Goal: Task Accomplishment & Management: Manage account settings

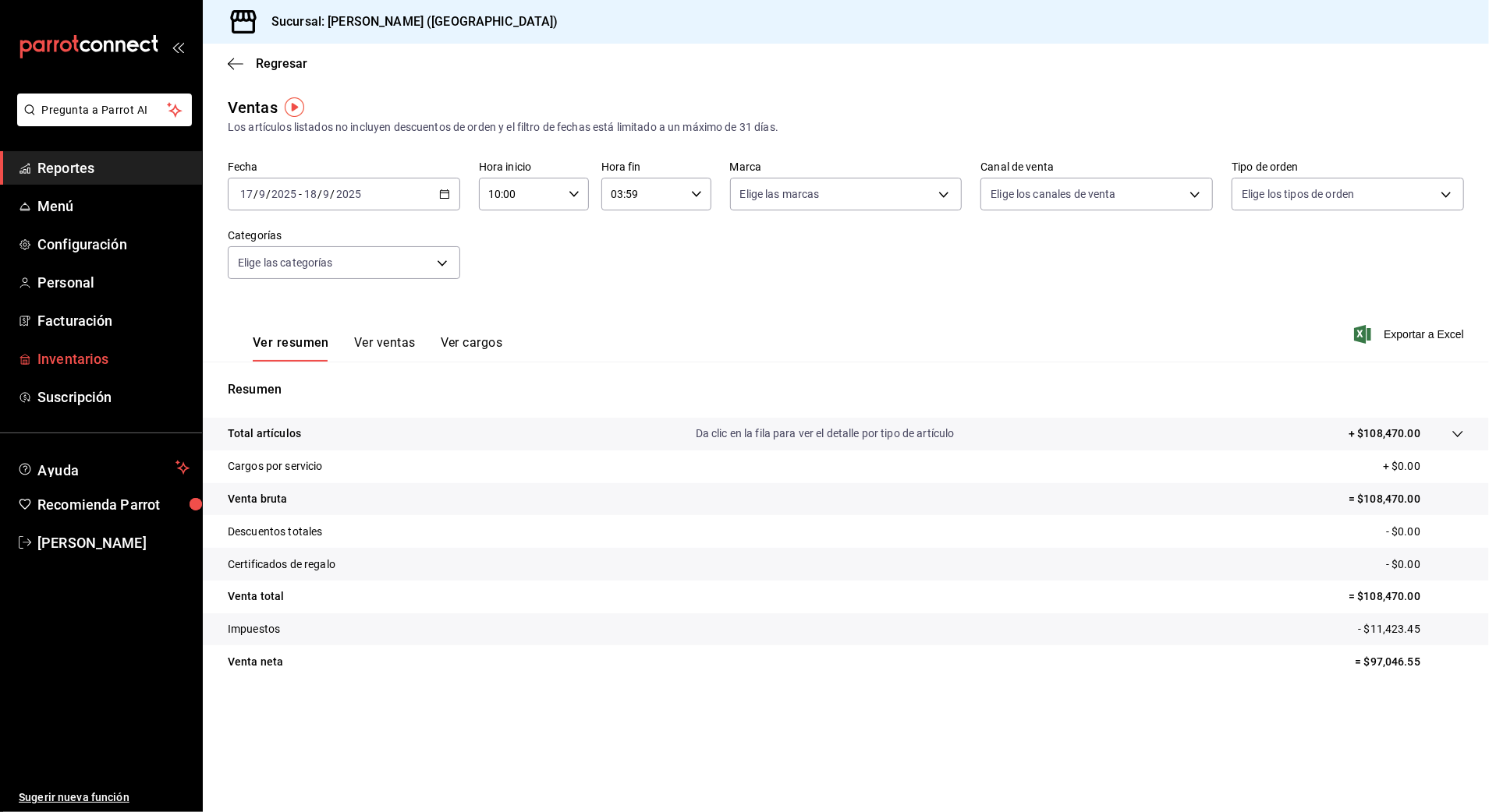
click at [84, 360] on span "Inventarios" at bounding box center [113, 359] width 152 height 21
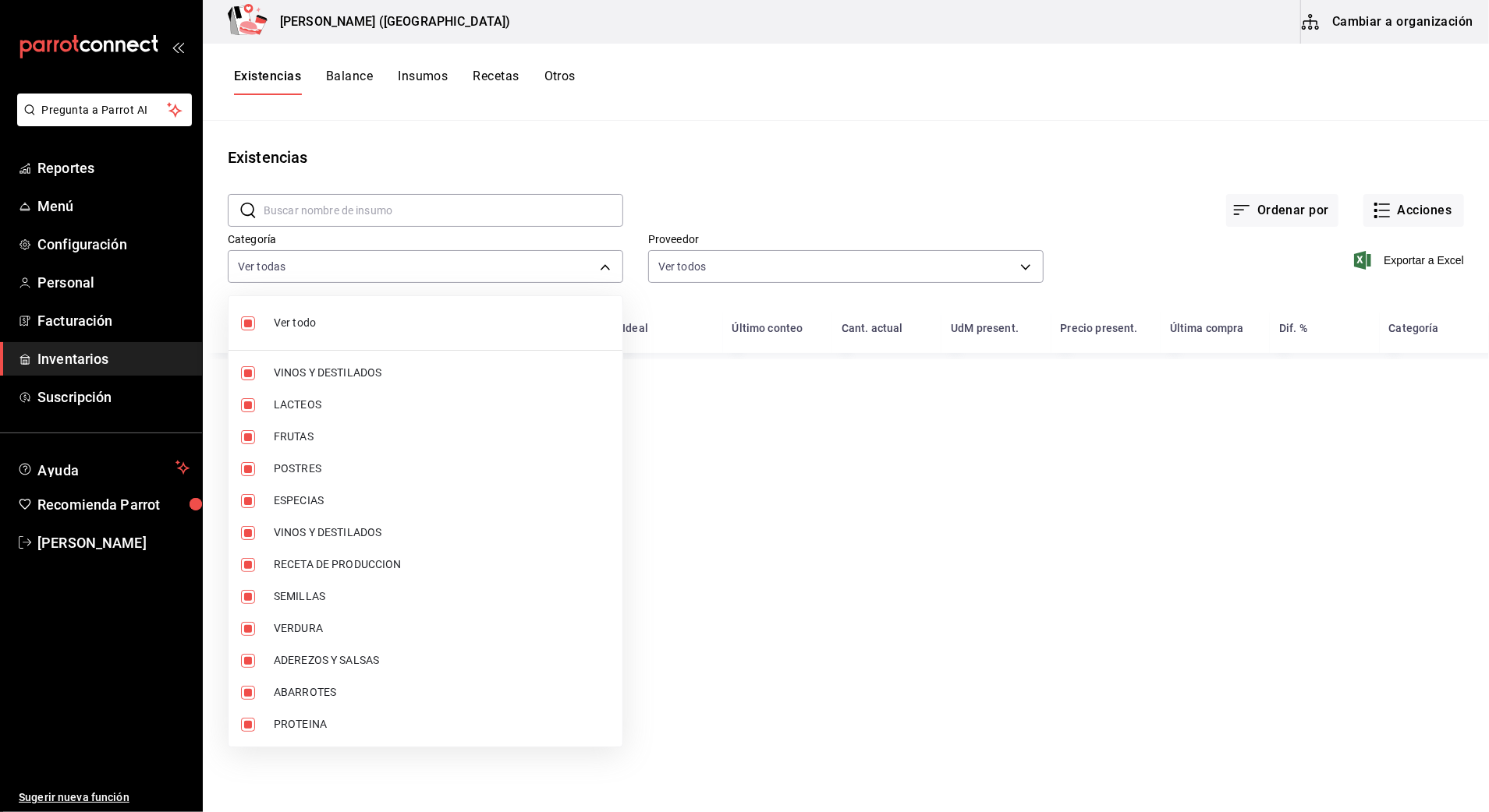
click at [494, 263] on body "Pregunta a Parrot AI Reportes Menú Configuración Personal Facturación Inventari…" at bounding box center [744, 400] width 1489 height 801
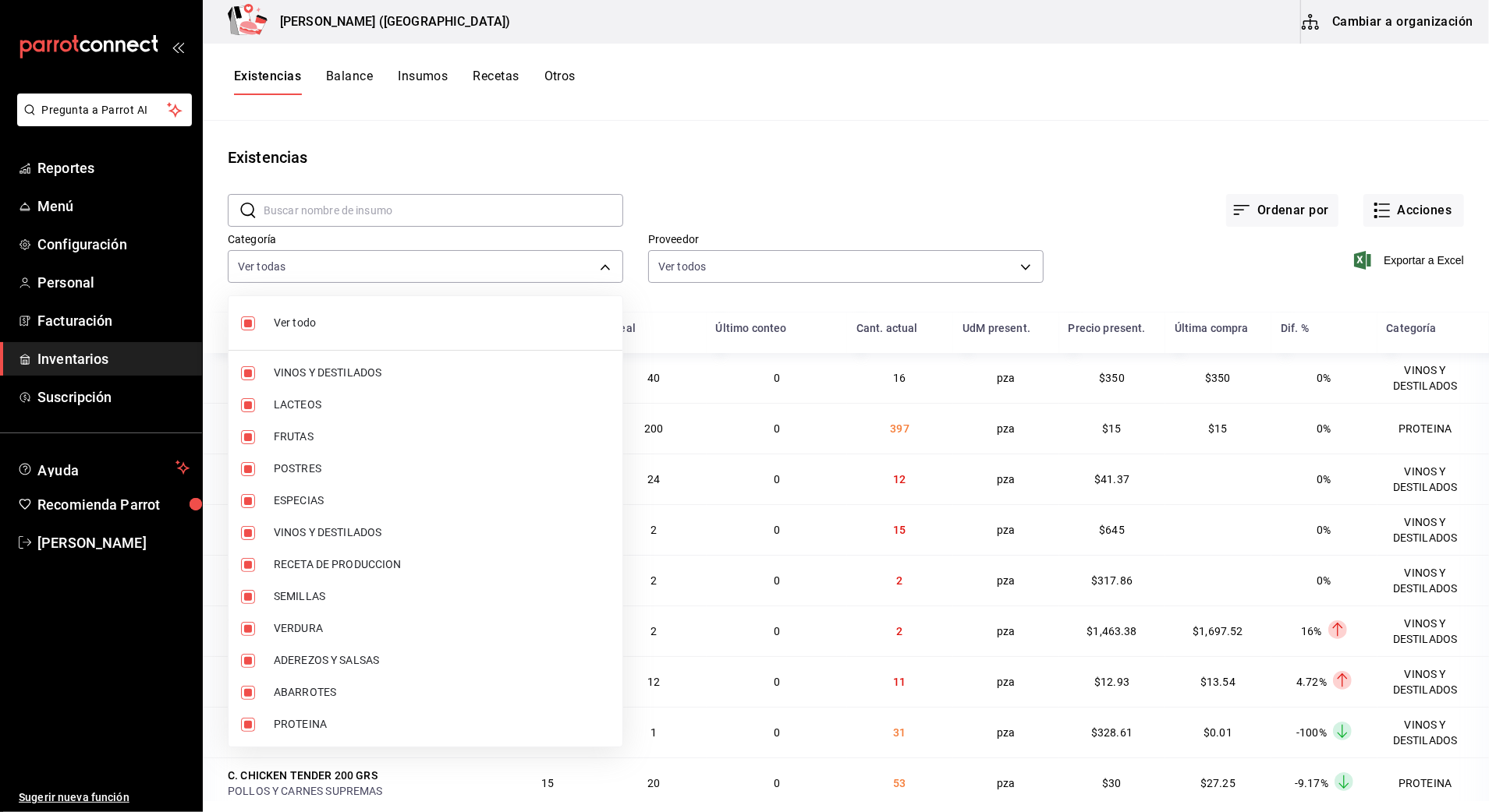
click at [314, 328] on span "Ver todo" at bounding box center [442, 323] width 336 height 17
checkbox input "false"
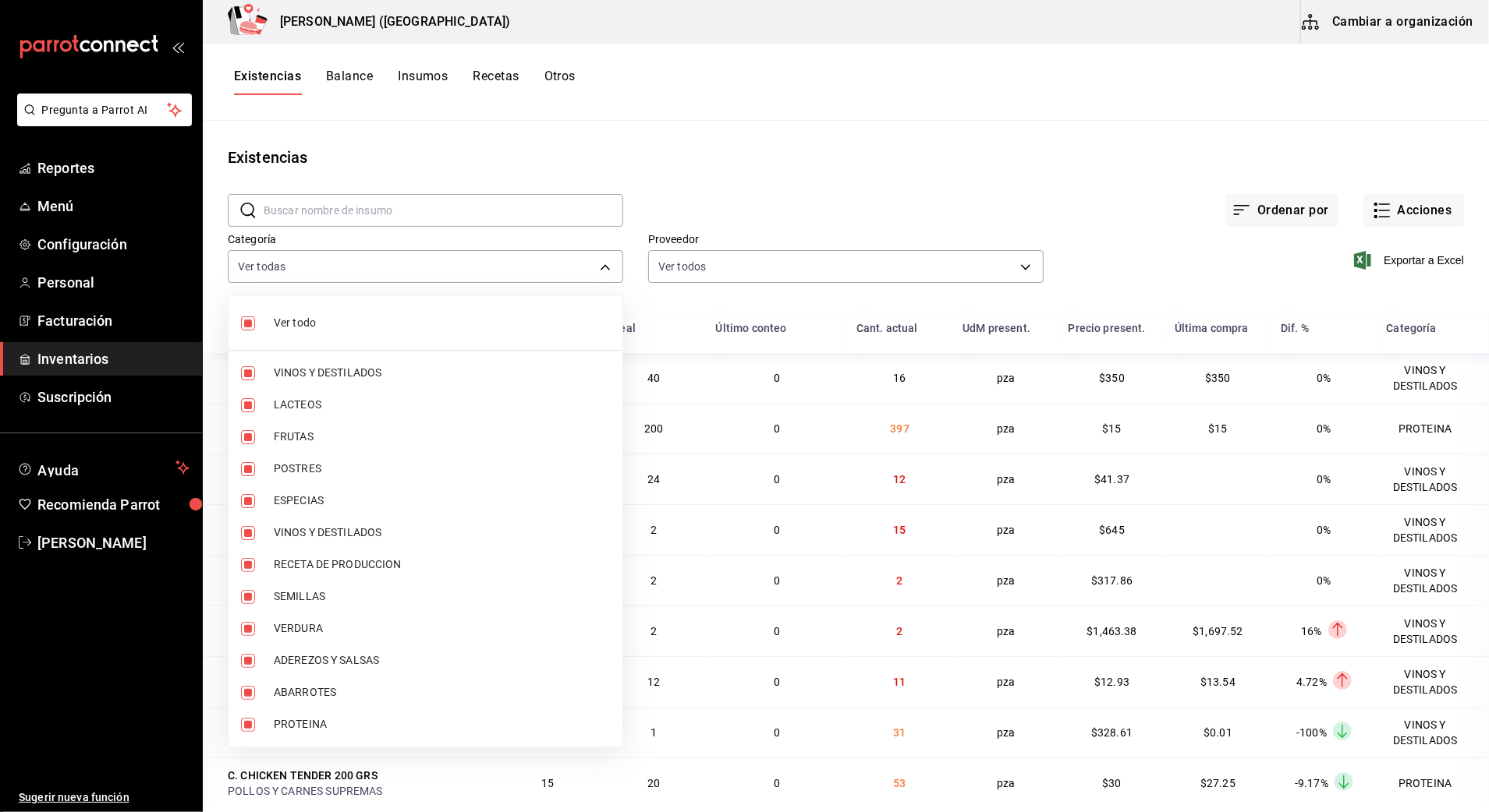
checkbox input "false"
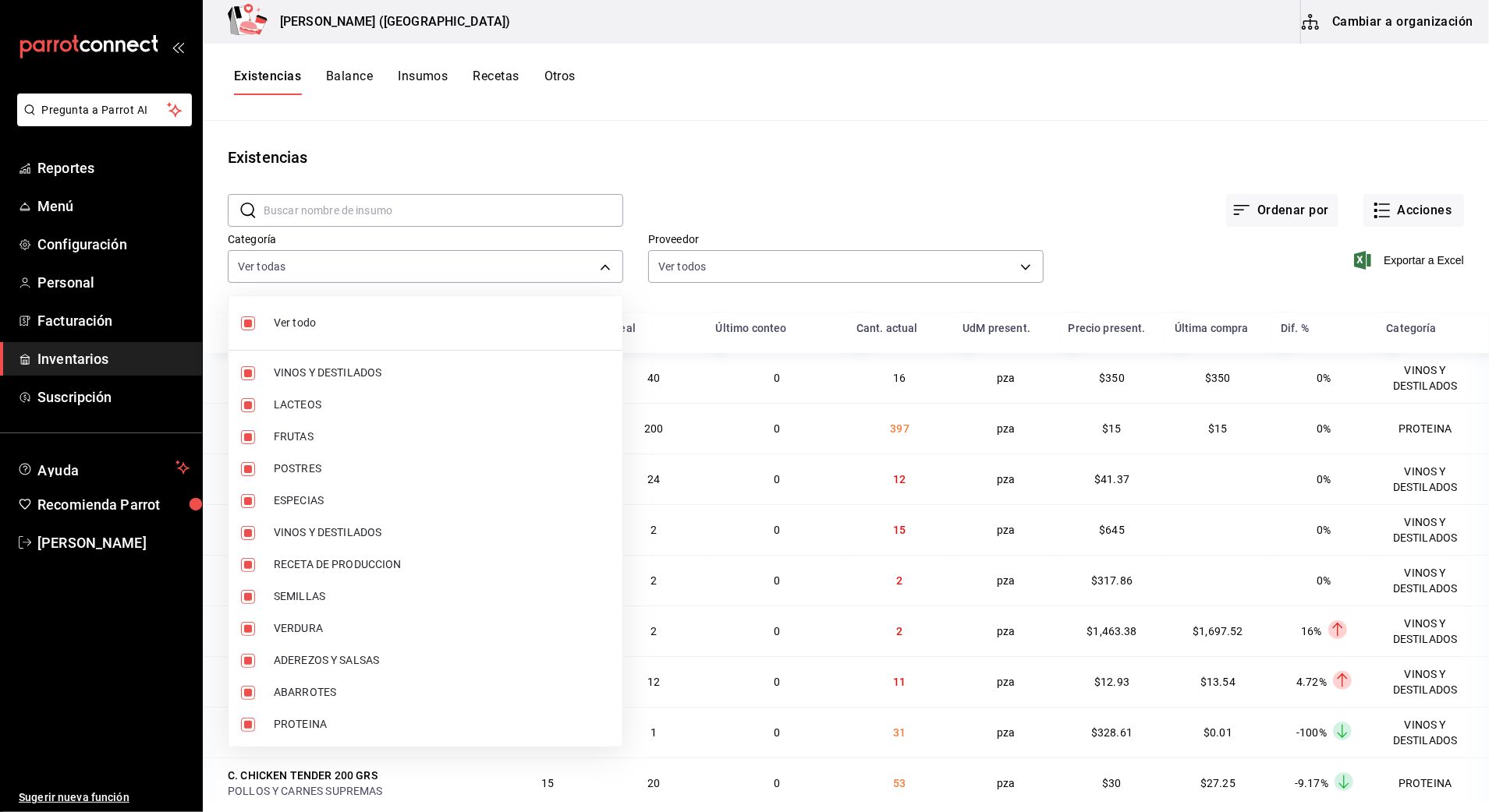
checkbox input "false"
click at [281, 727] on span "PROTEINA" at bounding box center [442, 725] width 336 height 17
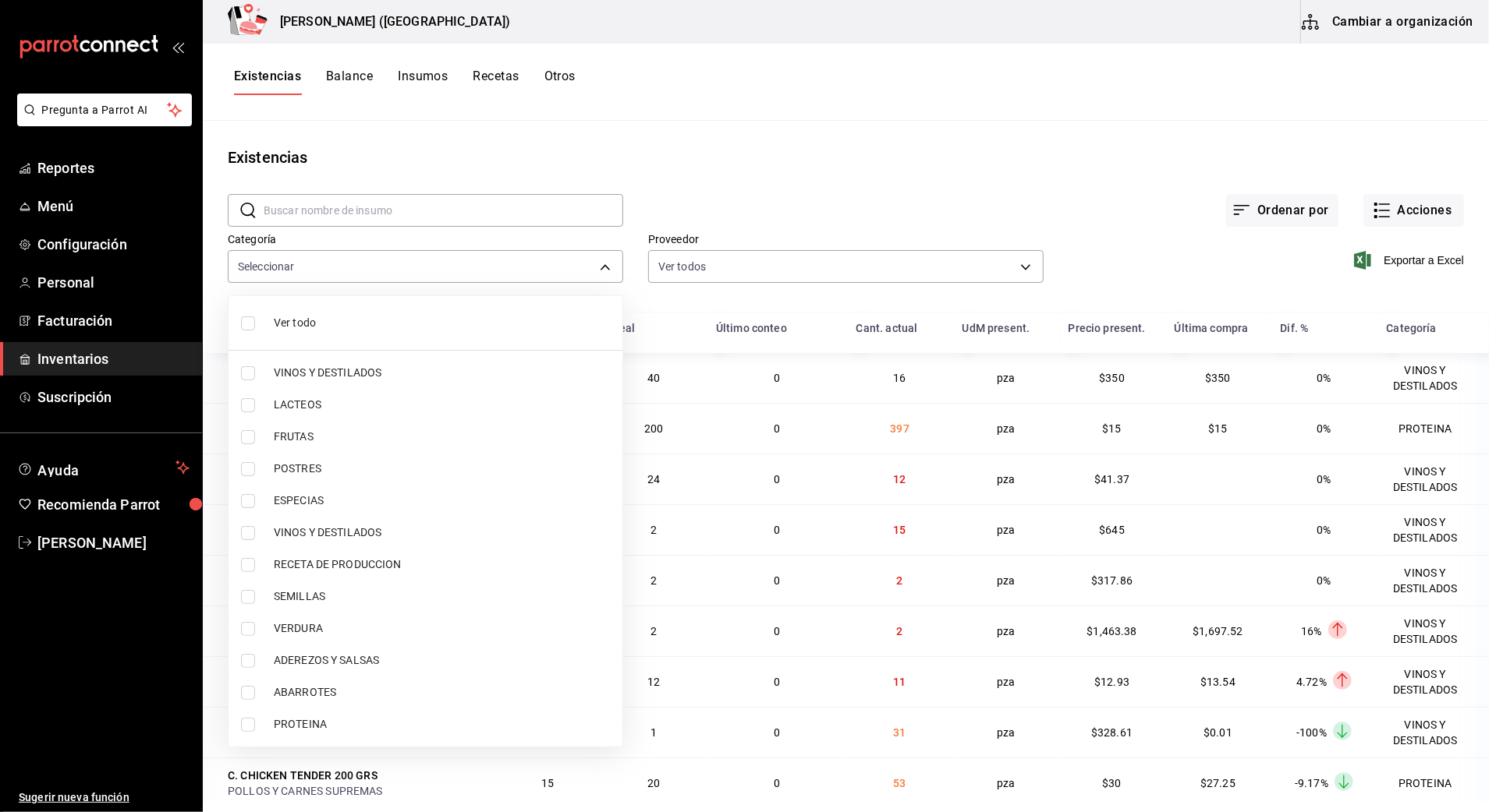
type input "3e90cef9-1dc9-474d-8316-d124f624c148"
checkbox input "true"
click at [781, 175] on div at bounding box center [744, 406] width 1489 height 812
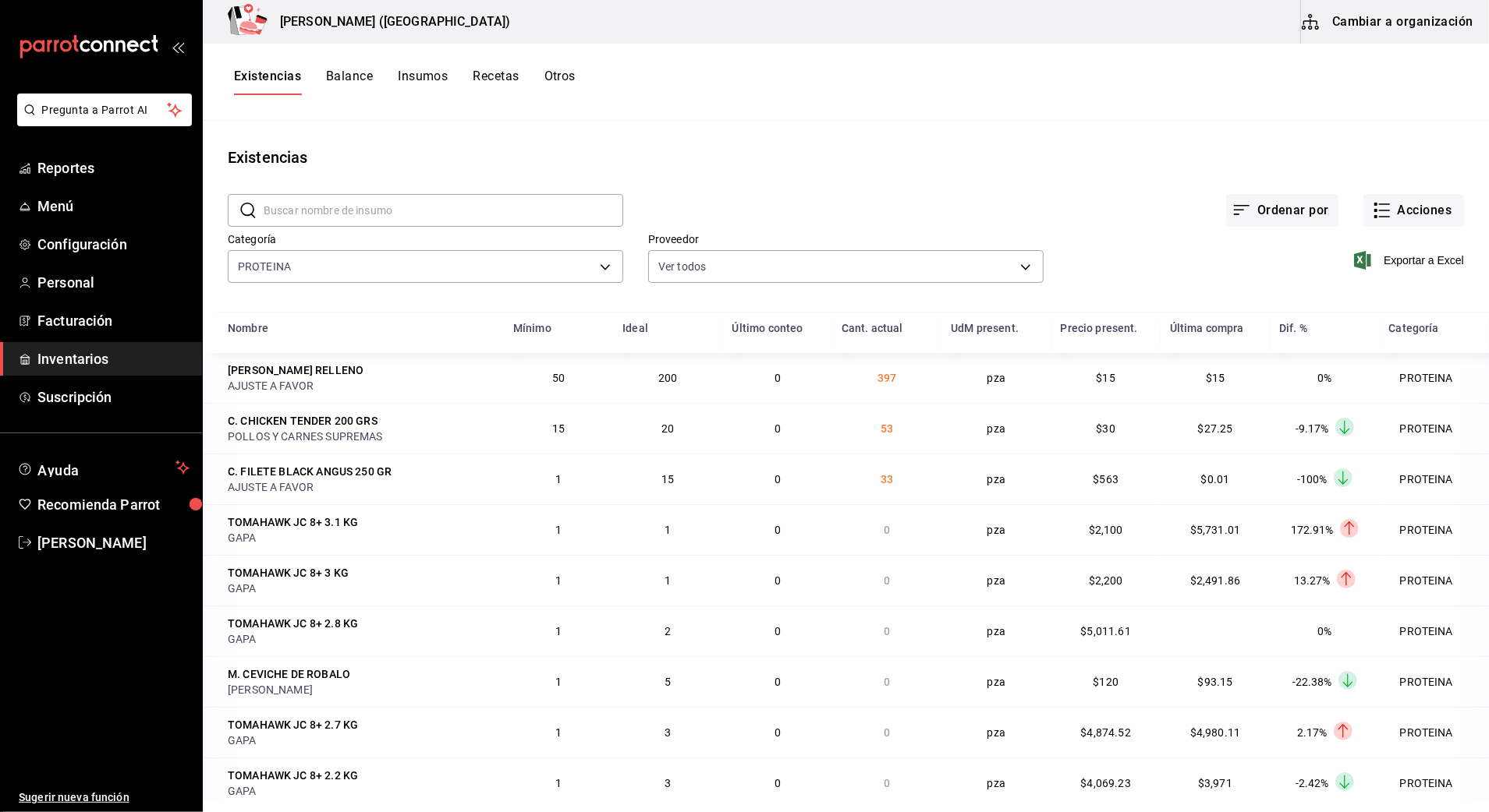
click at [1396, 257] on span "Exportar a Excel" at bounding box center [1410, 260] width 106 height 19
click at [527, 70] on div "Existencias Balance Insumos Recetas Otros" at bounding box center [404, 82] width 342 height 26
click at [50, 363] on span "Inventarios" at bounding box center [113, 359] width 152 height 21
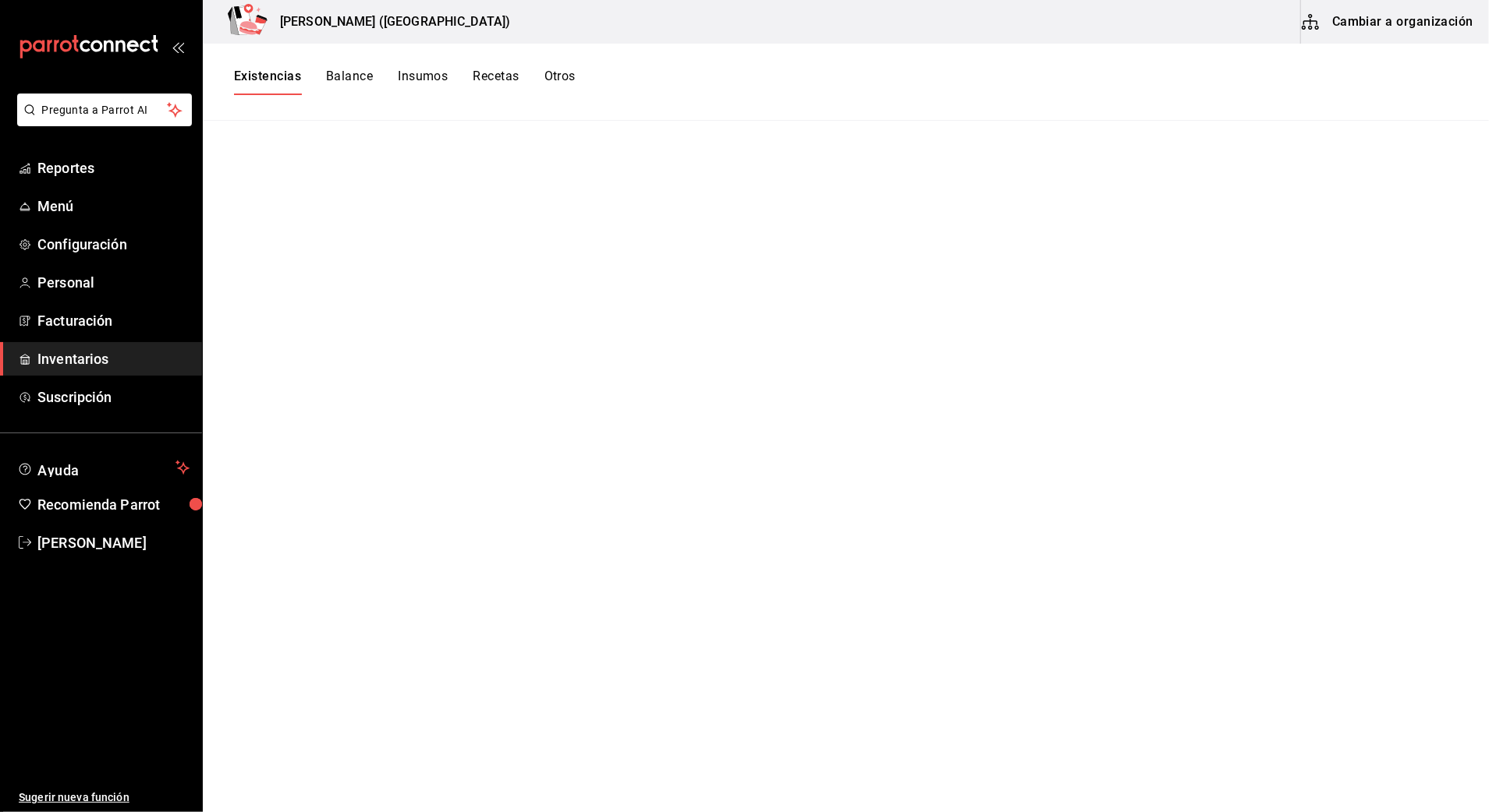
click at [290, 64] on div "Existencias Balance Insumos Recetas Otros" at bounding box center [846, 83] width 1286 height 78
click at [290, 75] on button "Existencias" at bounding box center [267, 82] width 67 height 26
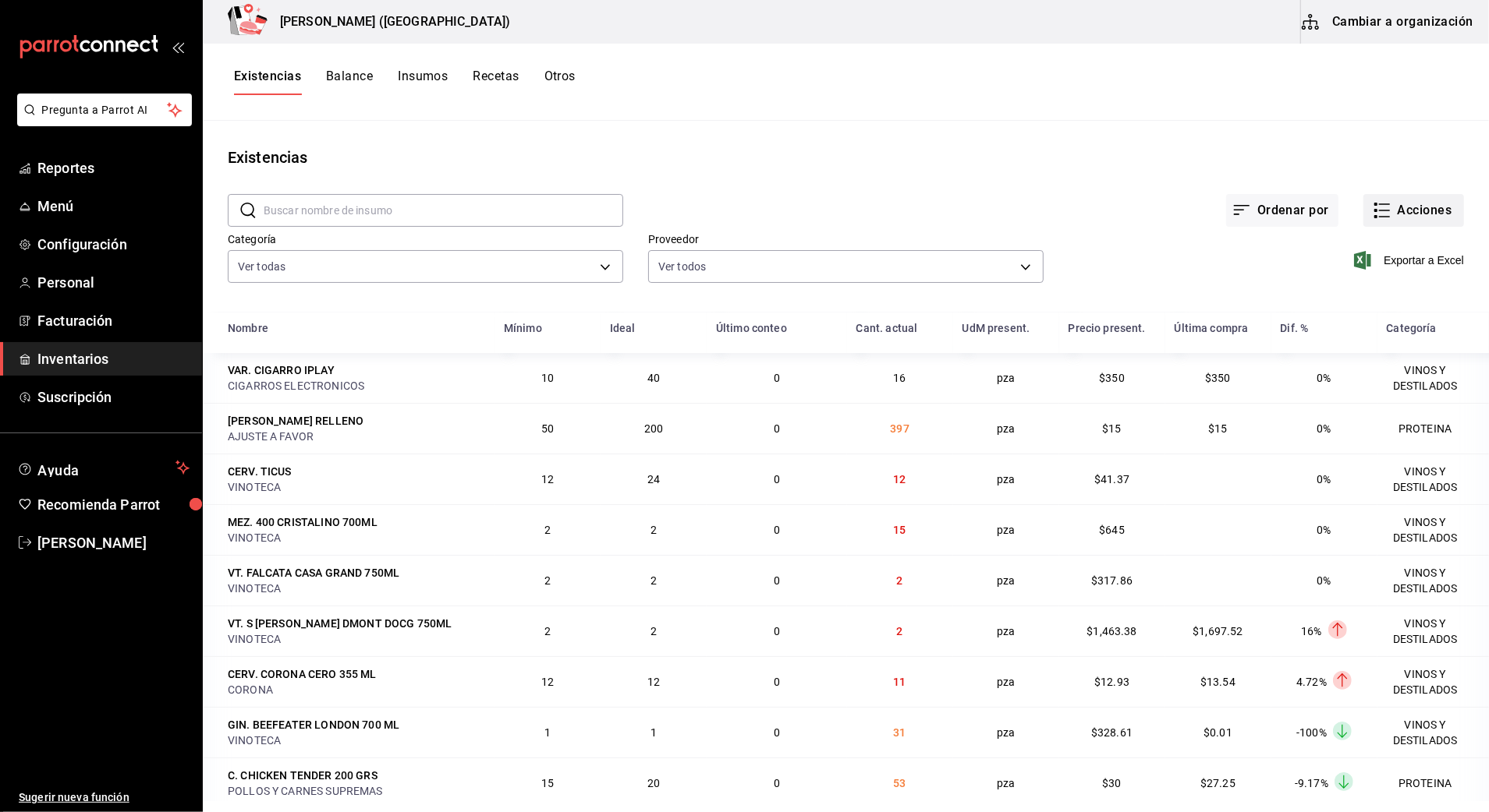
click at [1379, 210] on button "Acciones" at bounding box center [1413, 210] width 101 height 33
click at [1368, 286] on li "Compra" at bounding box center [1398, 295] width 156 height 41
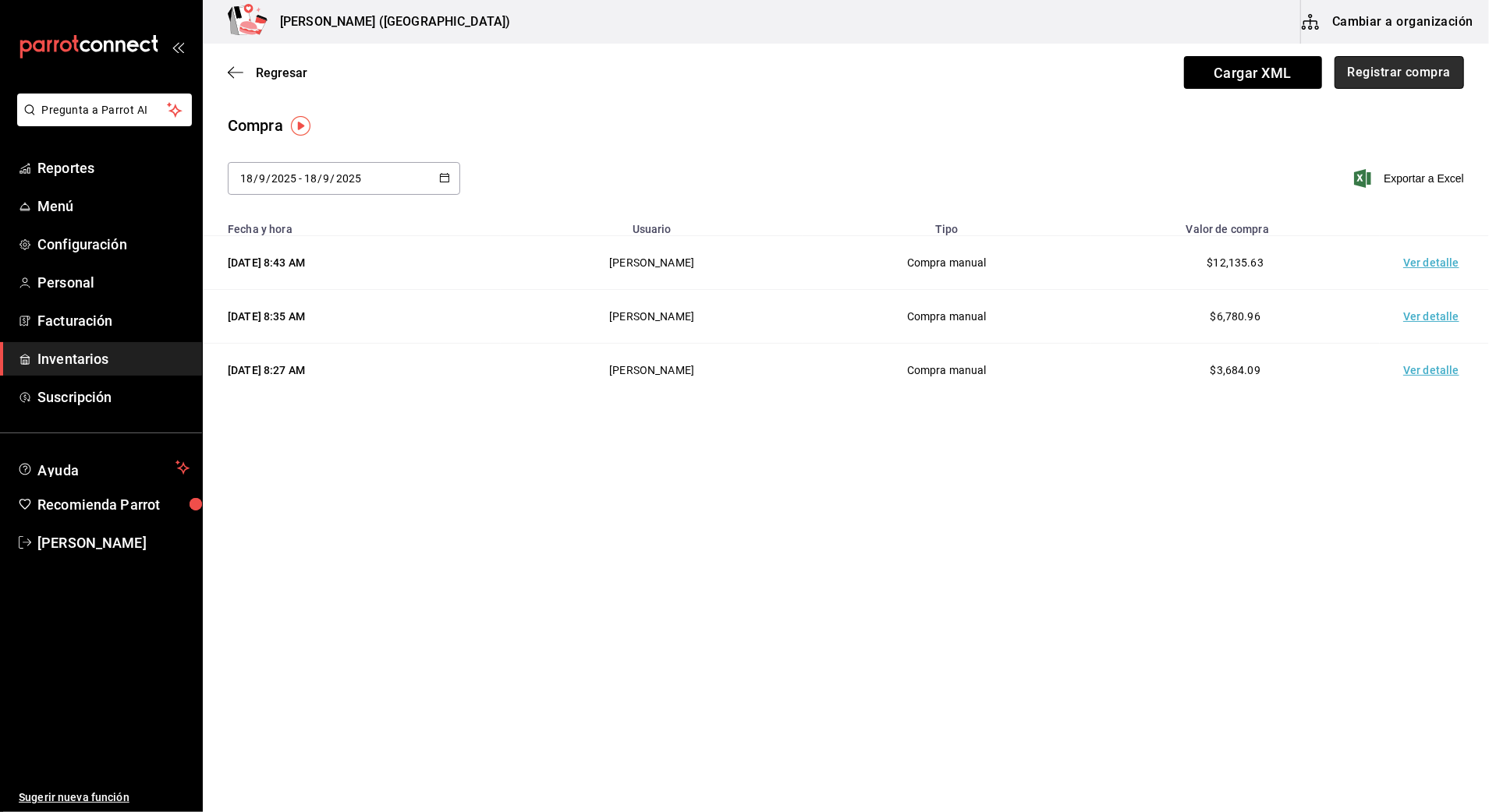
click at [1382, 77] on button "Registrar compra" at bounding box center [1399, 73] width 130 height 33
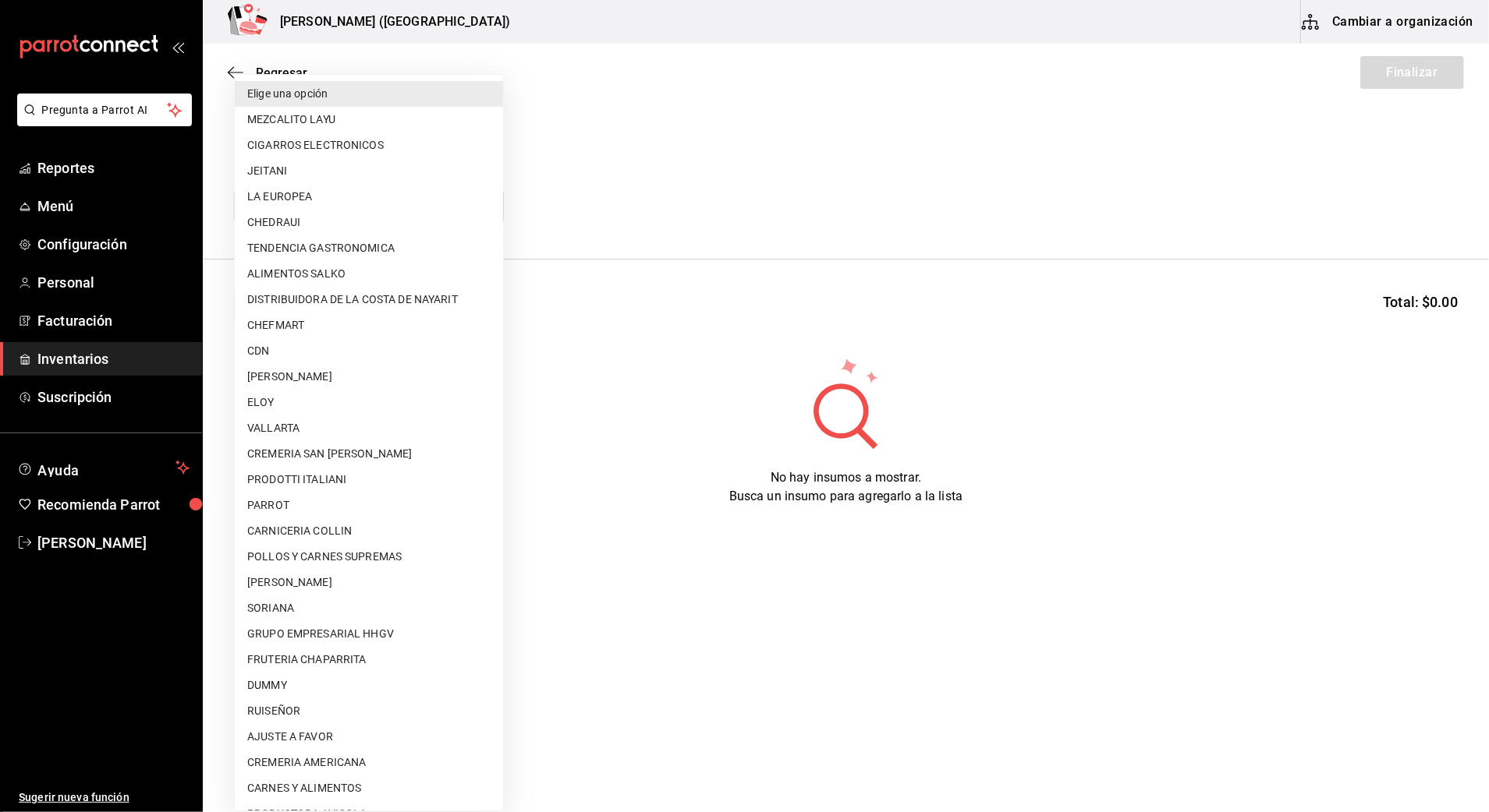
click at [485, 205] on body "Pregunta a Parrot AI Reportes Menú Configuración Personal Facturación Inventari…" at bounding box center [744, 362] width 1489 height 725
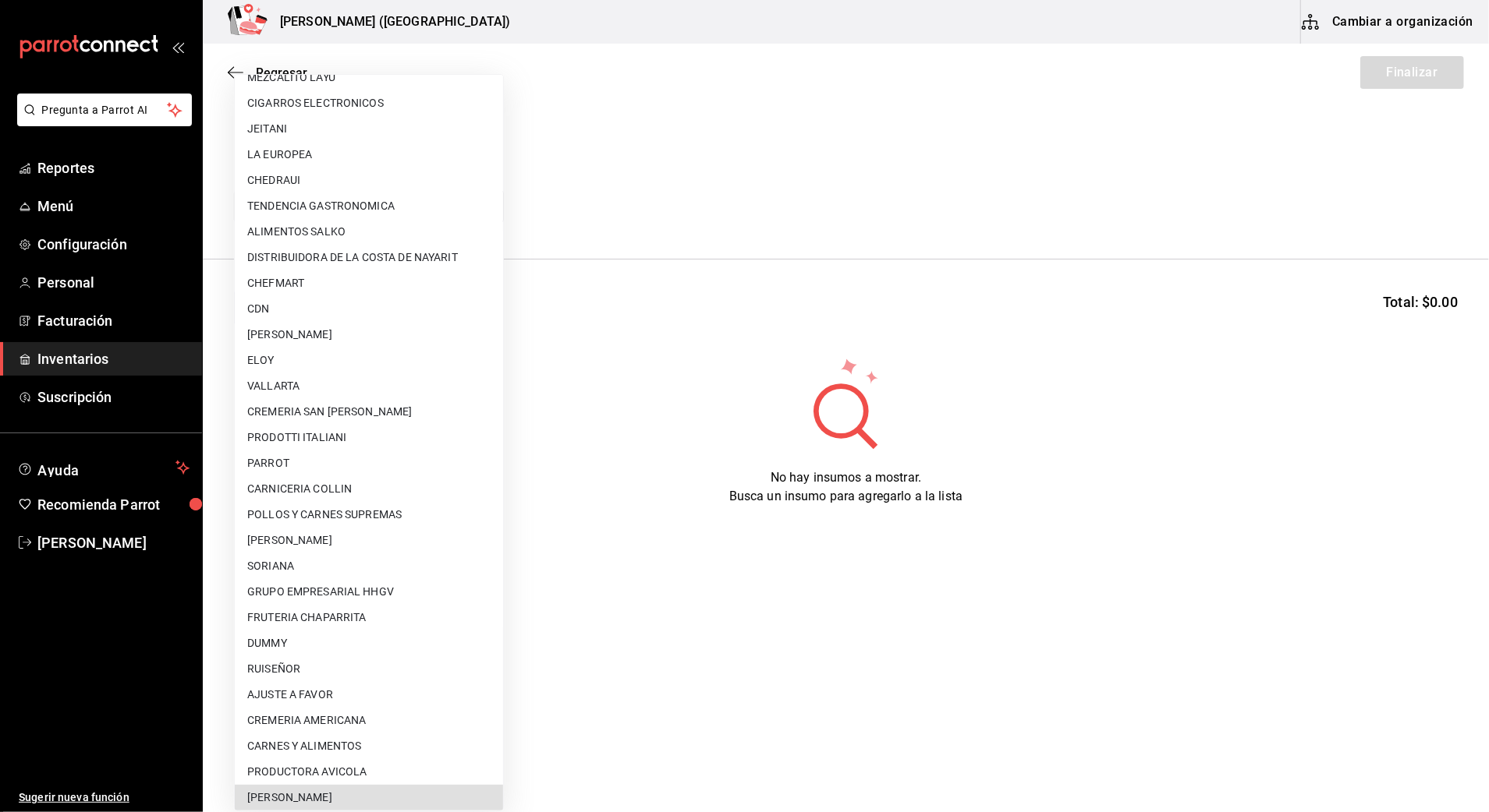
scroll to position [731, 0]
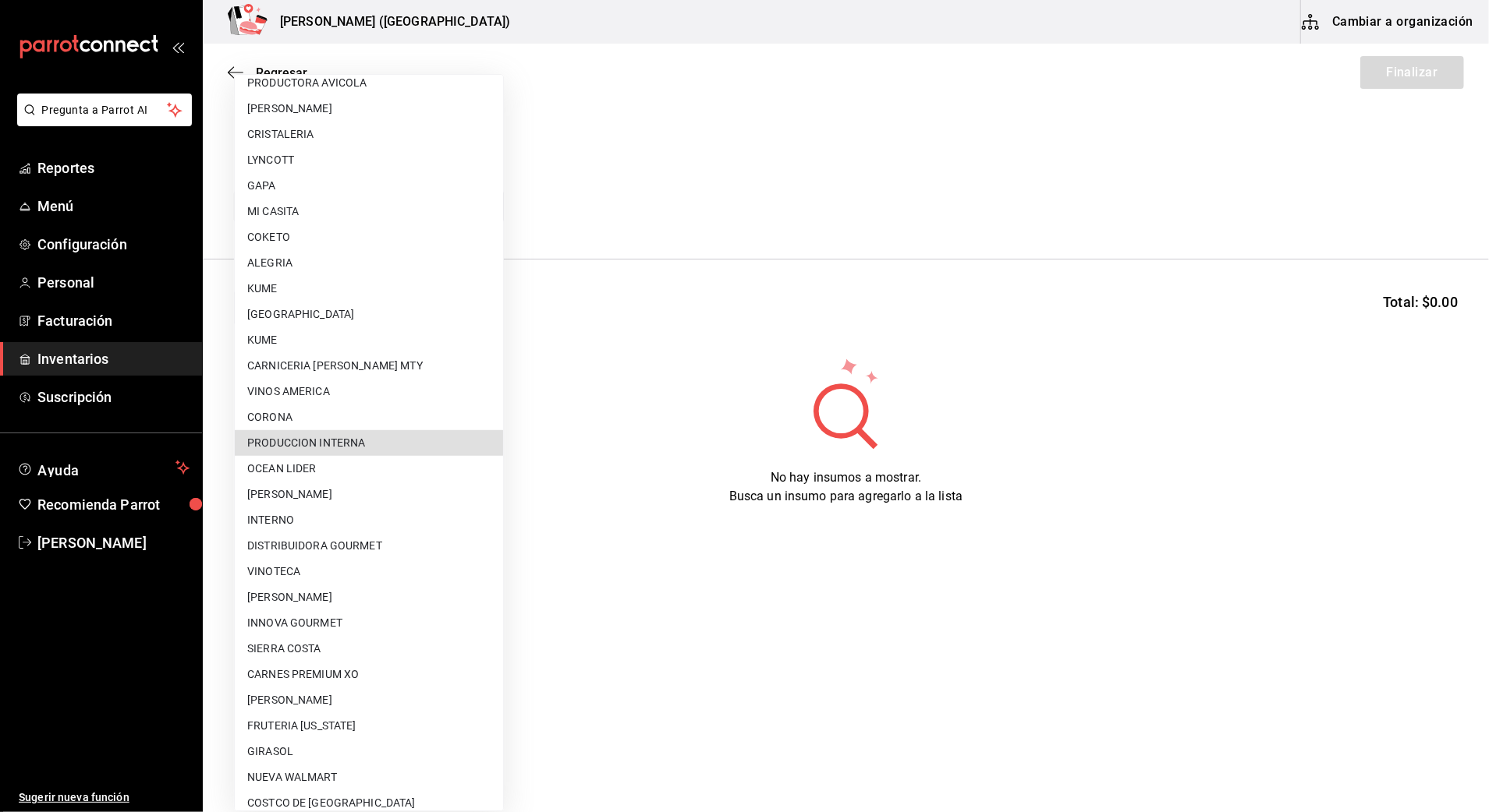
click at [385, 438] on li "PRODUCCION INTERNA" at bounding box center [368, 443] width 268 height 26
type input "ca5c8321-042a-43fe-a3bd-6967aa3ca48f"
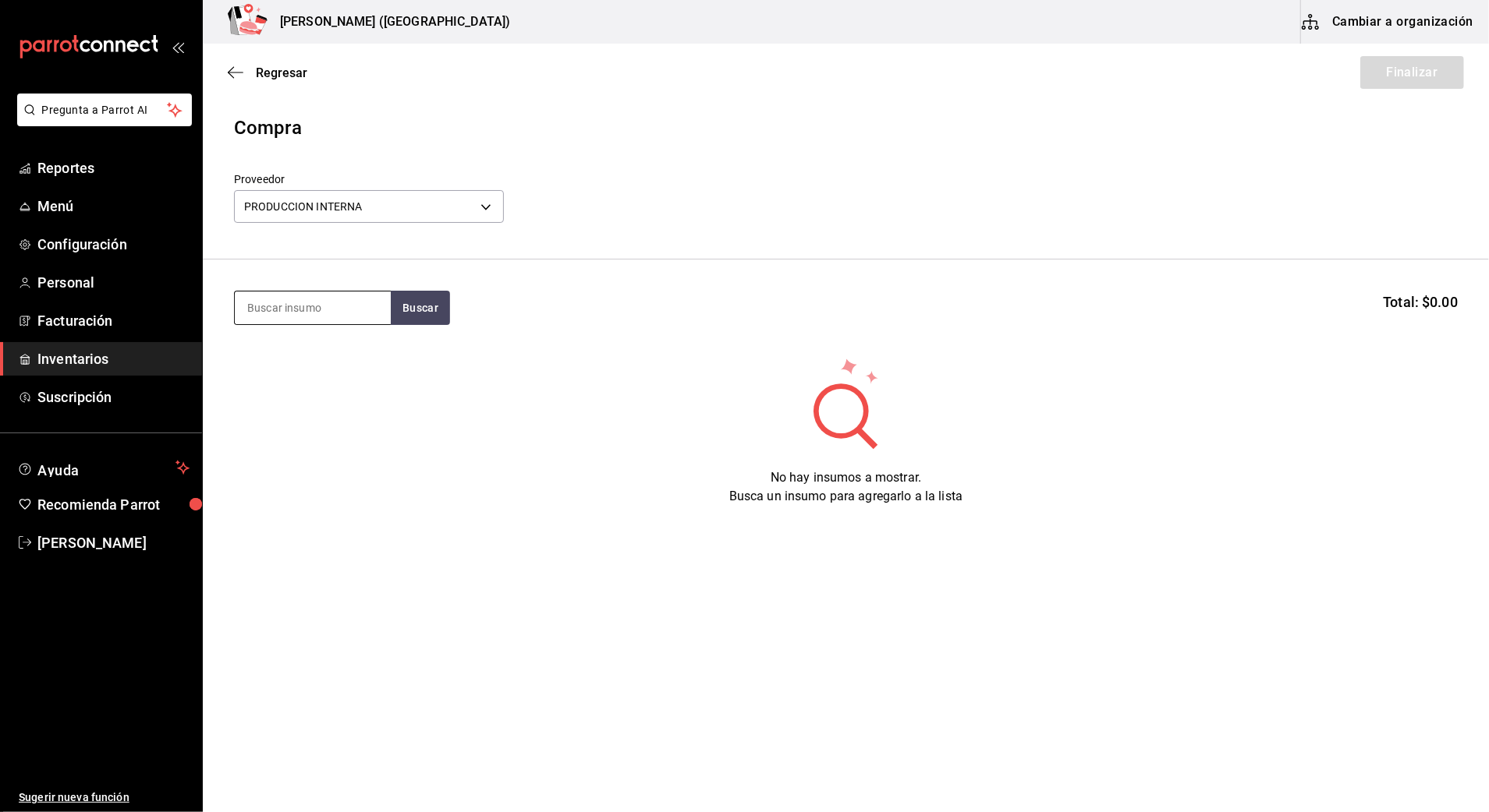
click at [338, 313] on input at bounding box center [312, 308] width 156 height 33
type input "PAN"
click at [417, 319] on button "Buscar" at bounding box center [420, 308] width 59 height 35
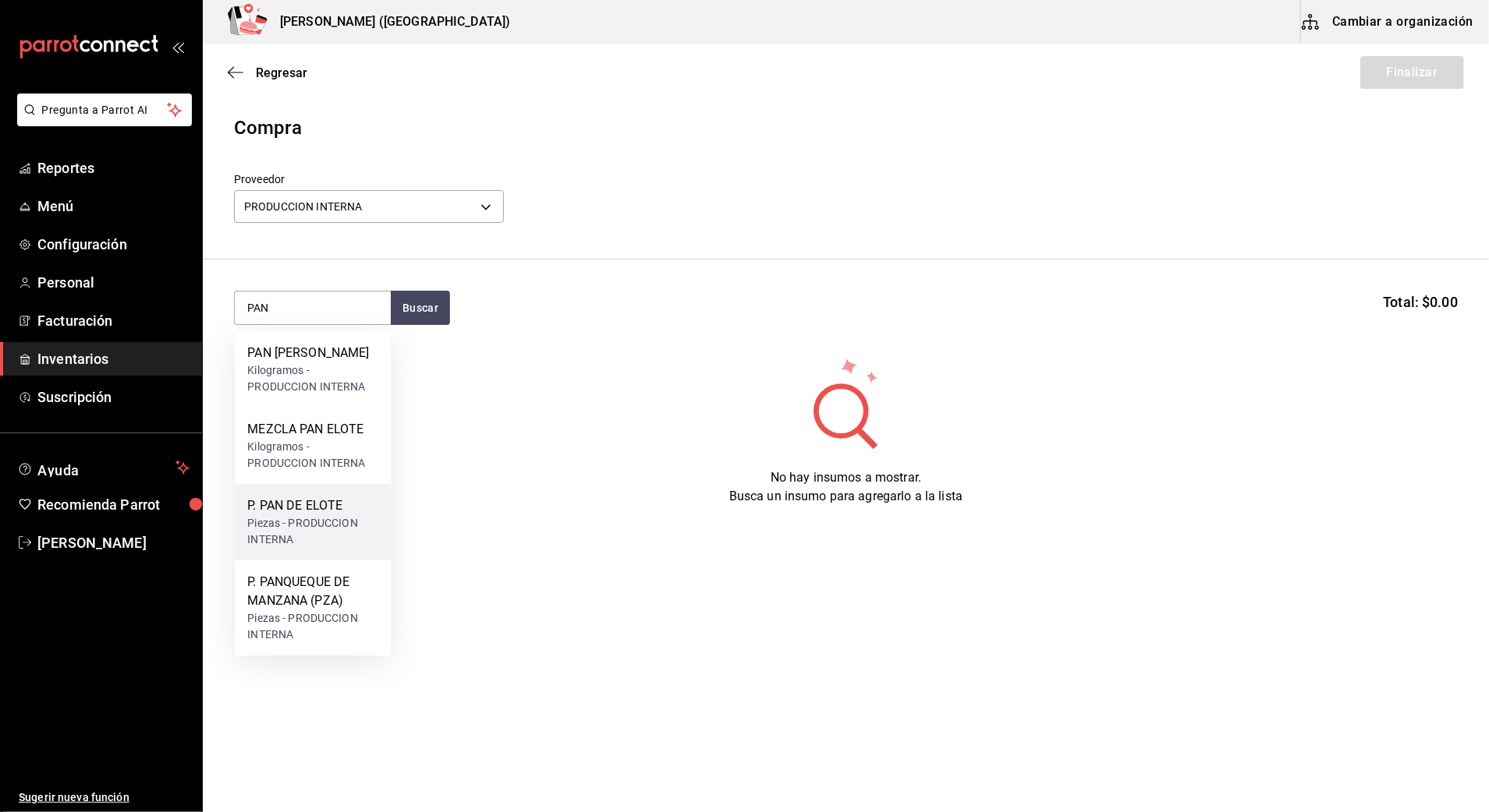
click at [319, 500] on div "P. PAN DE ELOTE" at bounding box center [312, 506] width 131 height 19
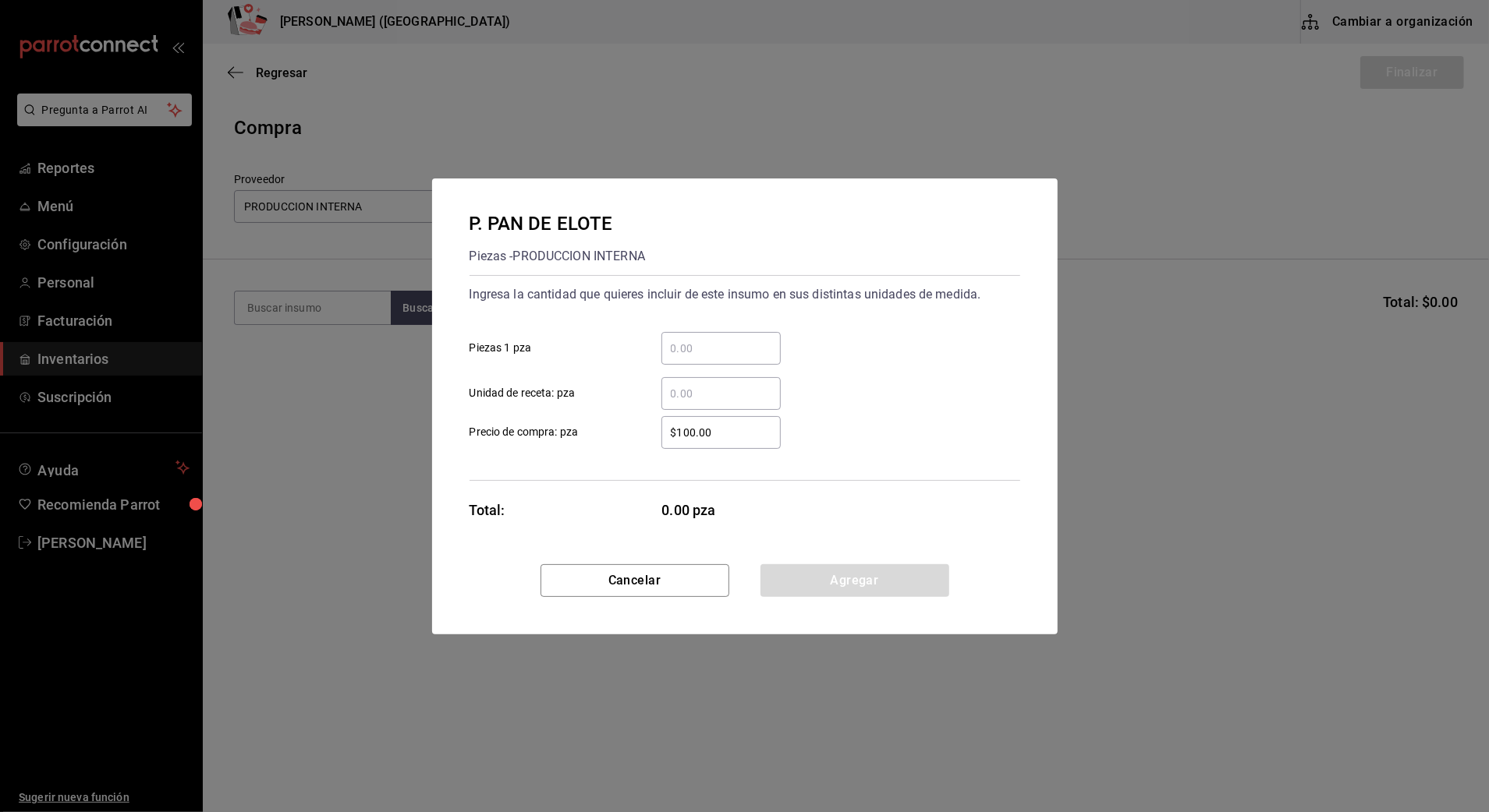
click at [741, 352] on input "​ Piezas 1 pza" at bounding box center [721, 348] width 120 height 19
type input "9"
drag, startPoint x: 753, startPoint y: 431, endPoint x: 506, endPoint y: 427, distance: 247.0
click at [490, 446] on label "$100.00 ​ Precio de compra: pza" at bounding box center [625, 433] width 311 height 33
type input "$0.01"
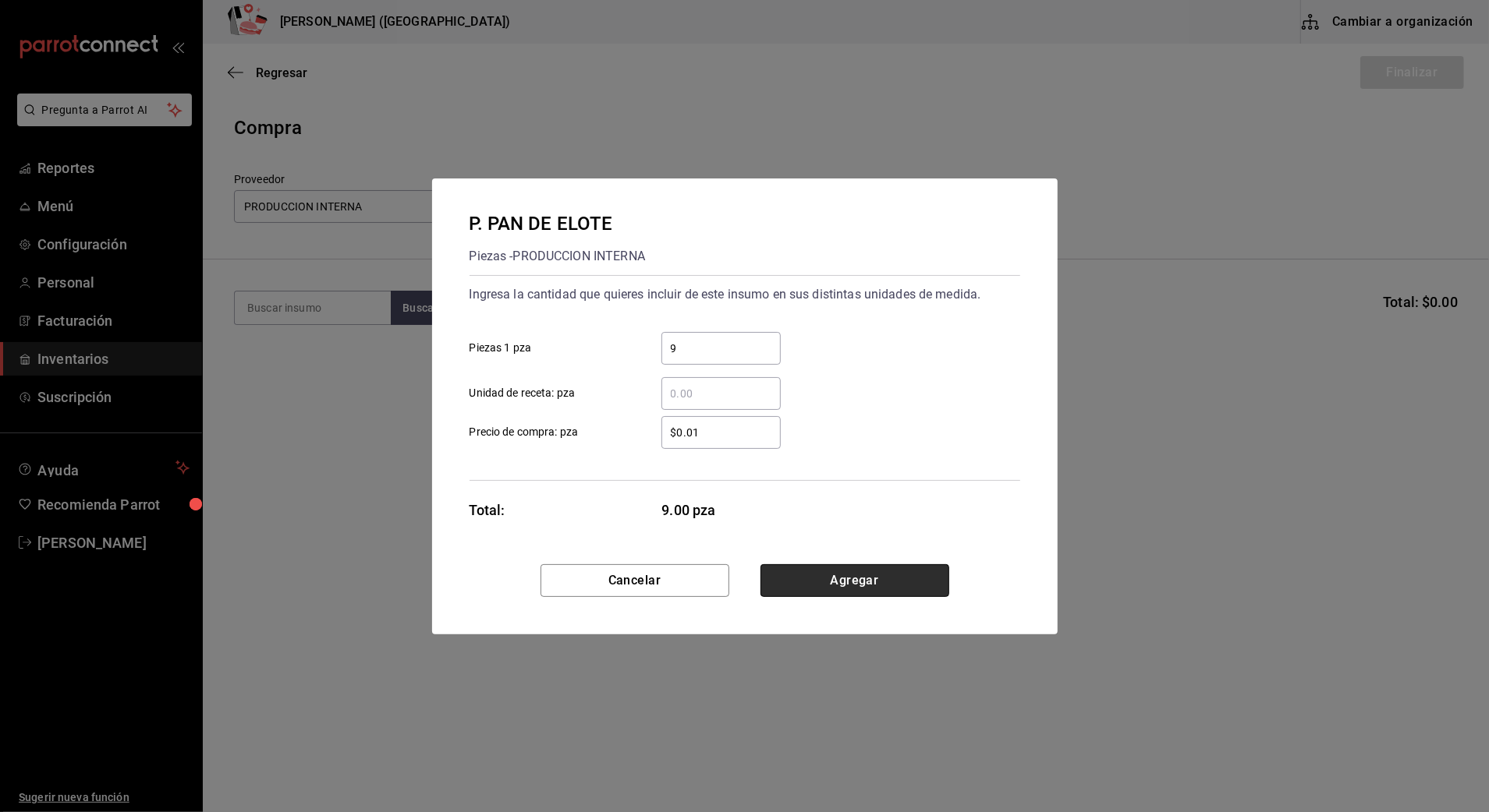
click at [772, 569] on button "Agregar" at bounding box center [854, 581] width 189 height 33
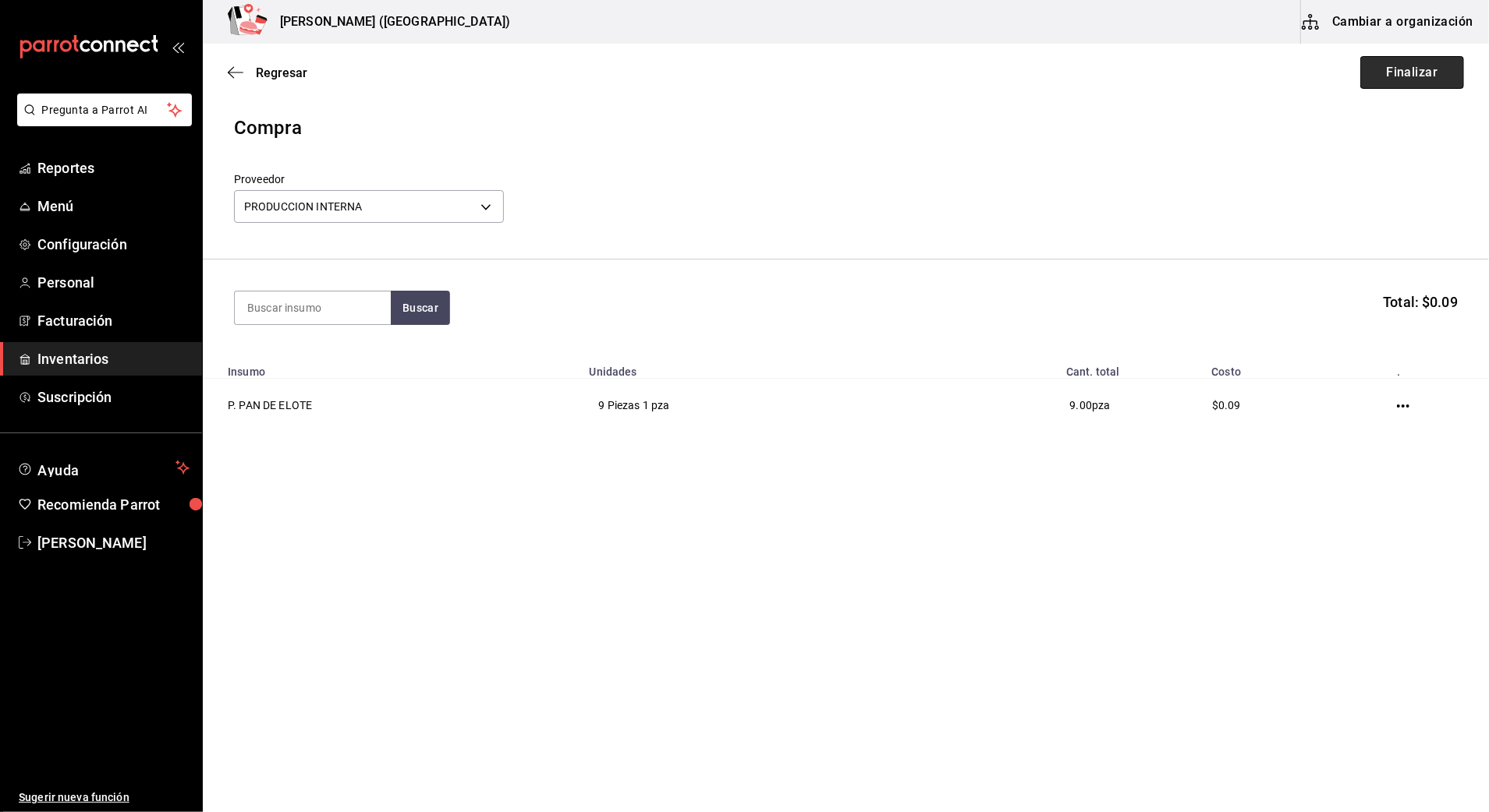
click at [1439, 69] on button "Finalizar" at bounding box center [1412, 73] width 104 height 33
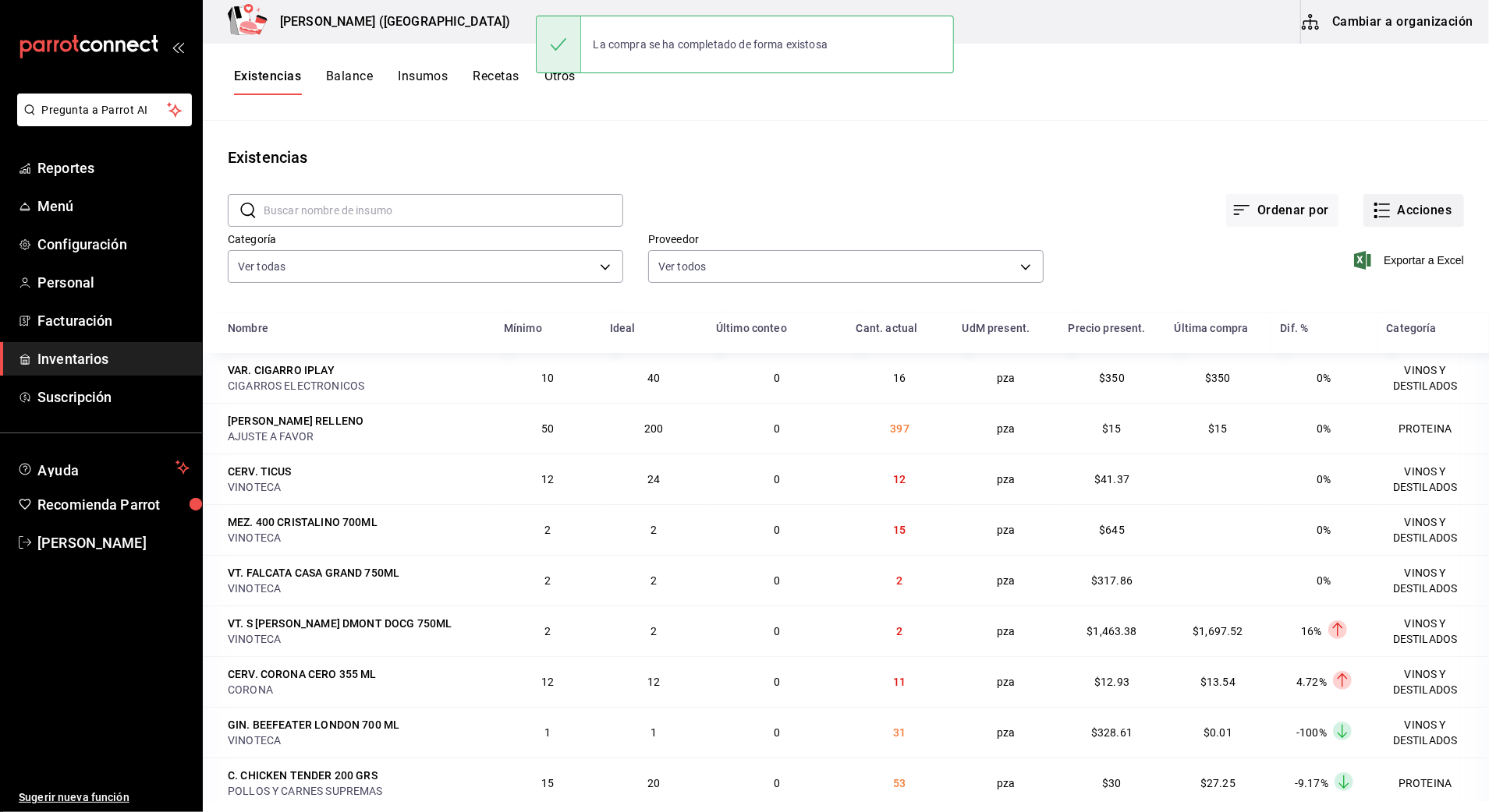
click at [1434, 216] on button "Acciones" at bounding box center [1413, 210] width 101 height 33
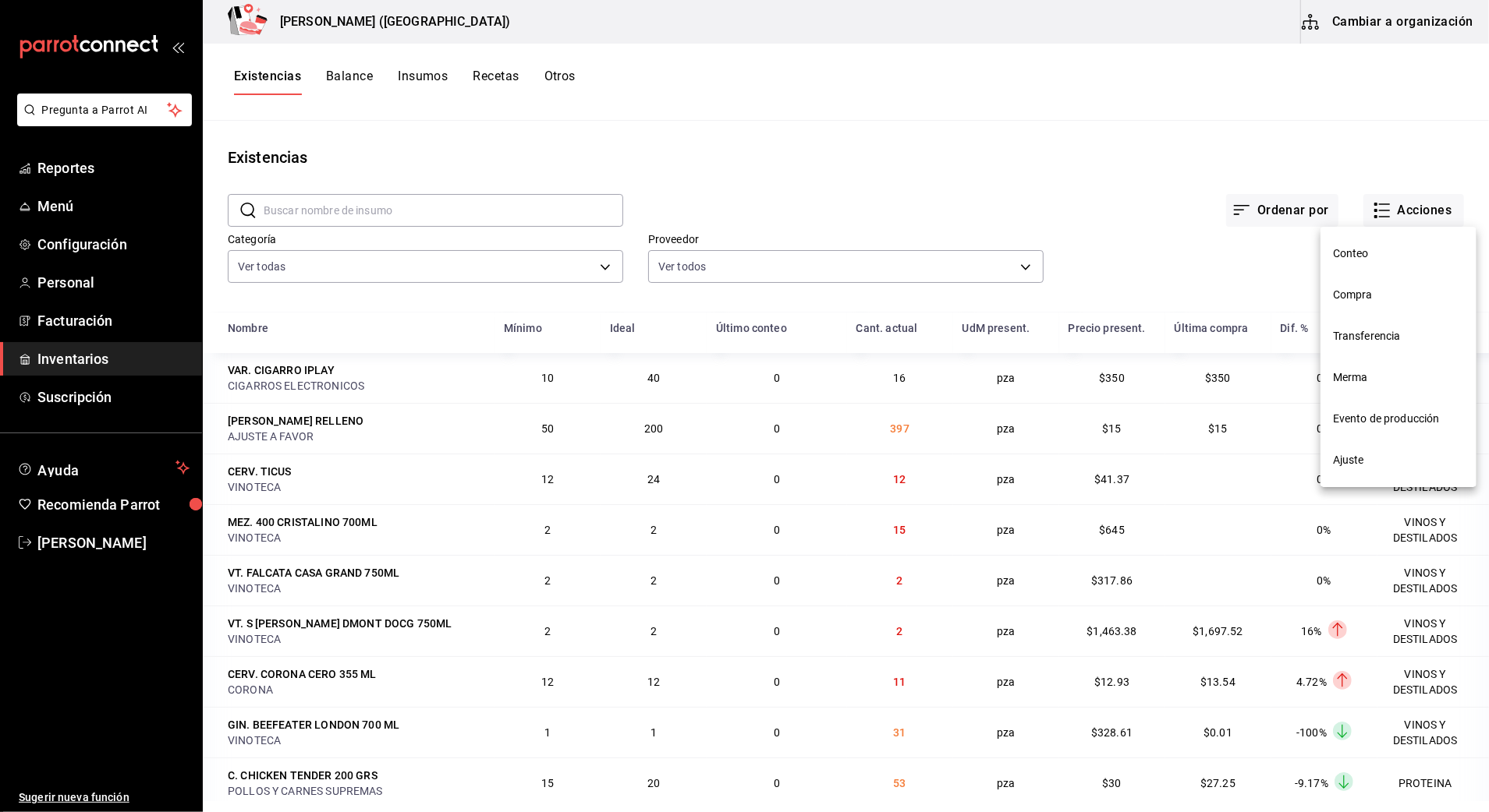
click at [1420, 297] on span "Compra" at bounding box center [1398, 295] width 131 height 17
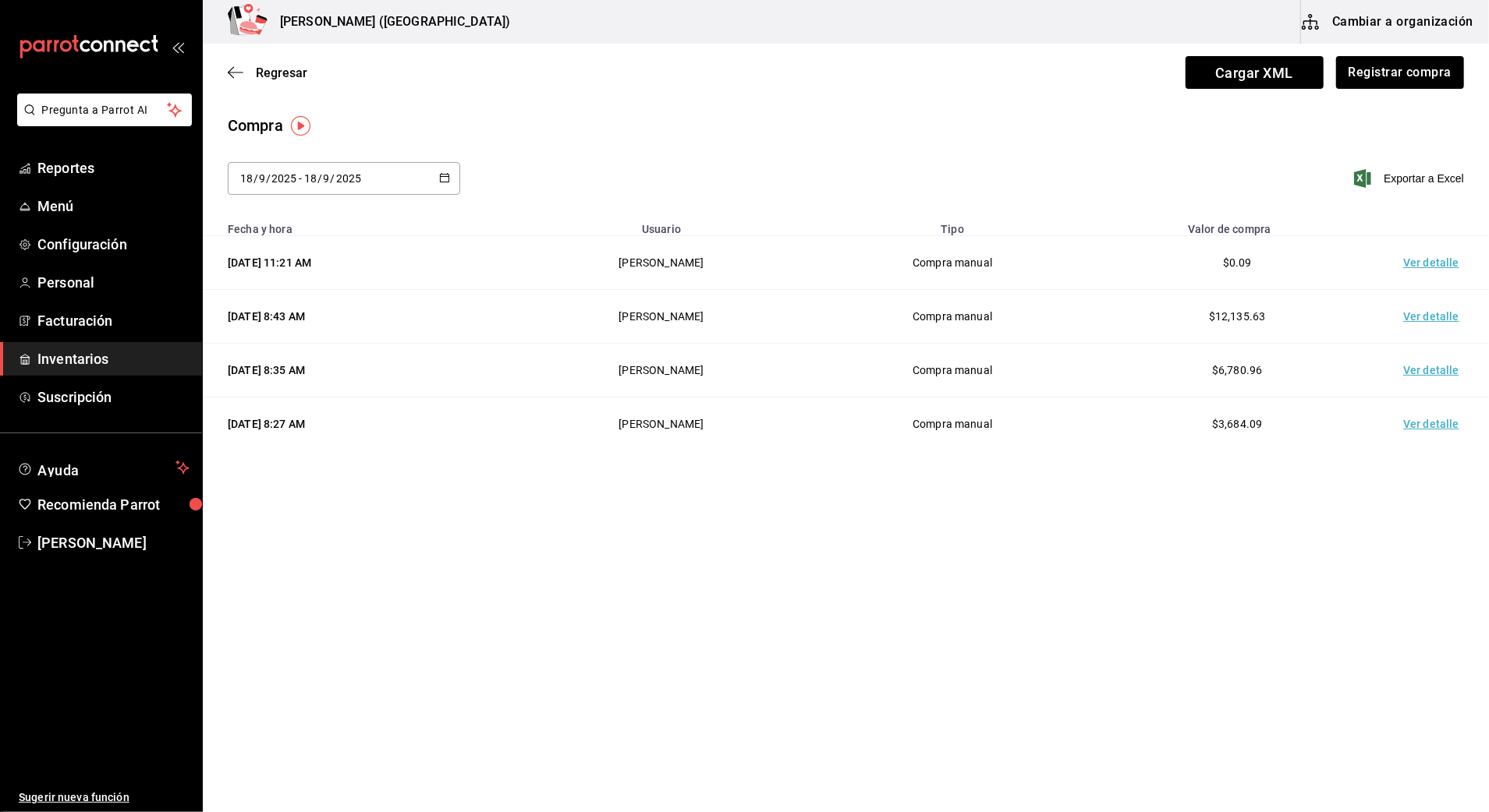
click at [1433, 261] on td "Ver detalle" at bounding box center [1434, 262] width 109 height 54
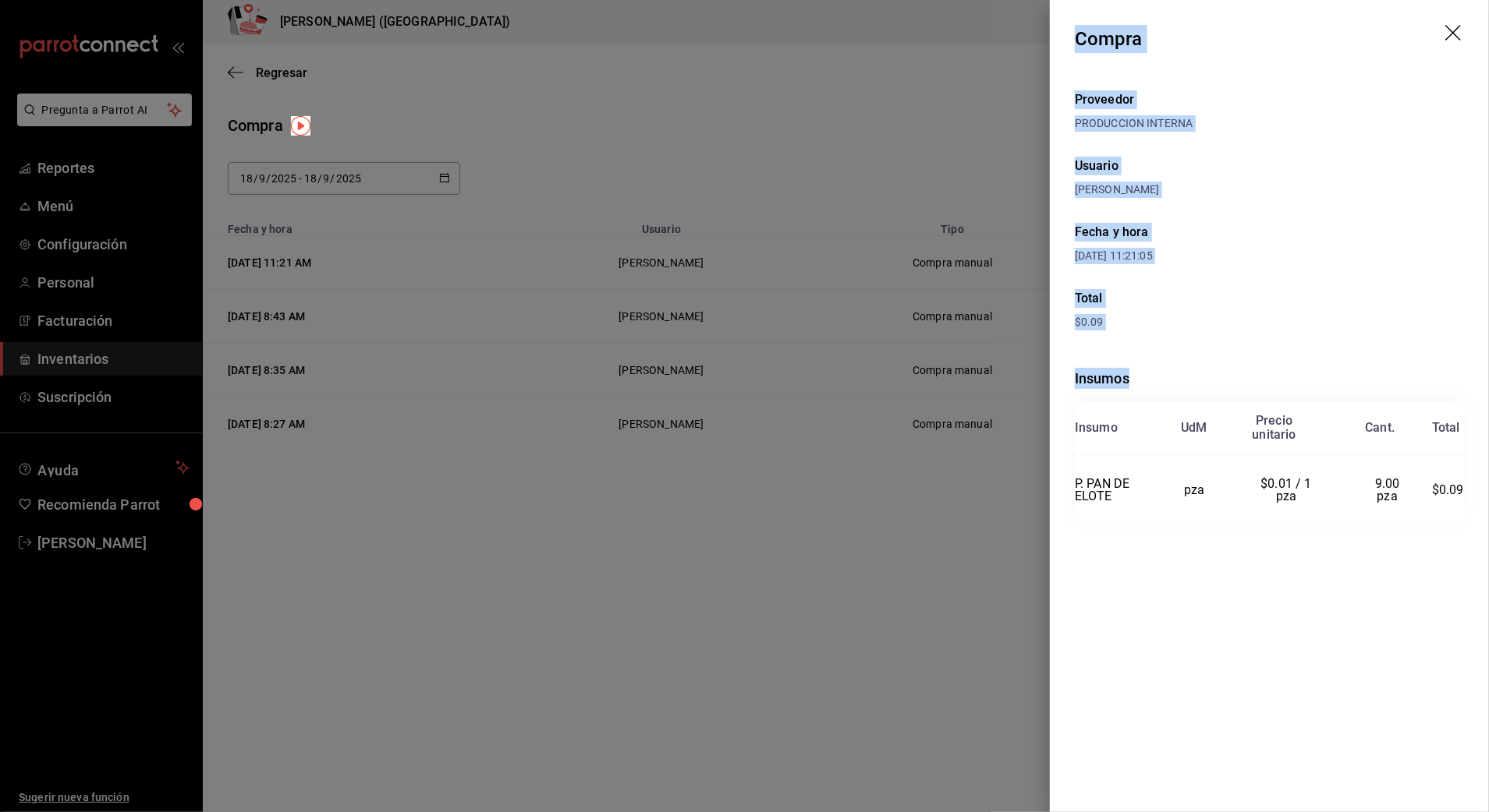
drag, startPoint x: 1077, startPoint y: 35, endPoint x: 1478, endPoint y: 478, distance: 597.5
click at [1478, 478] on div "Compra Proveedor PRODUCCION INTERNA Usuario Adriana Madalena Fecha y hora 18/09…" at bounding box center [1269, 406] width 439 height 812
click at [1448, 29] on icon "drag" at bounding box center [1454, 34] width 19 height 19
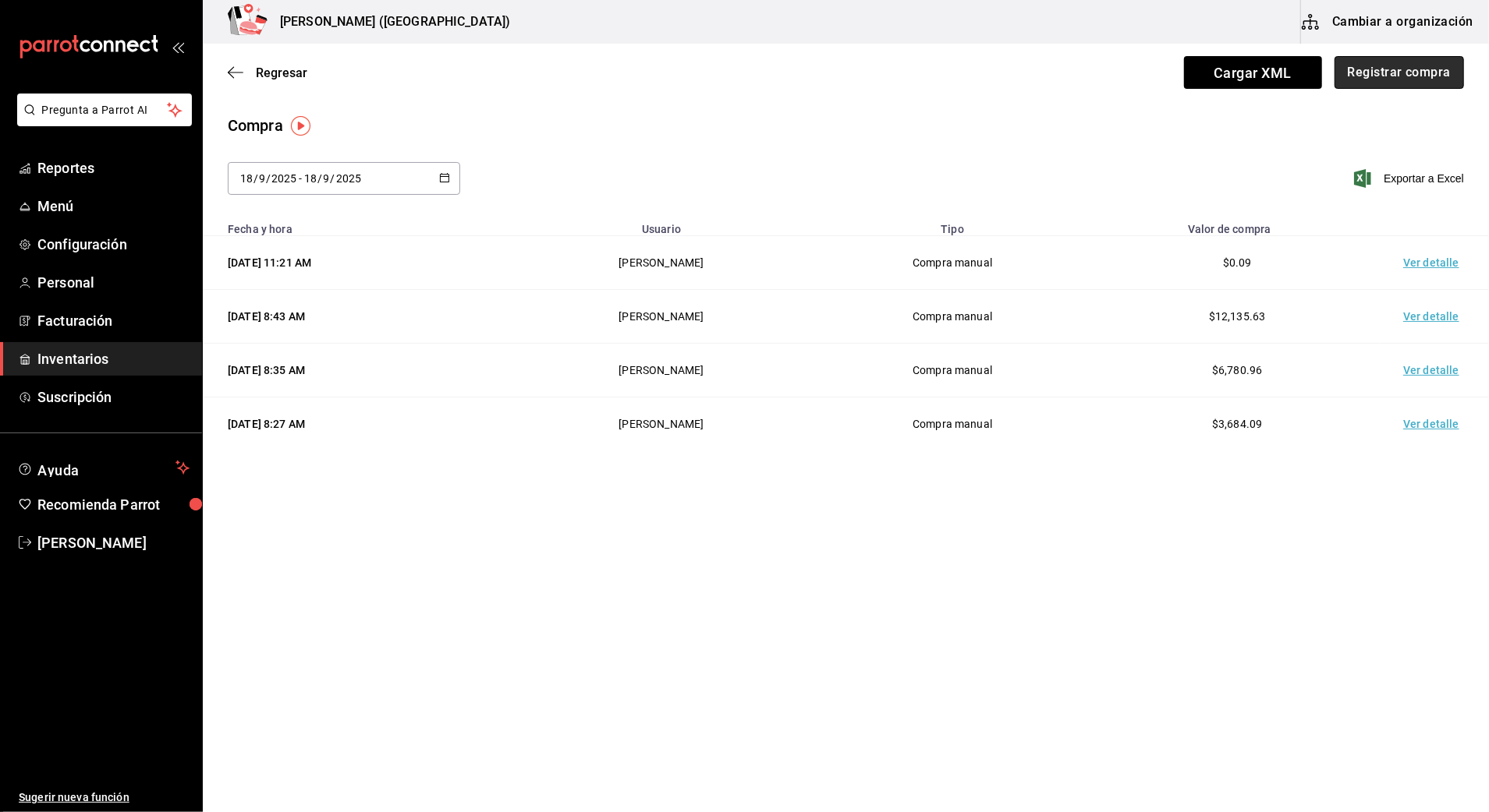
click at [1413, 68] on button "Registrar compra" at bounding box center [1399, 73] width 130 height 33
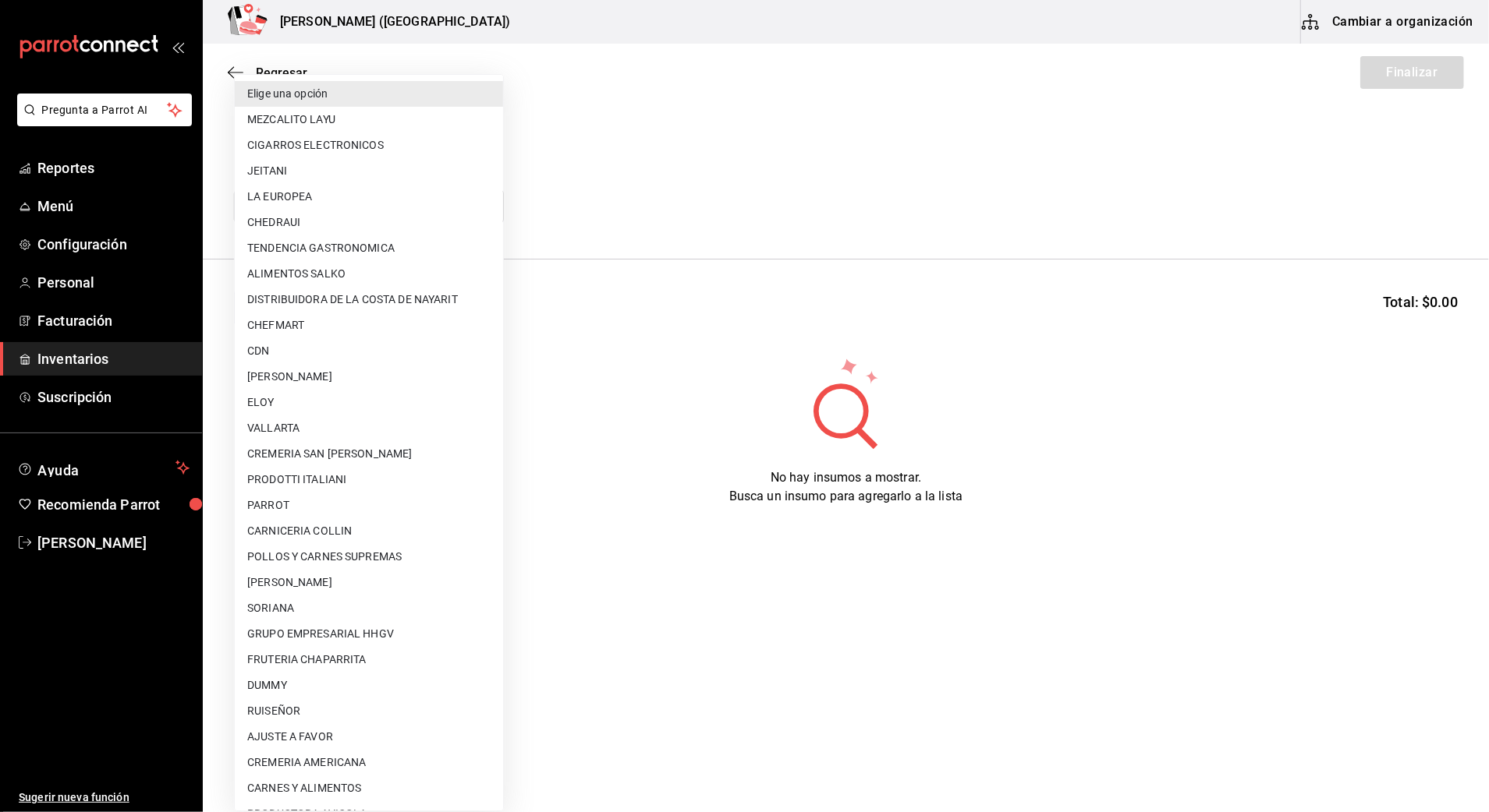
click at [403, 216] on body "Pregunta a Parrot AI Reportes Menú Configuración Personal Facturación Inventari…" at bounding box center [744, 362] width 1489 height 725
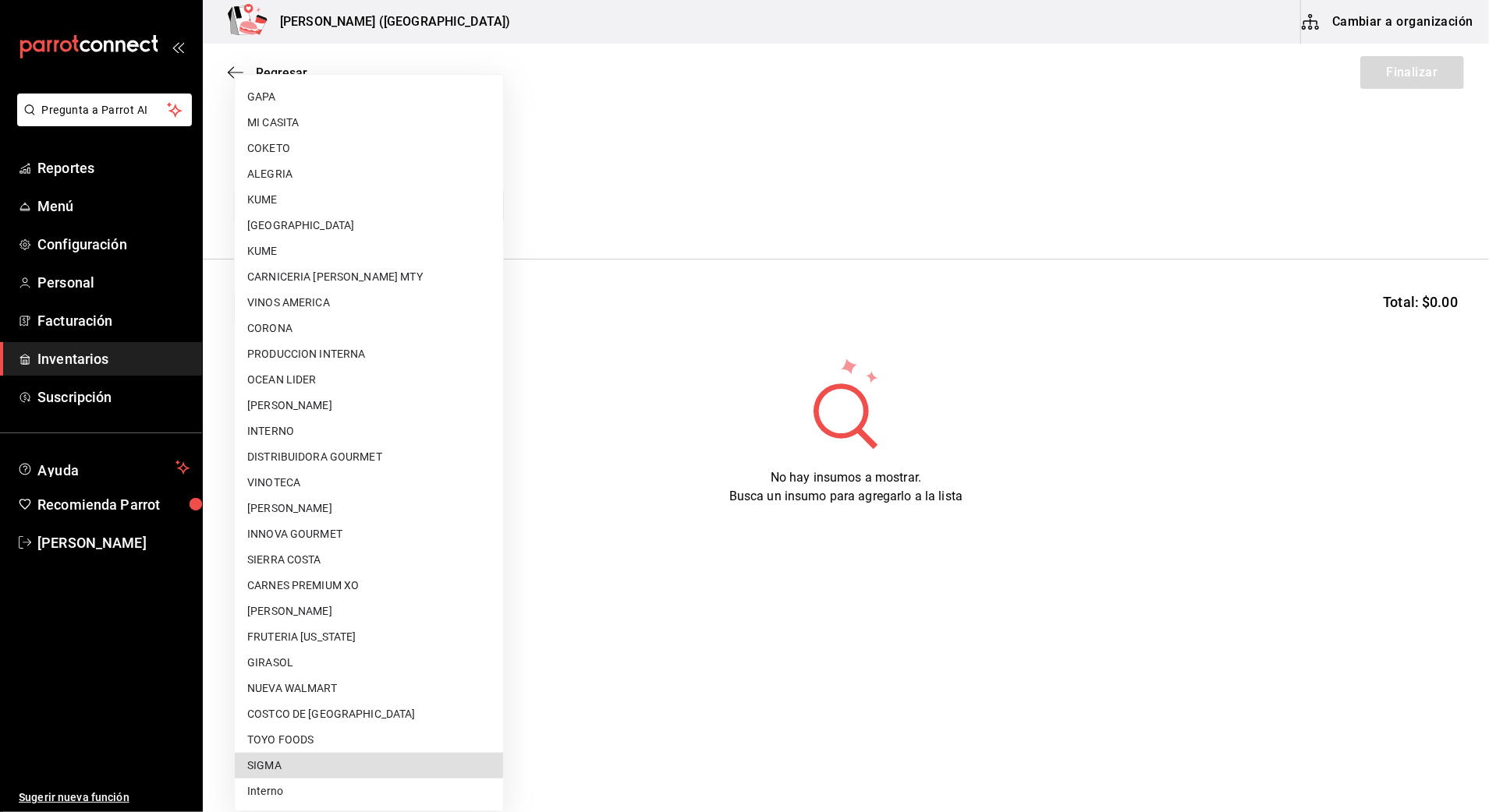
click at [424, 764] on li "SIGMA" at bounding box center [368, 766] width 268 height 26
type input "b3de96d6-3c20-45bc-abf9-e3c6c14f0adf"
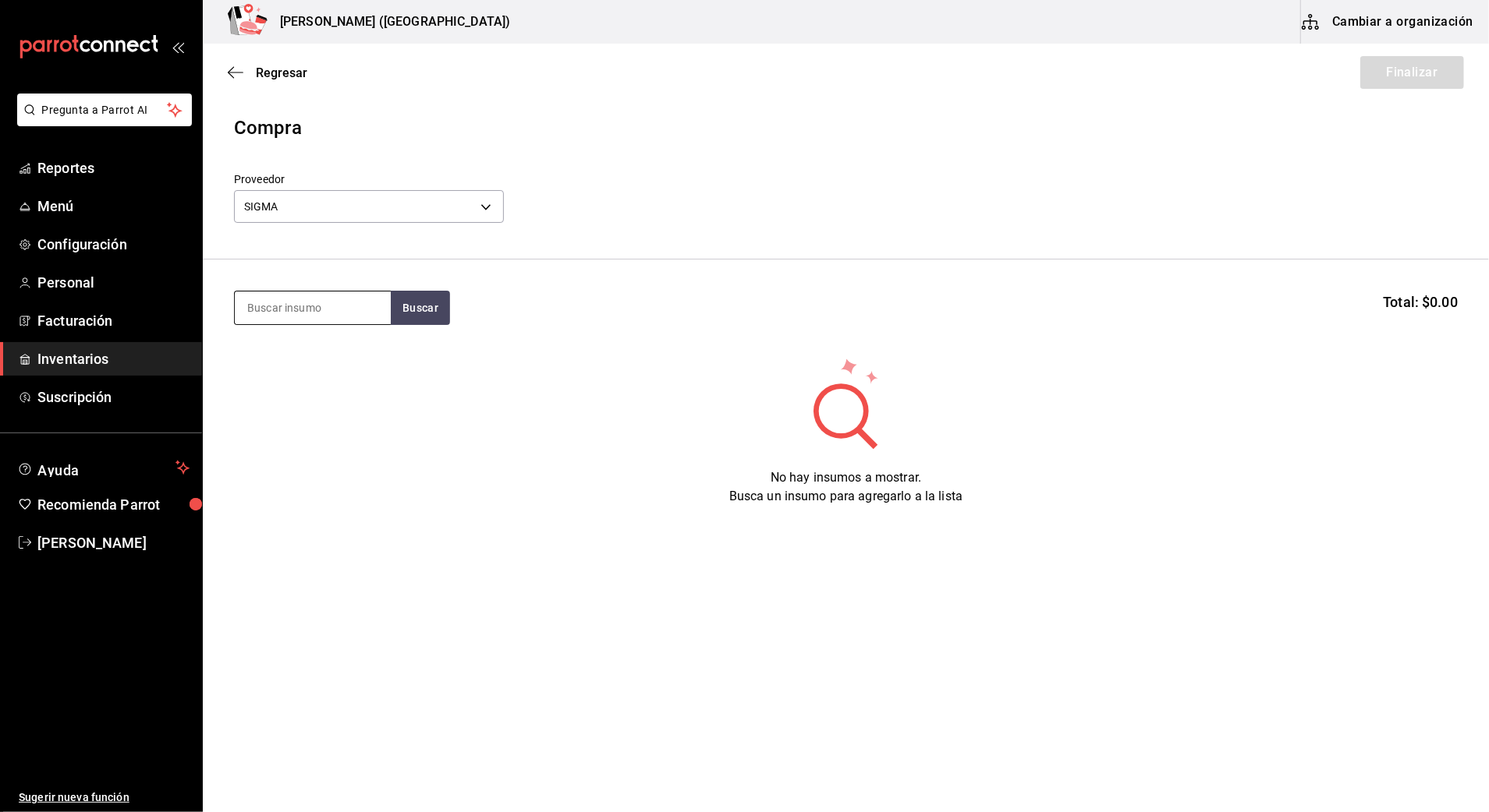
click at [317, 319] on input at bounding box center [312, 308] width 156 height 33
type input "NIEVE"
click at [431, 306] on button "Buscar" at bounding box center [420, 308] width 59 height 35
click at [362, 356] on div "P. NIEVE VAINILLA HAGENDAZ" at bounding box center [312, 362] width 131 height 37
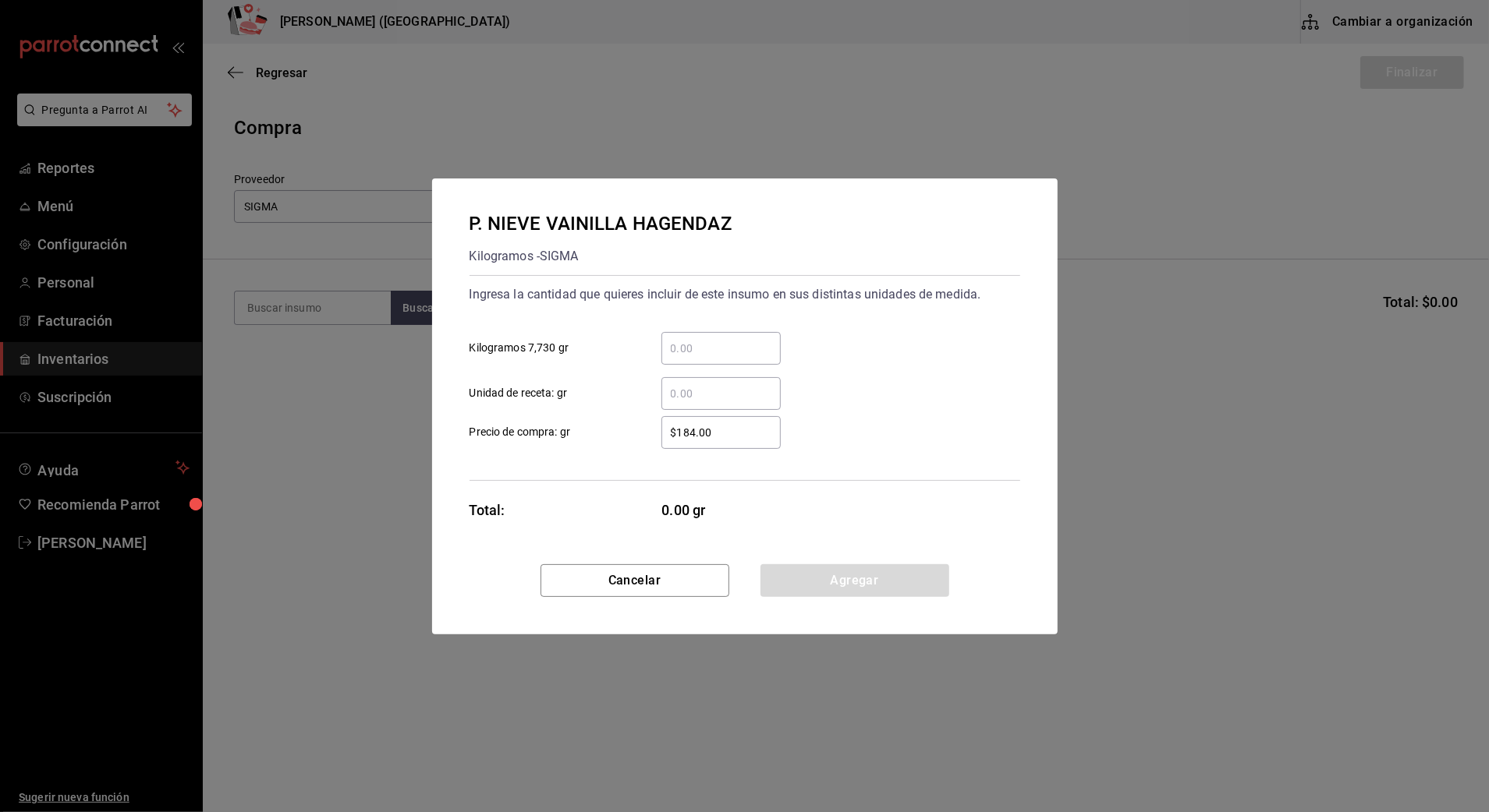
click at [713, 341] on input "​ Kilogramos 7,730 gr" at bounding box center [721, 348] width 120 height 19
type input "1"
click at [678, 431] on input "$184.00" at bounding box center [721, 432] width 120 height 19
drag, startPoint x: 713, startPoint y: 422, endPoint x: 675, endPoint y: 438, distance: 41.2
click at [675, 438] on div "$184.00 ​" at bounding box center [721, 433] width 120 height 33
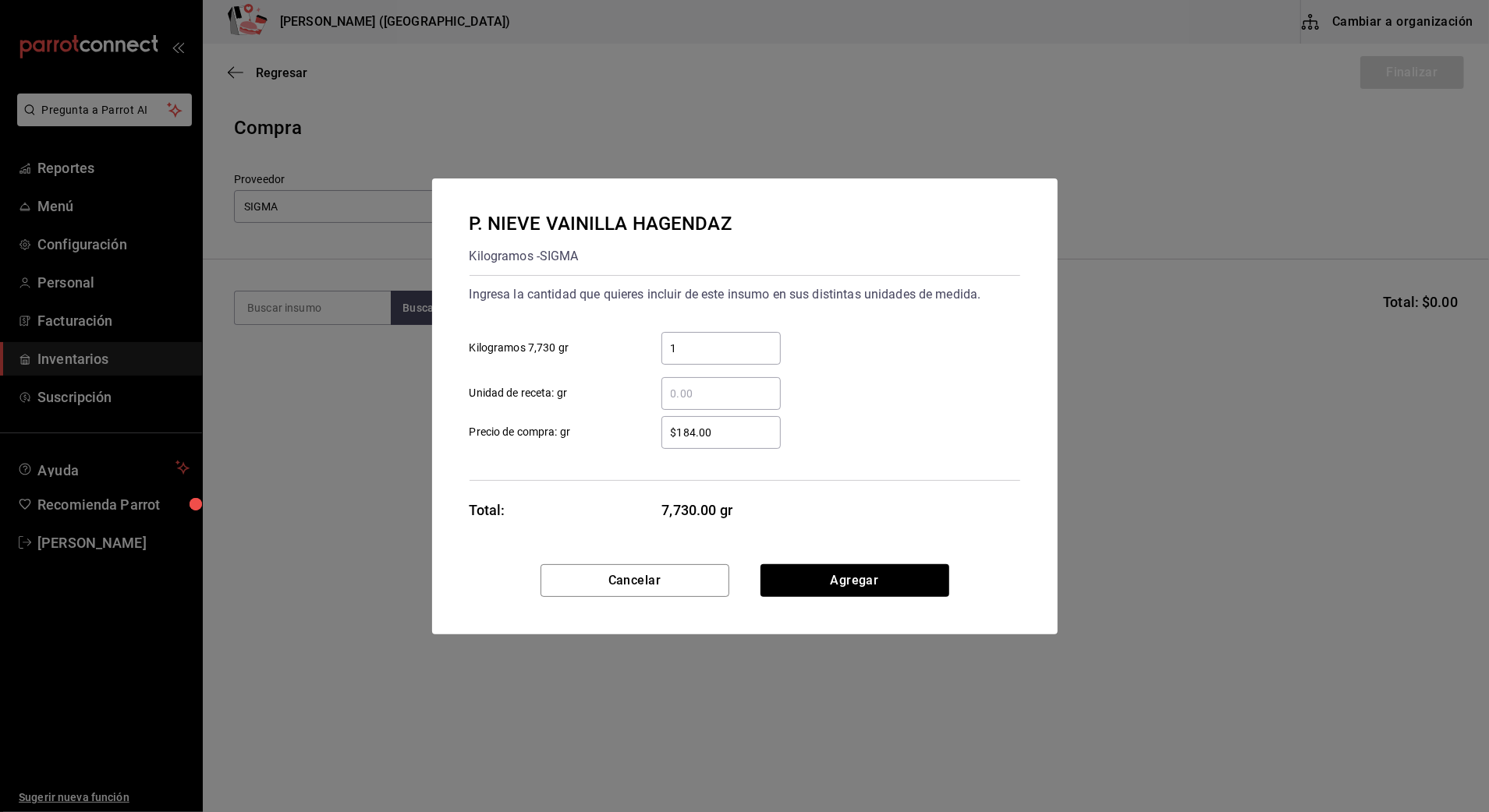
click at [675, 438] on input "$184.00" at bounding box center [721, 432] width 120 height 19
drag, startPoint x: 714, startPoint y: 429, endPoint x: 598, endPoint y: 437, distance: 116.3
click at [598, 437] on label "$184.00 ​ Precio de compra: gr" at bounding box center [625, 433] width 311 height 33
type input "$1,490"
click at [810, 571] on button "Agregar" at bounding box center [854, 581] width 189 height 33
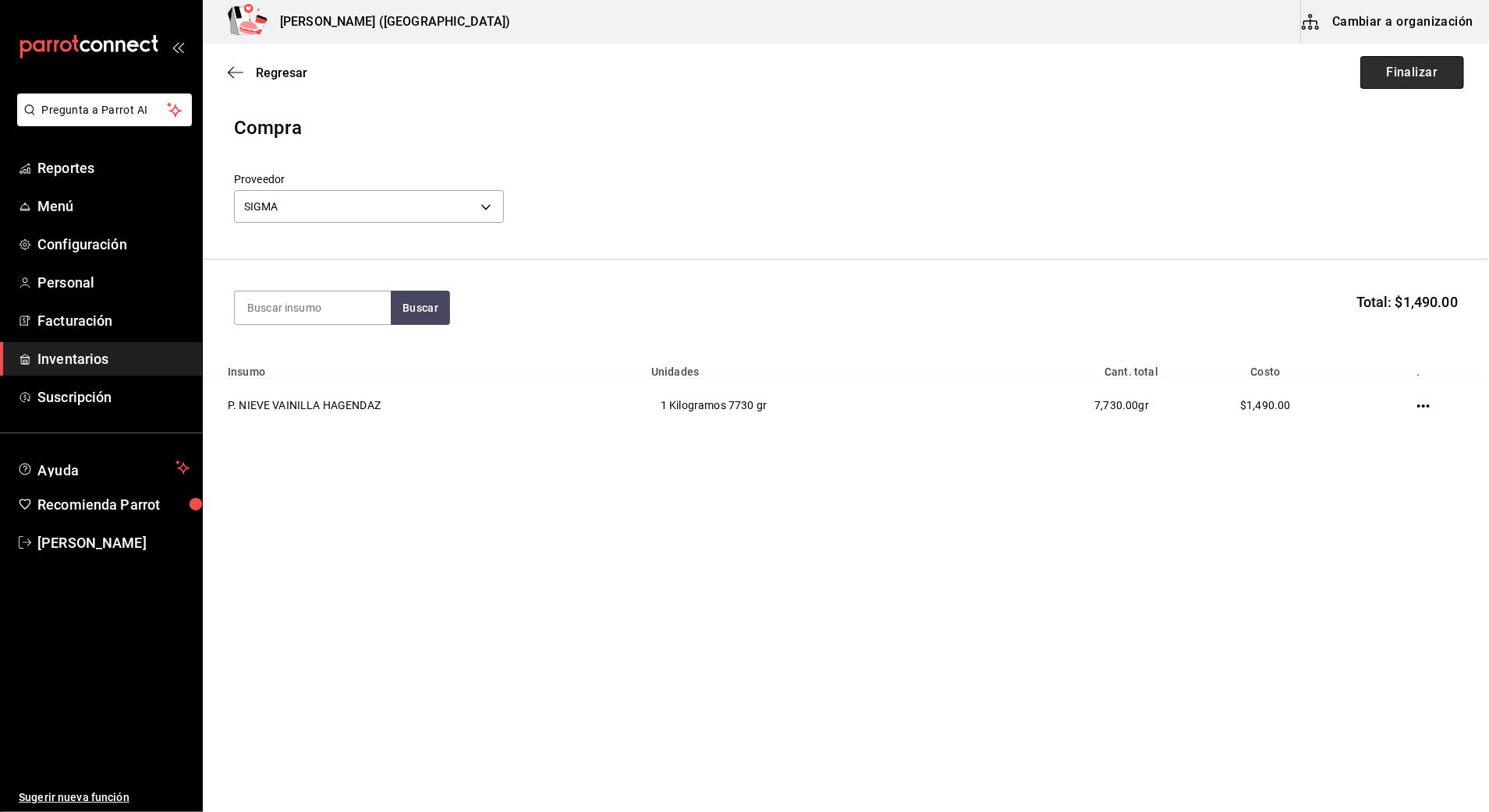
click at [1406, 64] on button "Finalizar" at bounding box center [1412, 73] width 104 height 33
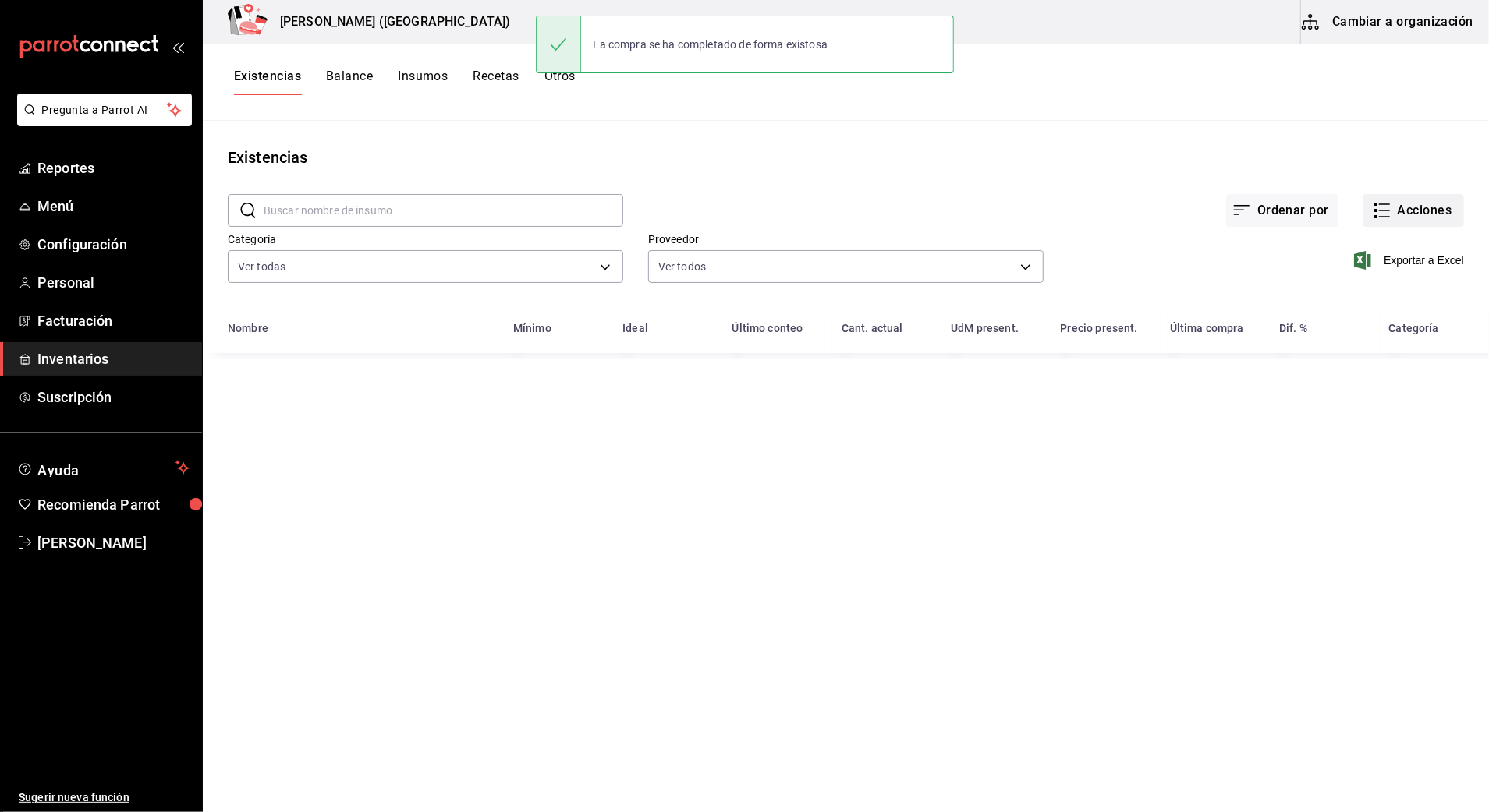
click at [1399, 207] on button "Acciones" at bounding box center [1413, 210] width 101 height 33
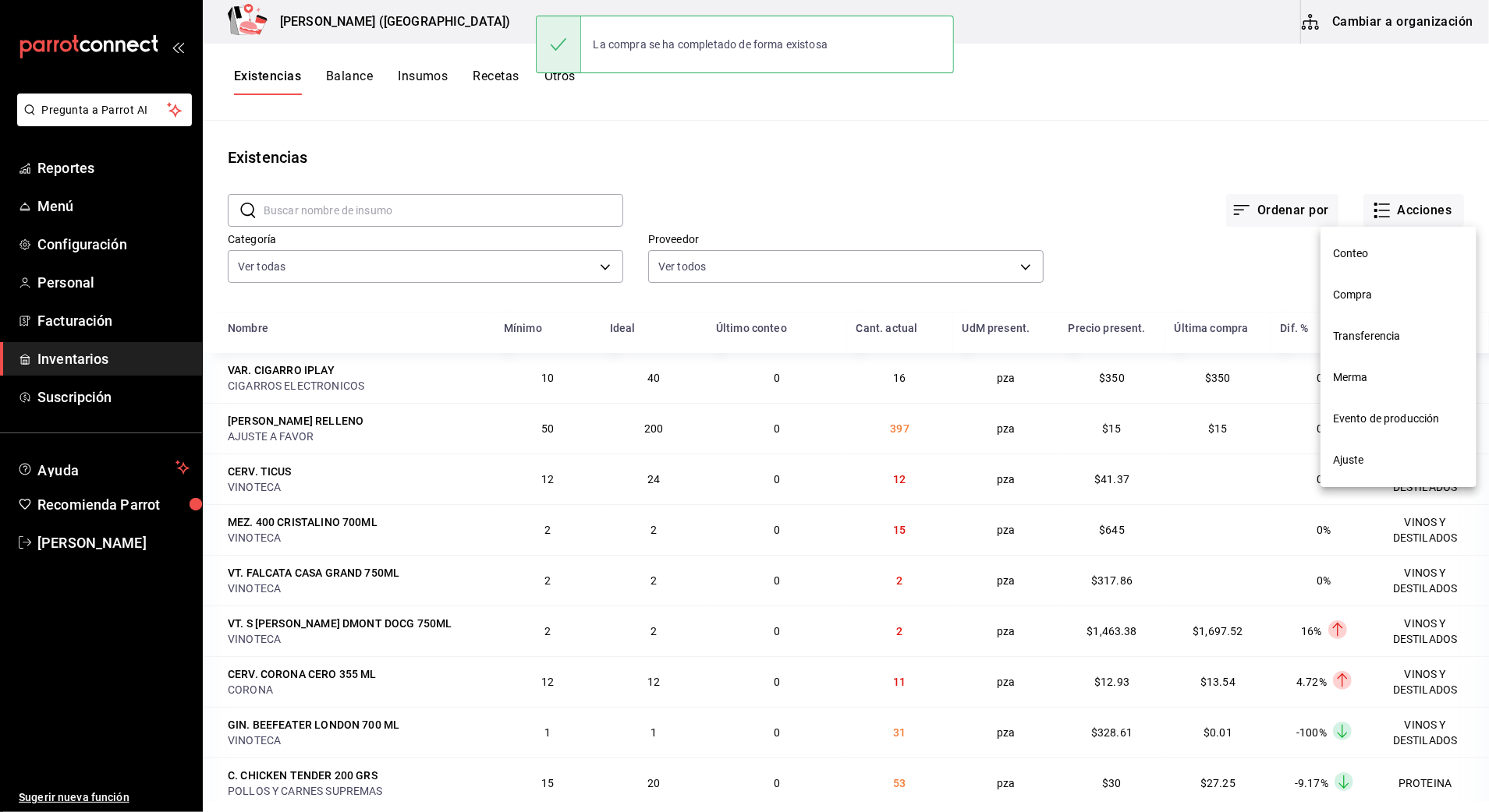
click at [1362, 285] on li "Compra" at bounding box center [1398, 295] width 156 height 41
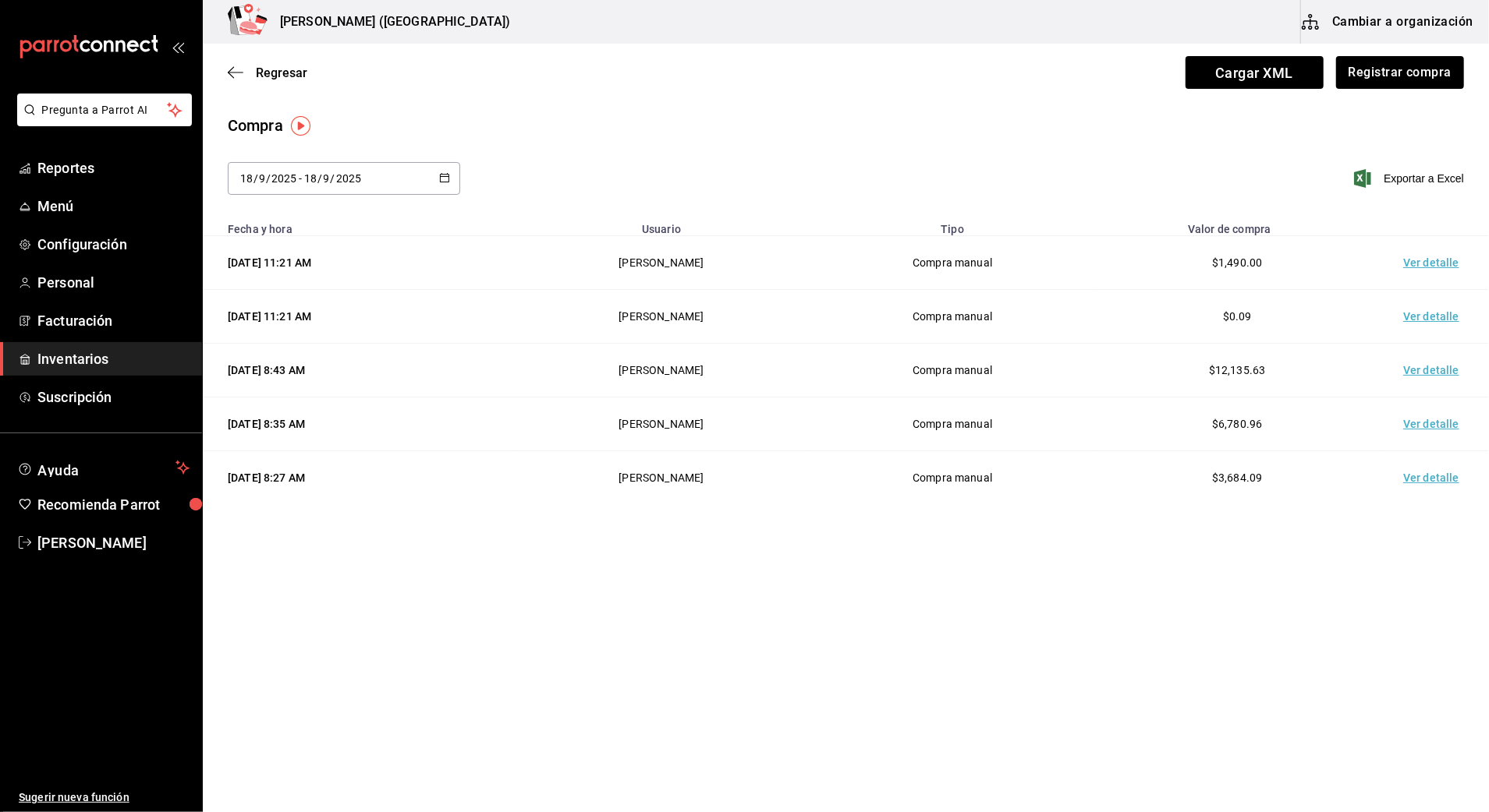
click at [1435, 262] on td "Ver detalle" at bounding box center [1434, 262] width 109 height 54
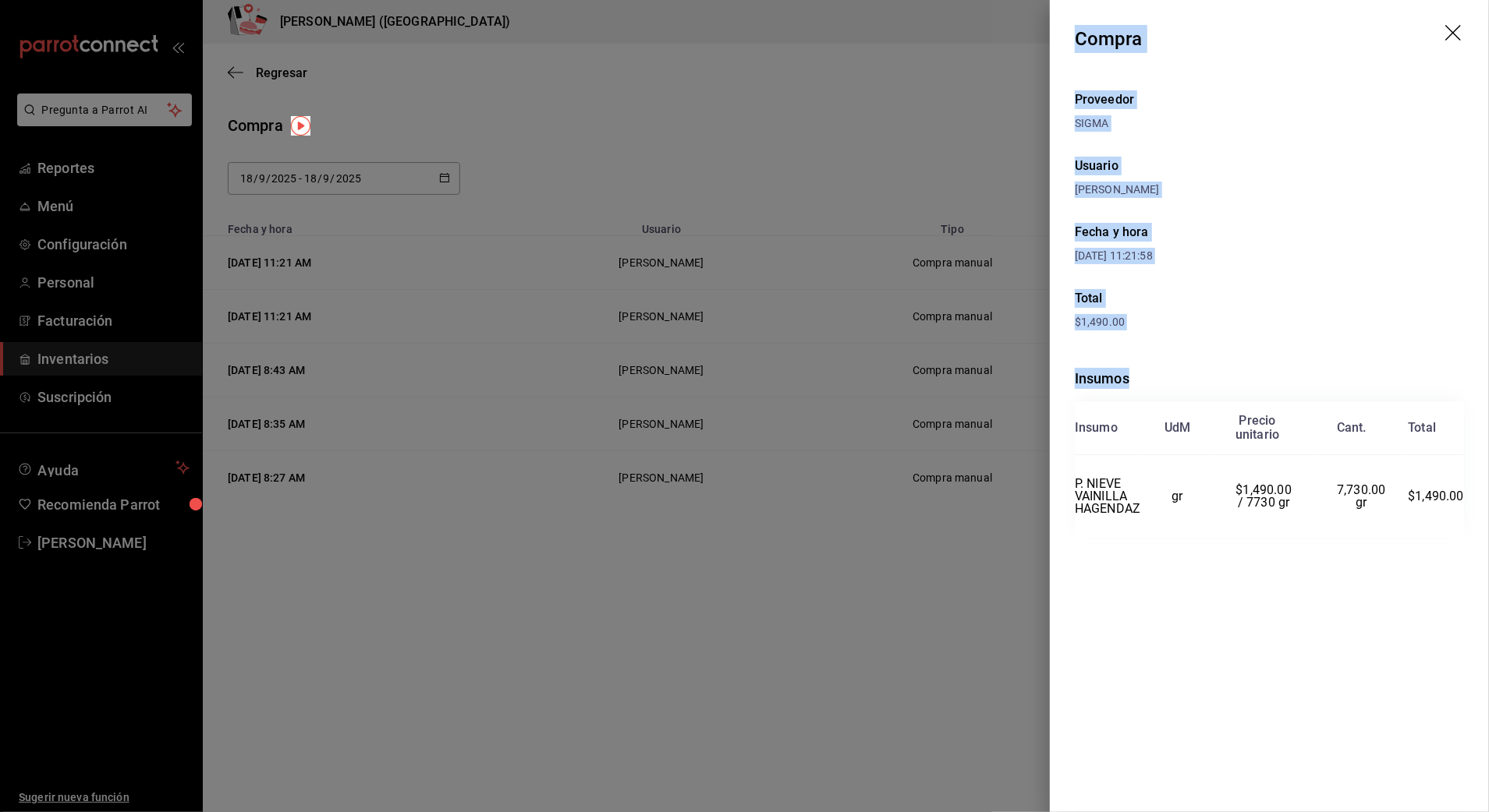
drag, startPoint x: 1077, startPoint y: 32, endPoint x: 1468, endPoint y: 508, distance: 616.0
click at [1468, 508] on div "Compra Proveedor SIGMA Usuario Adriana Madalena Fecha y hora 18/09/2025 11:21:5…" at bounding box center [1269, 406] width 439 height 812
click at [1457, 29] on icon "drag" at bounding box center [1453, 32] width 16 height 16
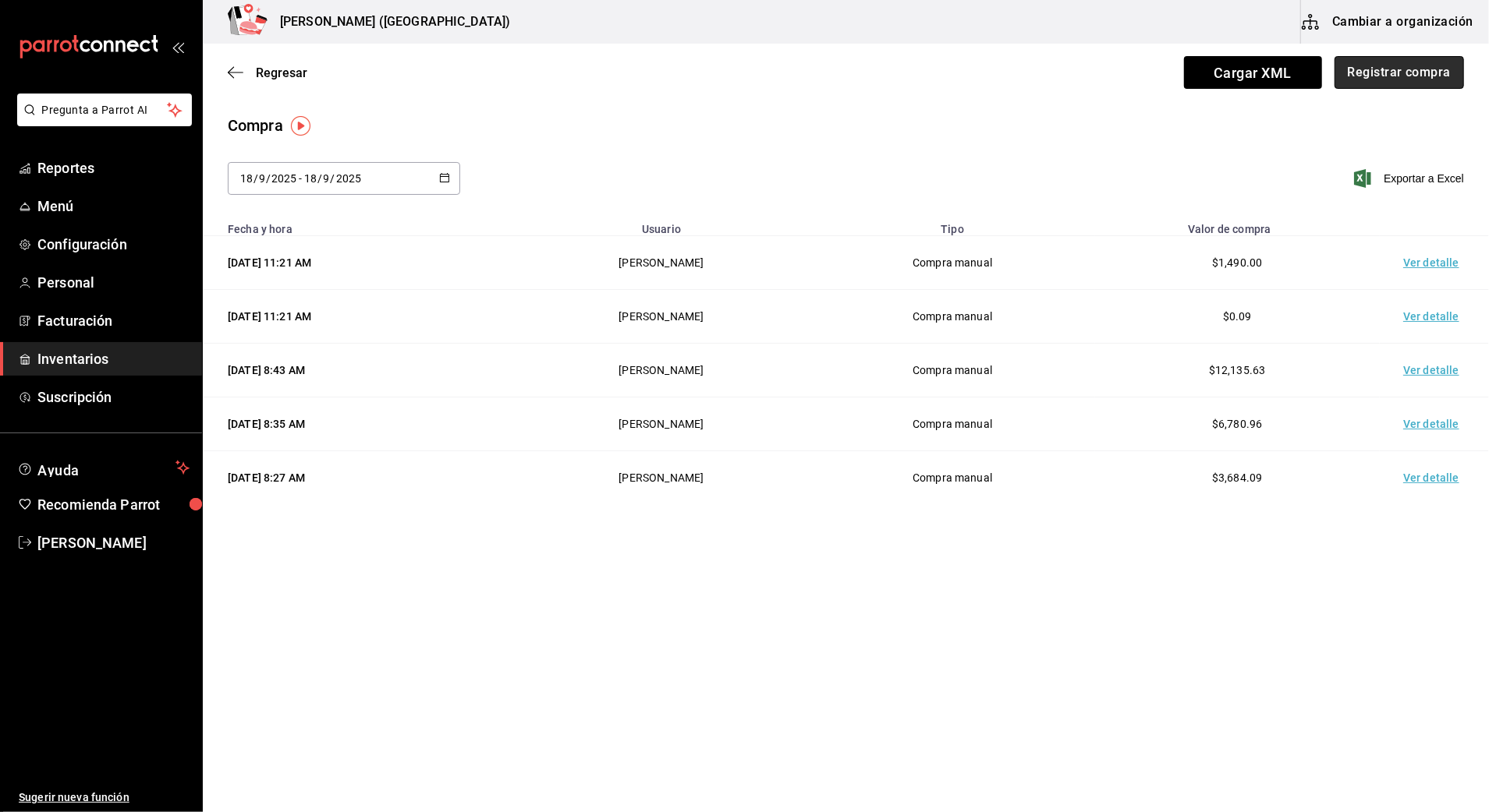
click at [1406, 64] on button "Registrar compra" at bounding box center [1399, 73] width 130 height 33
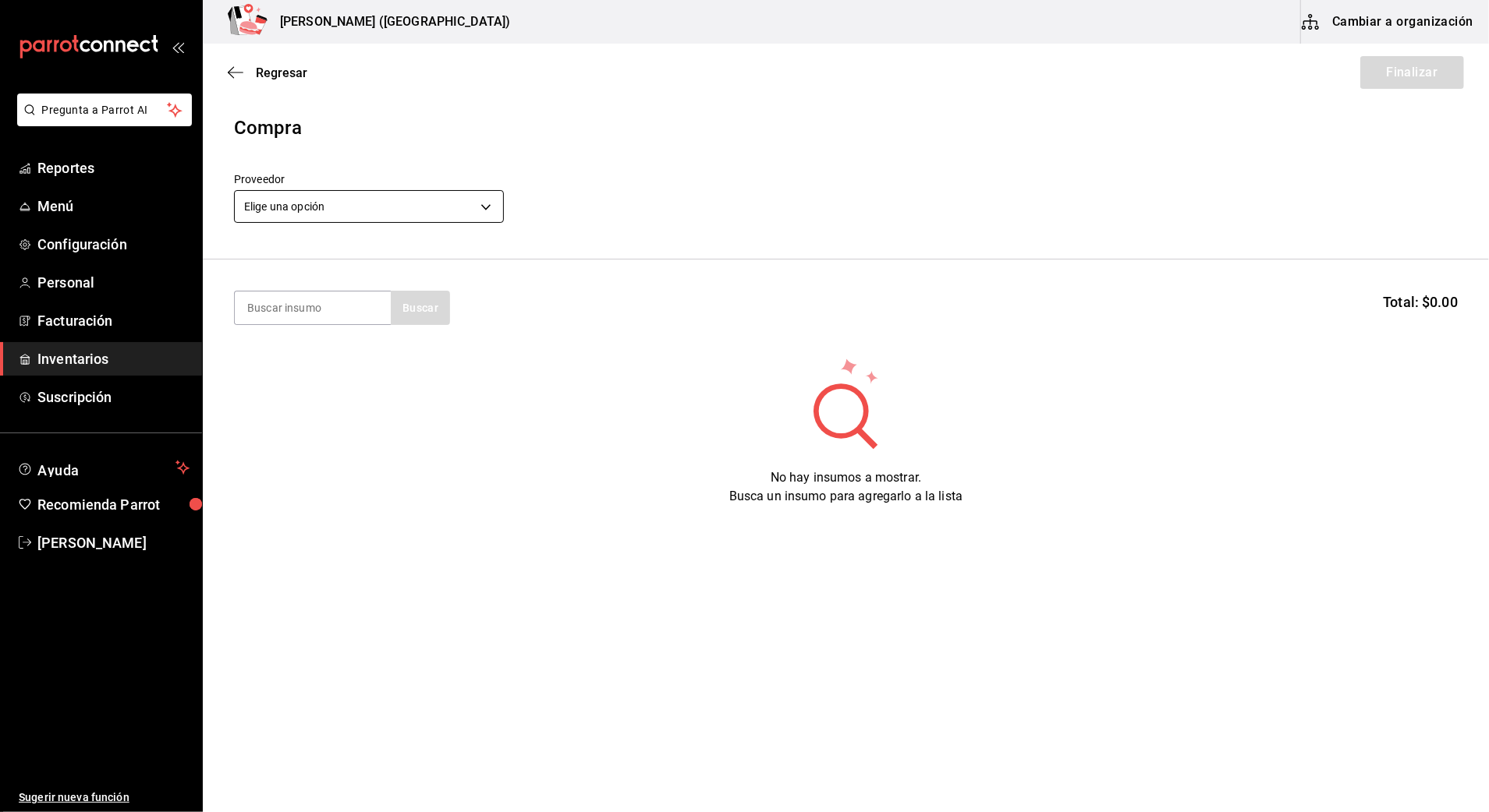
click at [384, 212] on body "Pregunta a Parrot AI Reportes Menú Configuración Personal Facturación Inventari…" at bounding box center [744, 362] width 1489 height 725
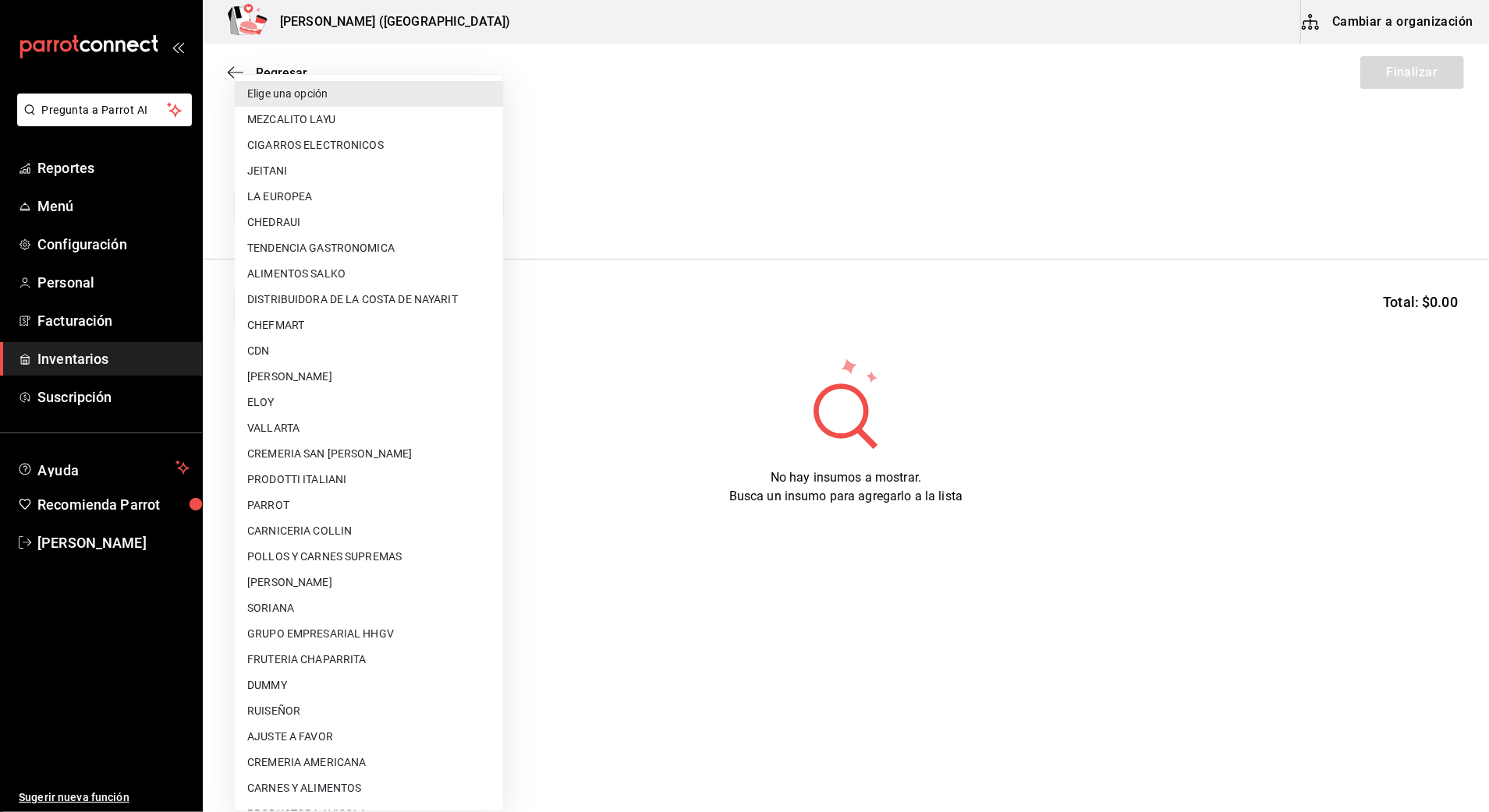
scroll to position [104, 0]
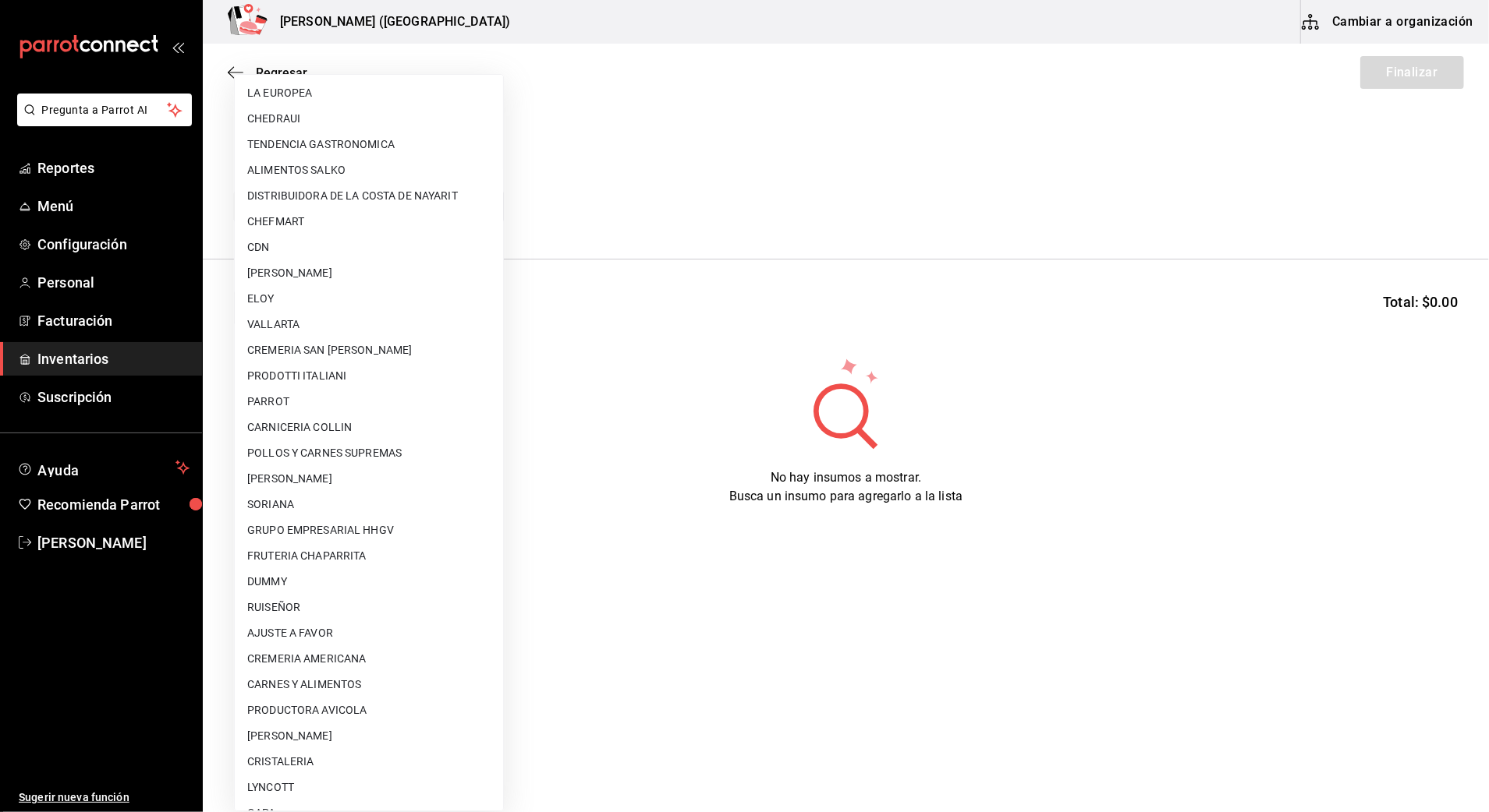
click at [359, 621] on li "AJUSTE A FAVOR" at bounding box center [368, 633] width 268 height 26
type input "dd0fbccd-e034-4acc-8432-7d1d5e23f321"
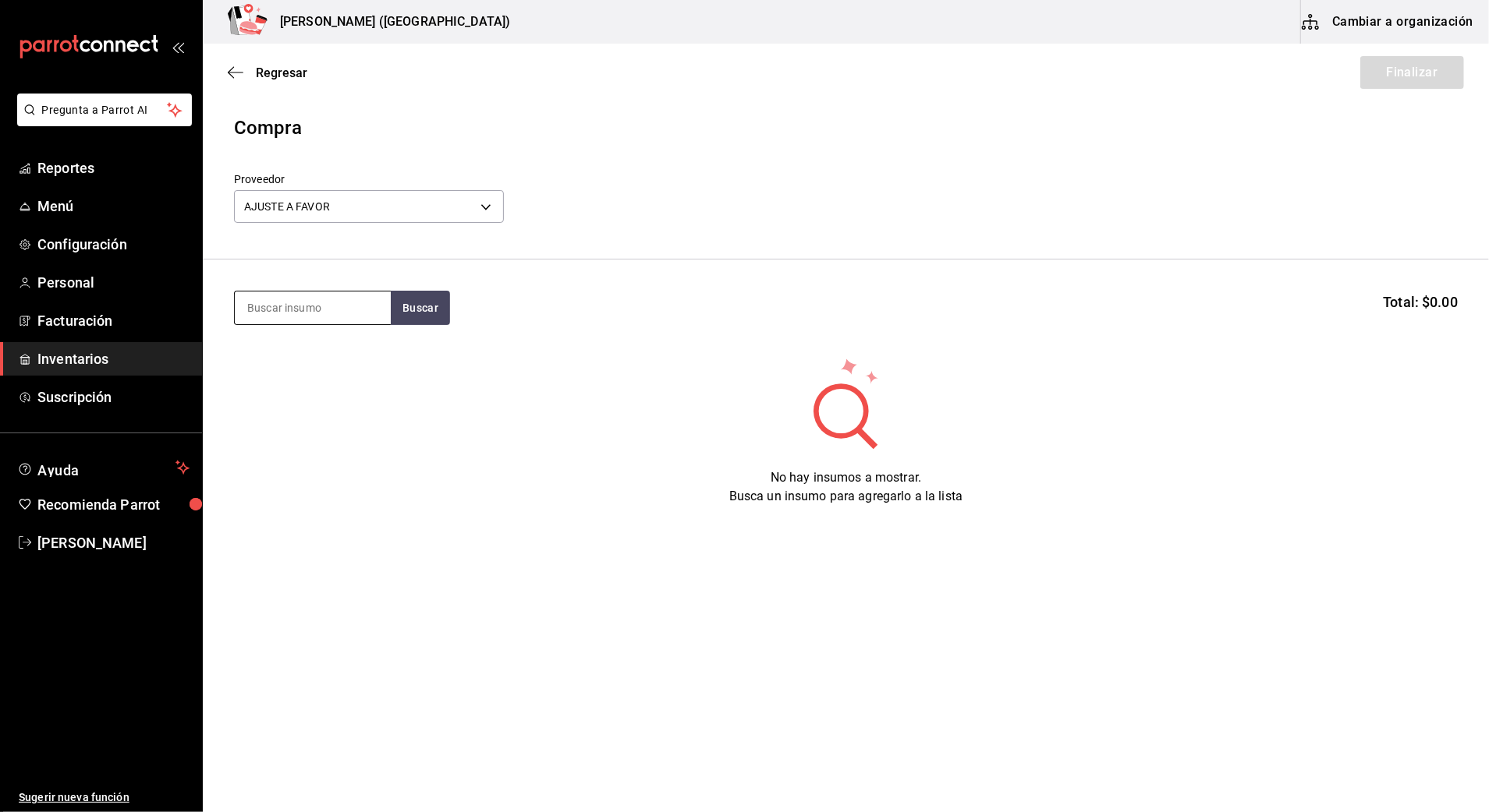
click at [290, 304] on input at bounding box center [312, 308] width 156 height 33
type input "CAMAR"
click at [410, 301] on button "Buscar" at bounding box center [420, 308] width 59 height 35
click at [332, 360] on div "M. [PERSON_NAME] 150GR" at bounding box center [312, 362] width 131 height 37
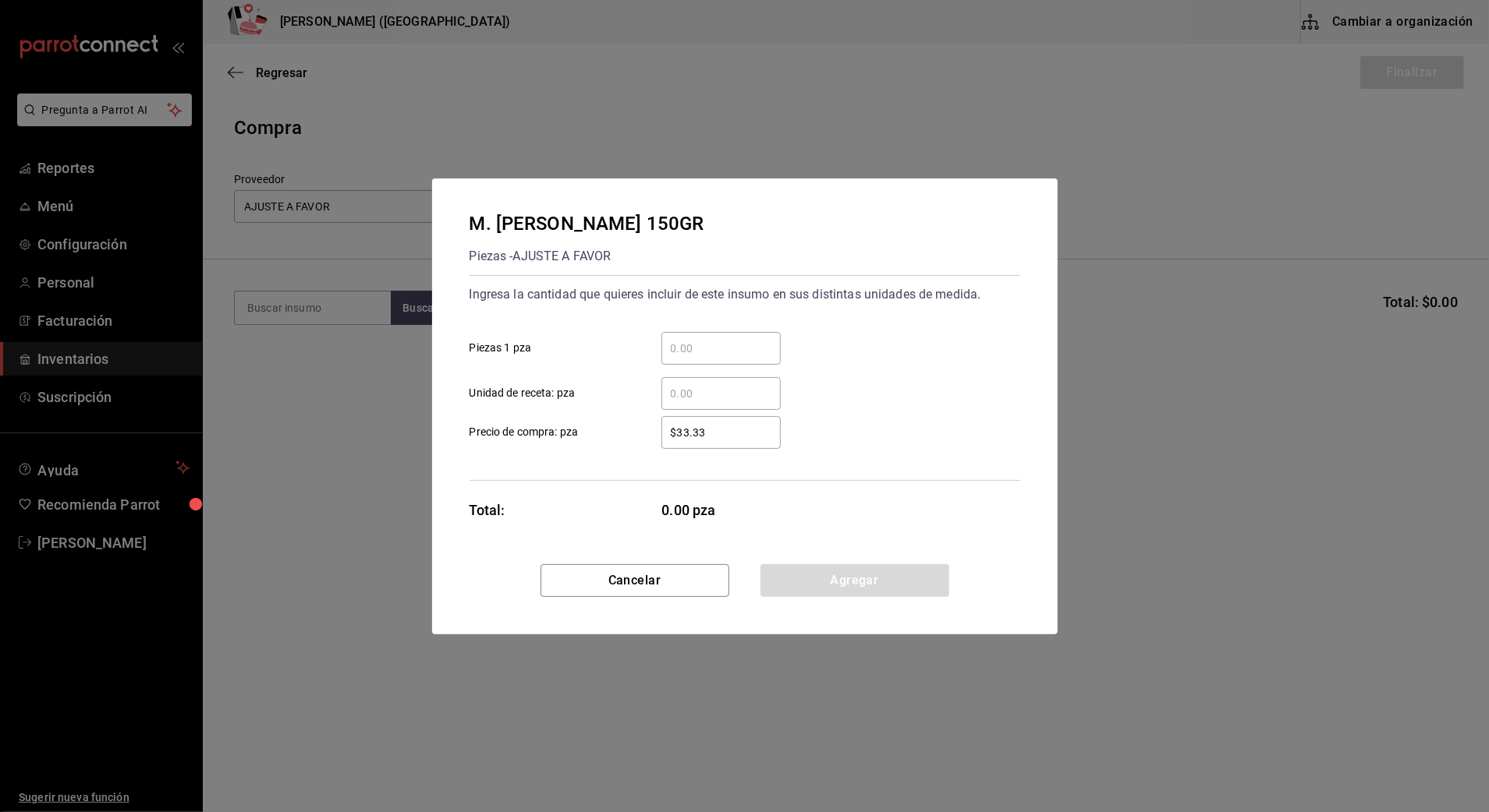
click at [678, 340] on input "​ Piezas 1 pza" at bounding box center [721, 348] width 120 height 19
type input "1"
click at [615, 426] on label "$33.33 ​ Precio de compra: pza" at bounding box center [625, 433] width 311 height 33
click at [661, 426] on input "$33.33" at bounding box center [721, 432] width 120 height 19
drag, startPoint x: 753, startPoint y: 433, endPoint x: 589, endPoint y: 445, distance: 164.4
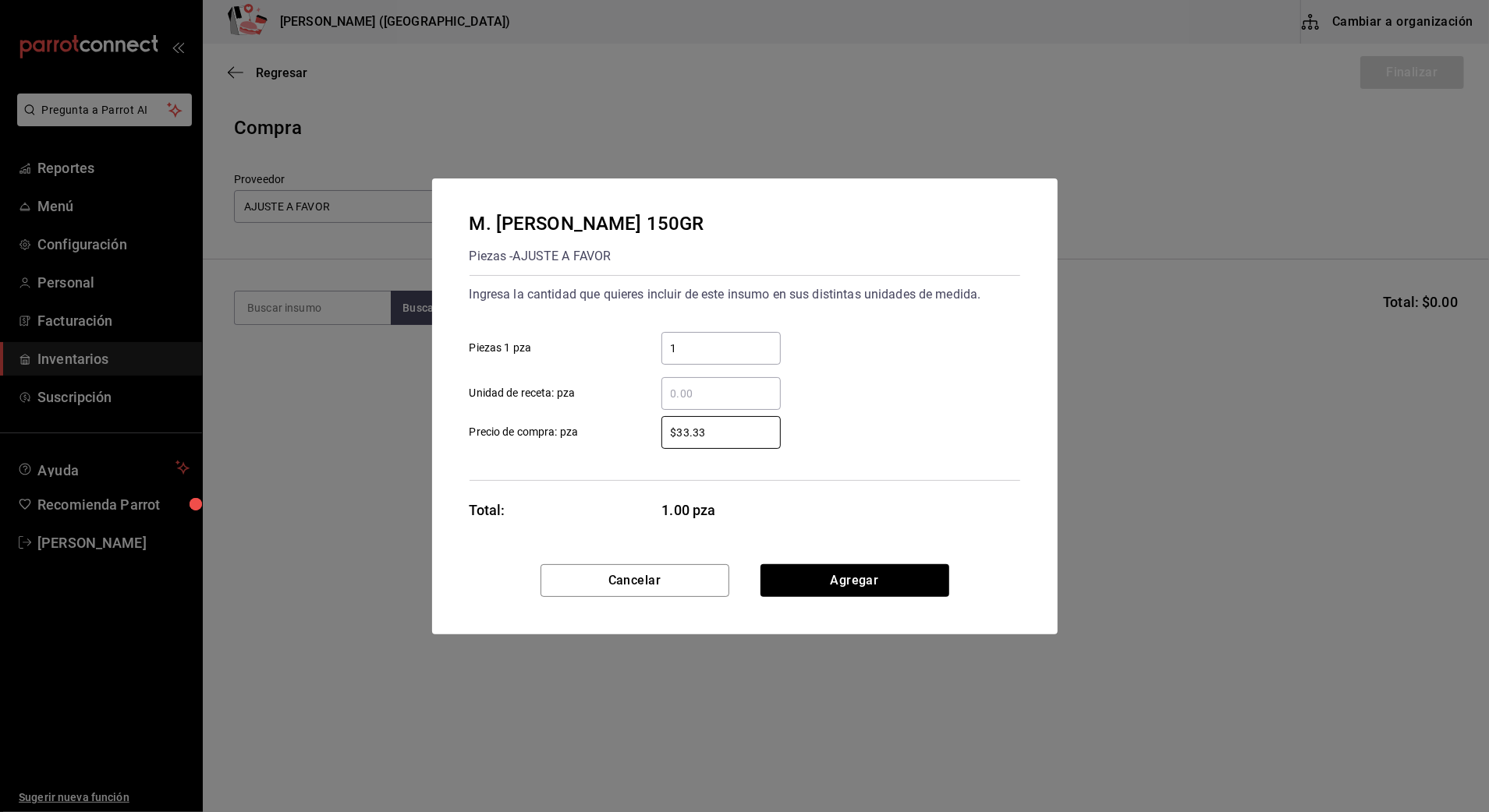
click at [589, 445] on label "$33.33 ​ Precio de compra: pza" at bounding box center [625, 433] width 311 height 33
type input "$0.01"
click at [831, 564] on button "Agregar" at bounding box center [854, 581] width 189 height 33
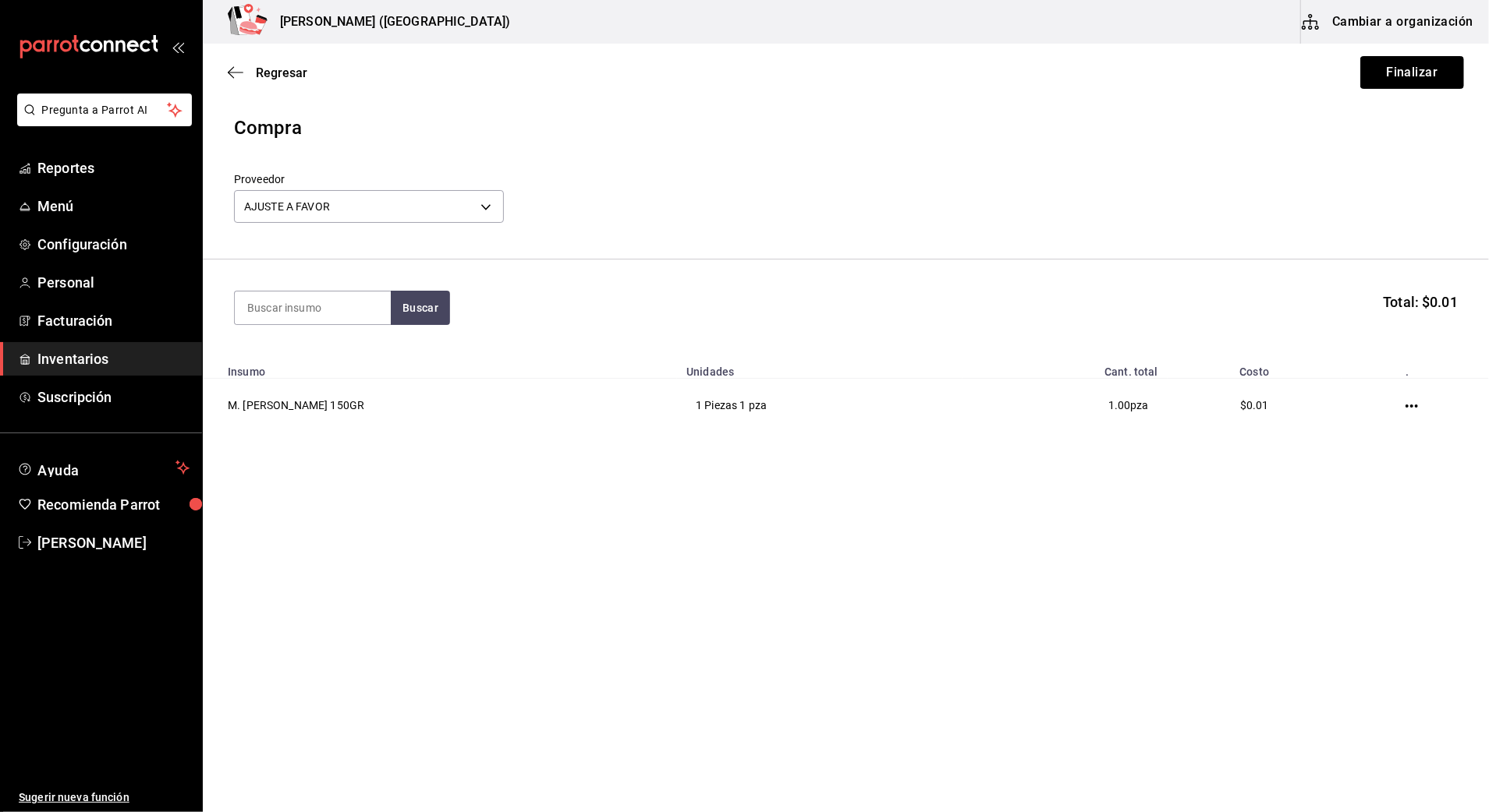
click at [1394, 83] on button "Finalizar" at bounding box center [1412, 73] width 104 height 33
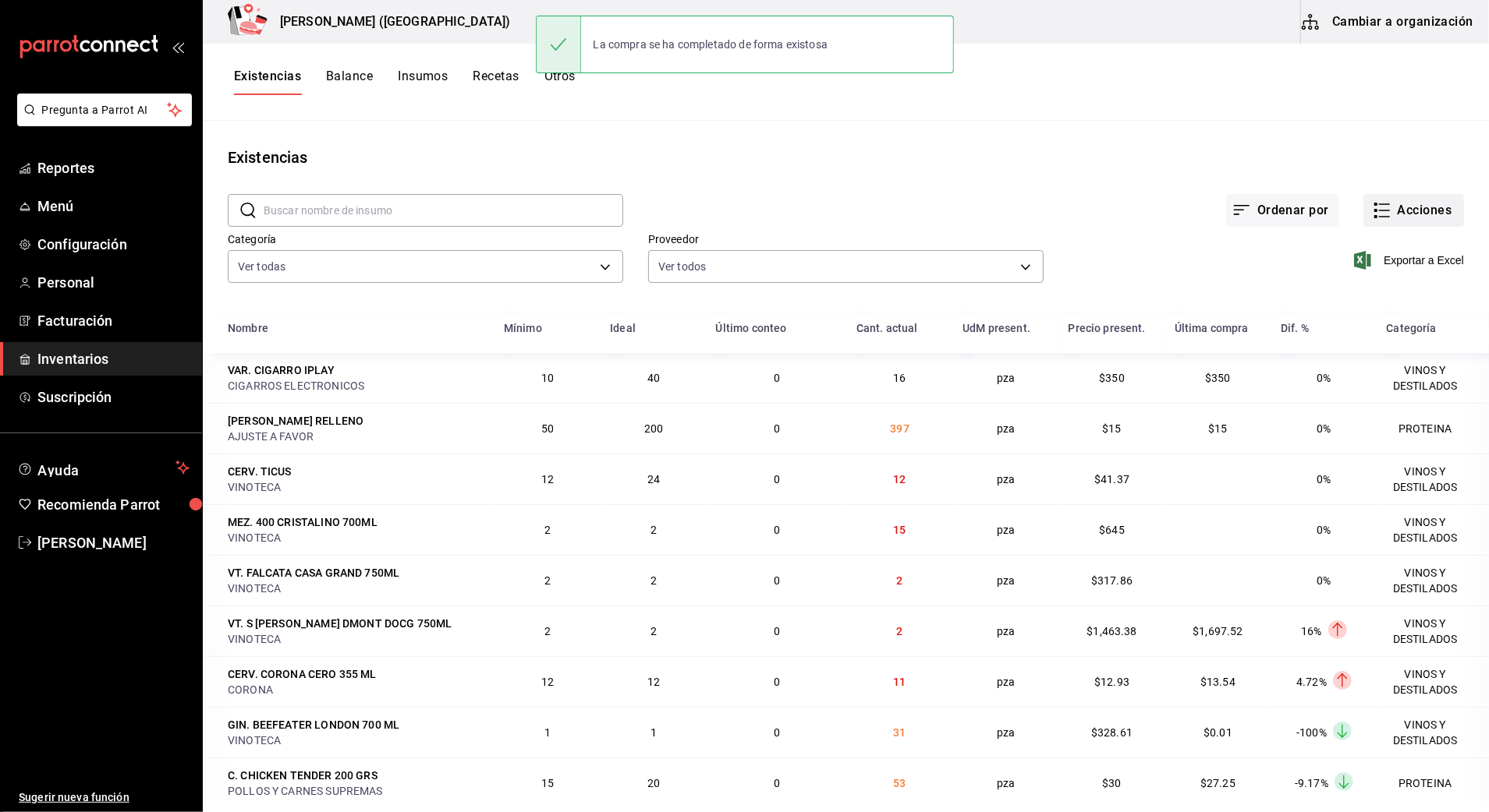
click at [1434, 214] on button "Acciones" at bounding box center [1413, 210] width 101 height 33
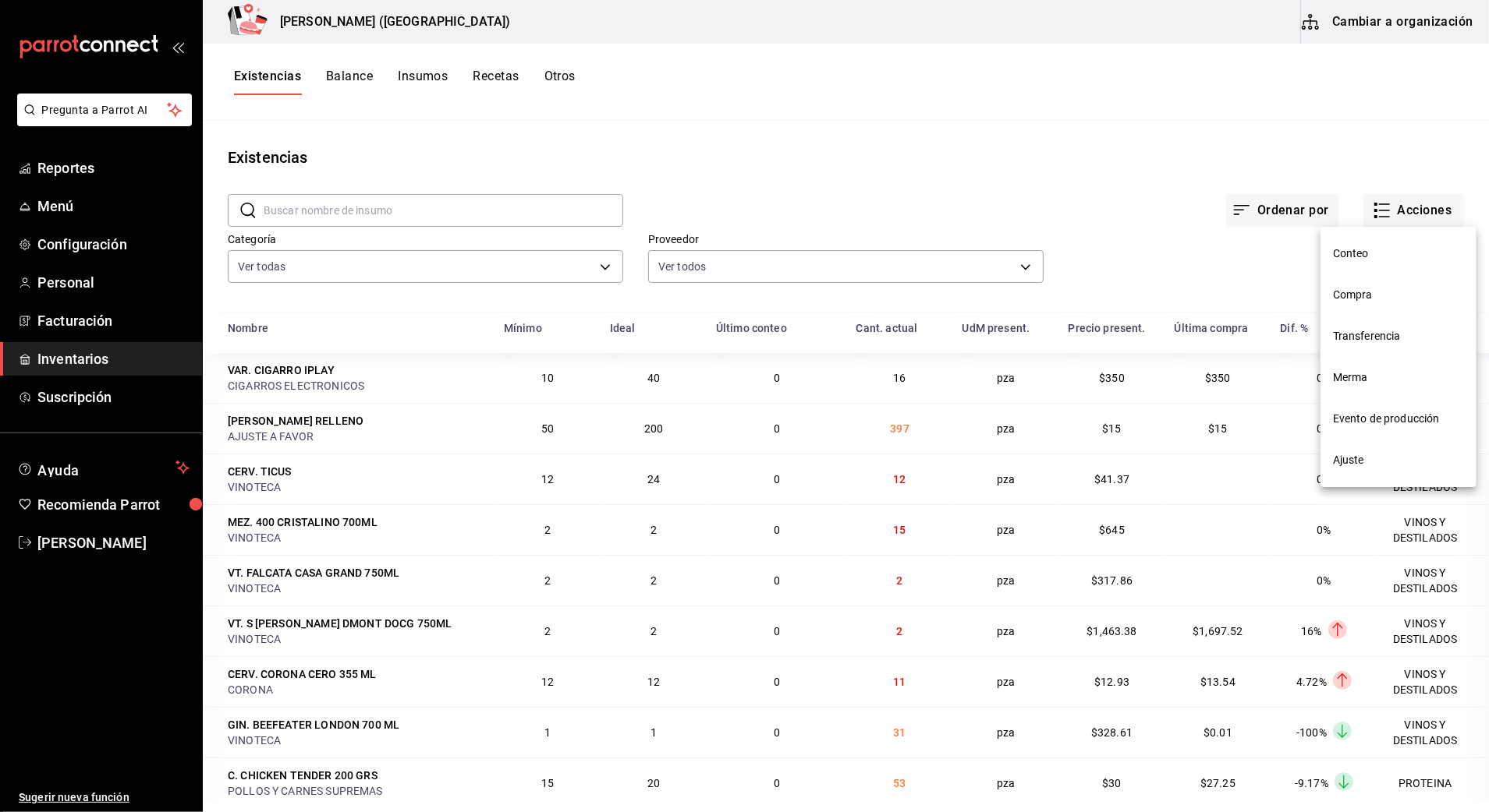
click at [1361, 300] on span "Compra" at bounding box center [1398, 295] width 131 height 17
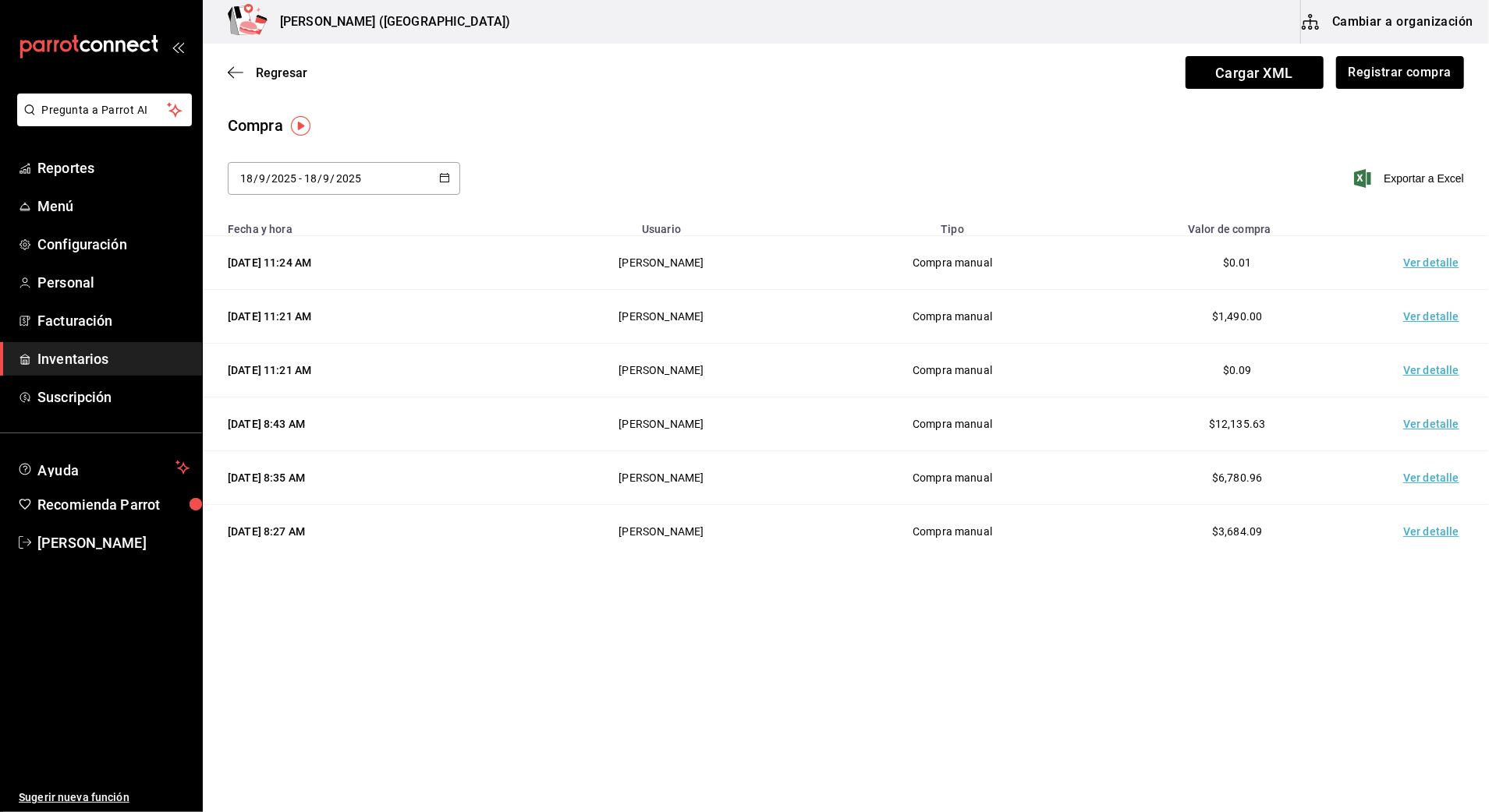
click at [1422, 269] on td "Ver detalle" at bounding box center [1434, 262] width 109 height 54
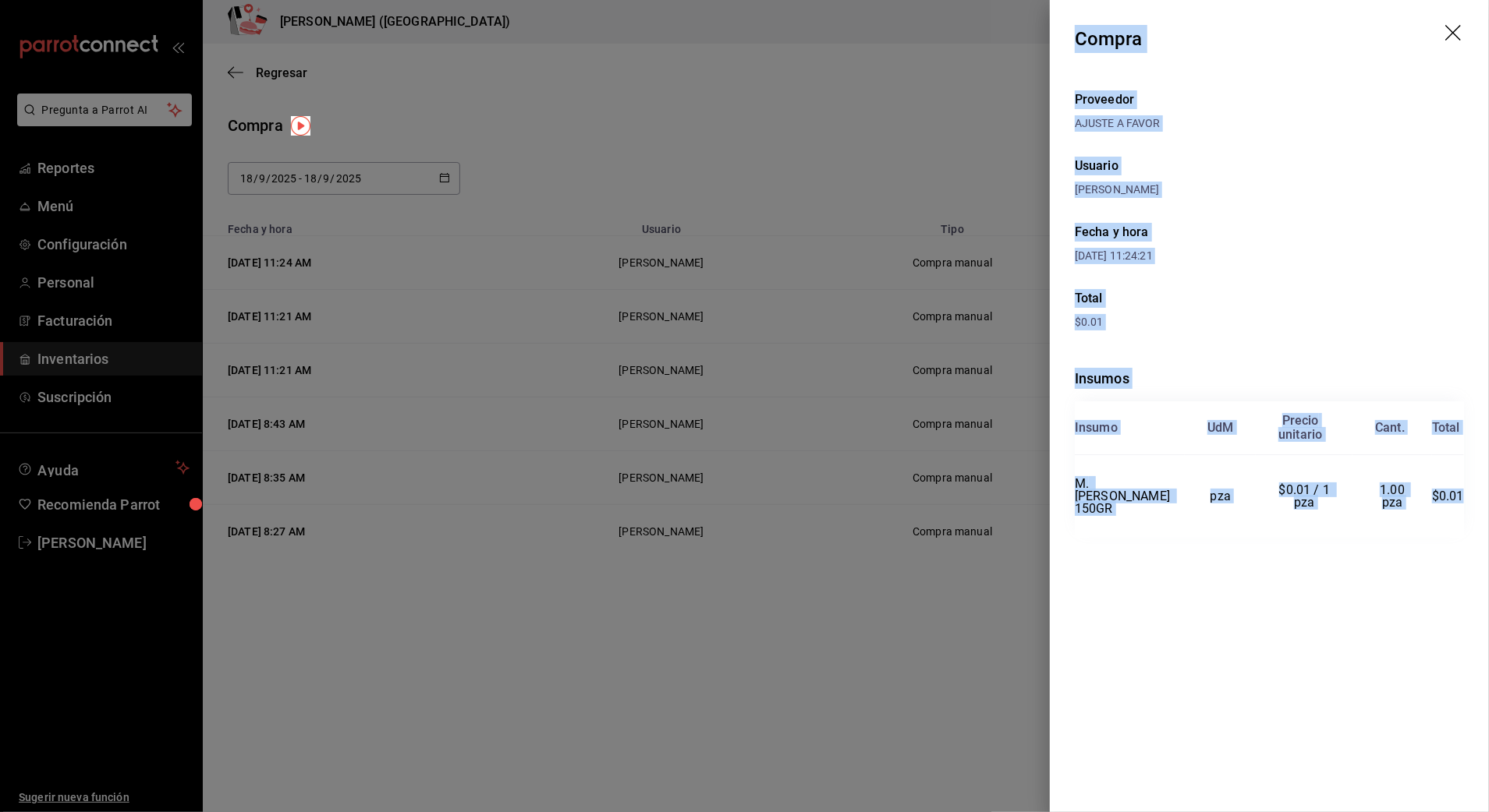
drag, startPoint x: 1075, startPoint y: 37, endPoint x: 1463, endPoint y: 488, distance: 594.9
click at [1463, 488] on div "Compra Proveedor AJUSTE A FAVOR Usuario Adriana Madalena Fecha y hora 18/09/202…" at bounding box center [1269, 406] width 439 height 812
click at [1452, 40] on icon "drag" at bounding box center [1454, 34] width 19 height 19
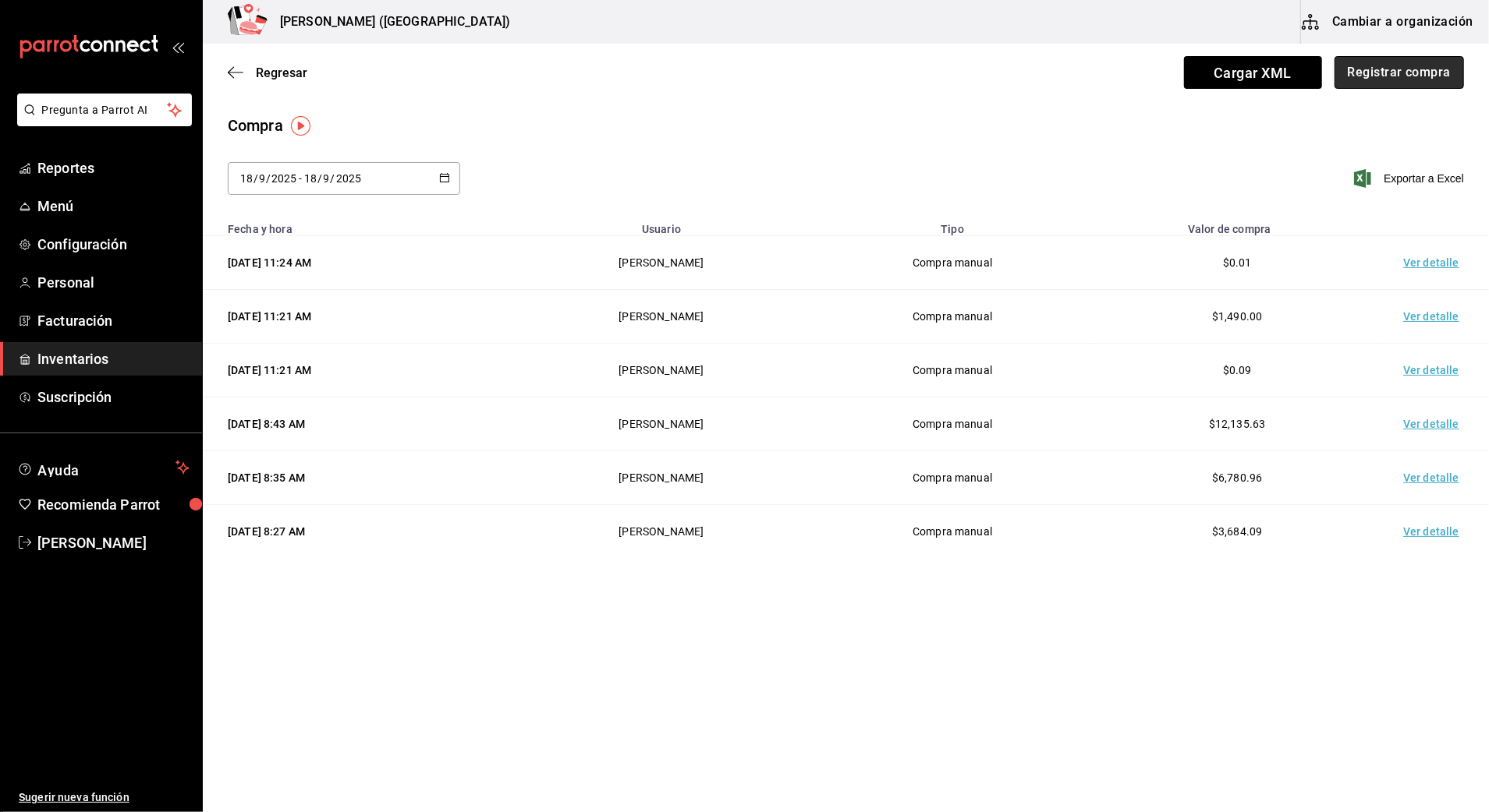
click at [1435, 69] on button "Registrar compra" at bounding box center [1399, 73] width 130 height 33
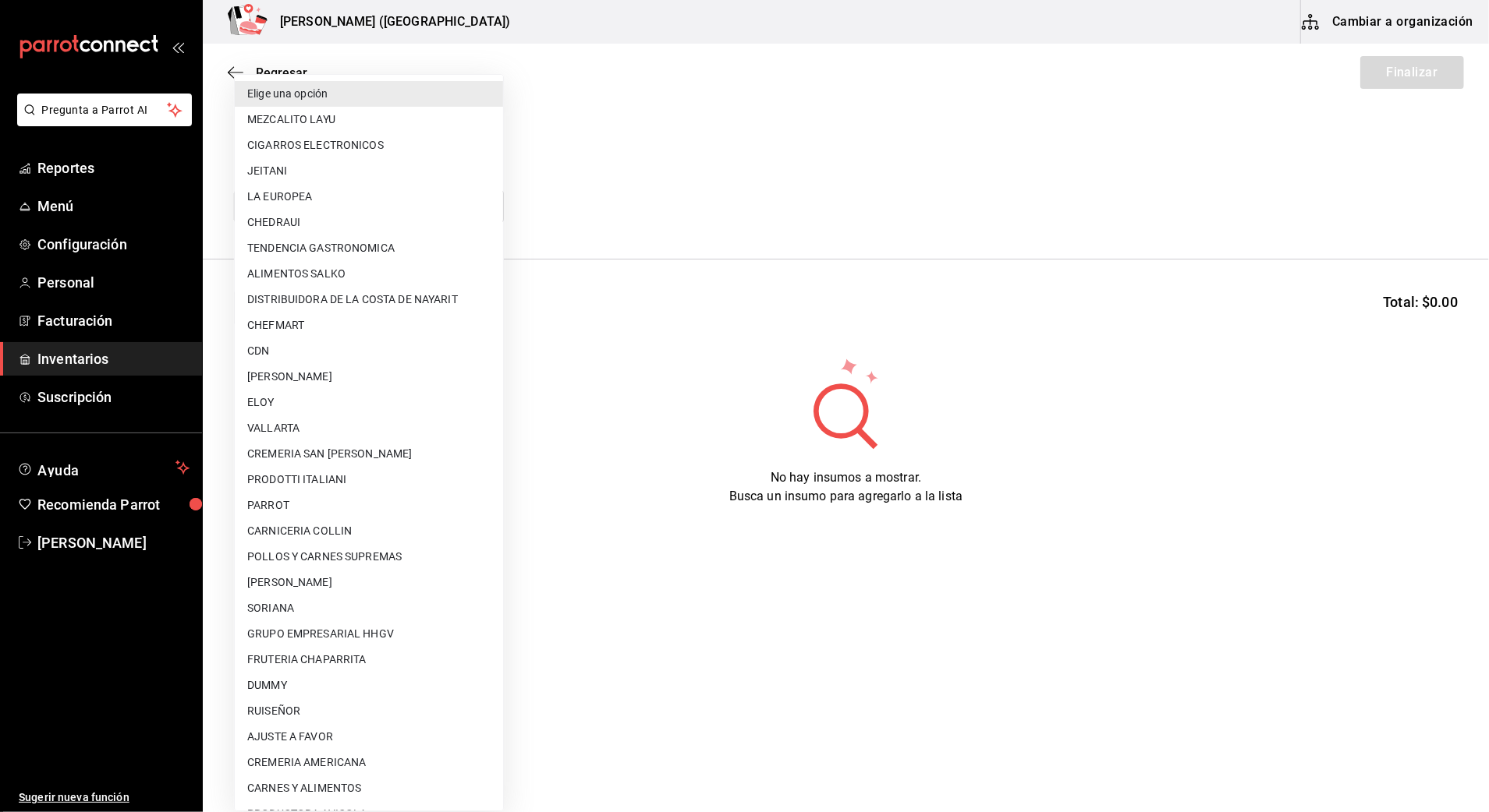
click at [398, 213] on body "Pregunta a Parrot AI Reportes Menú Configuración Personal Facturación Inventari…" at bounding box center [744, 362] width 1489 height 725
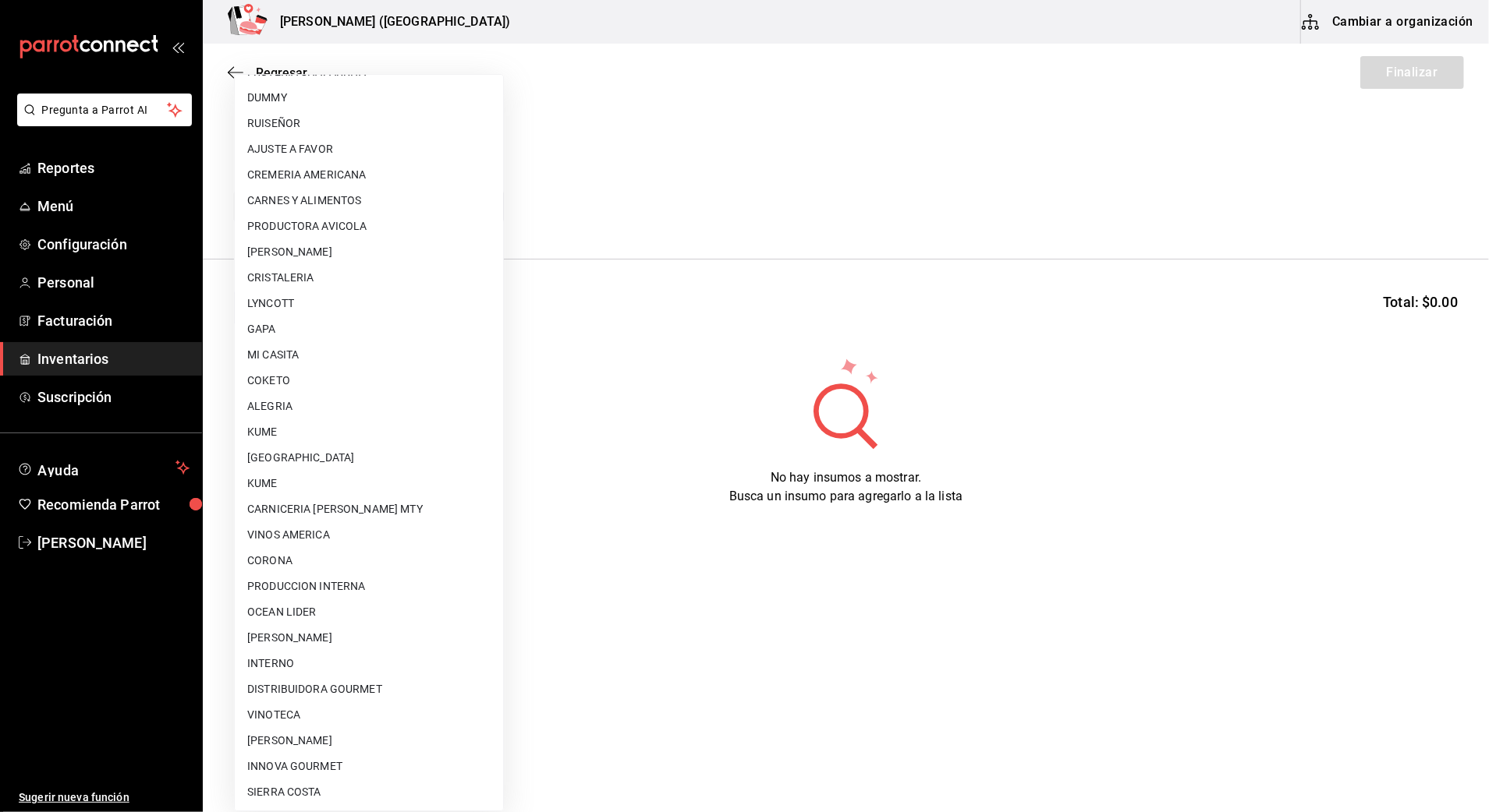
scroll to position [624, 0]
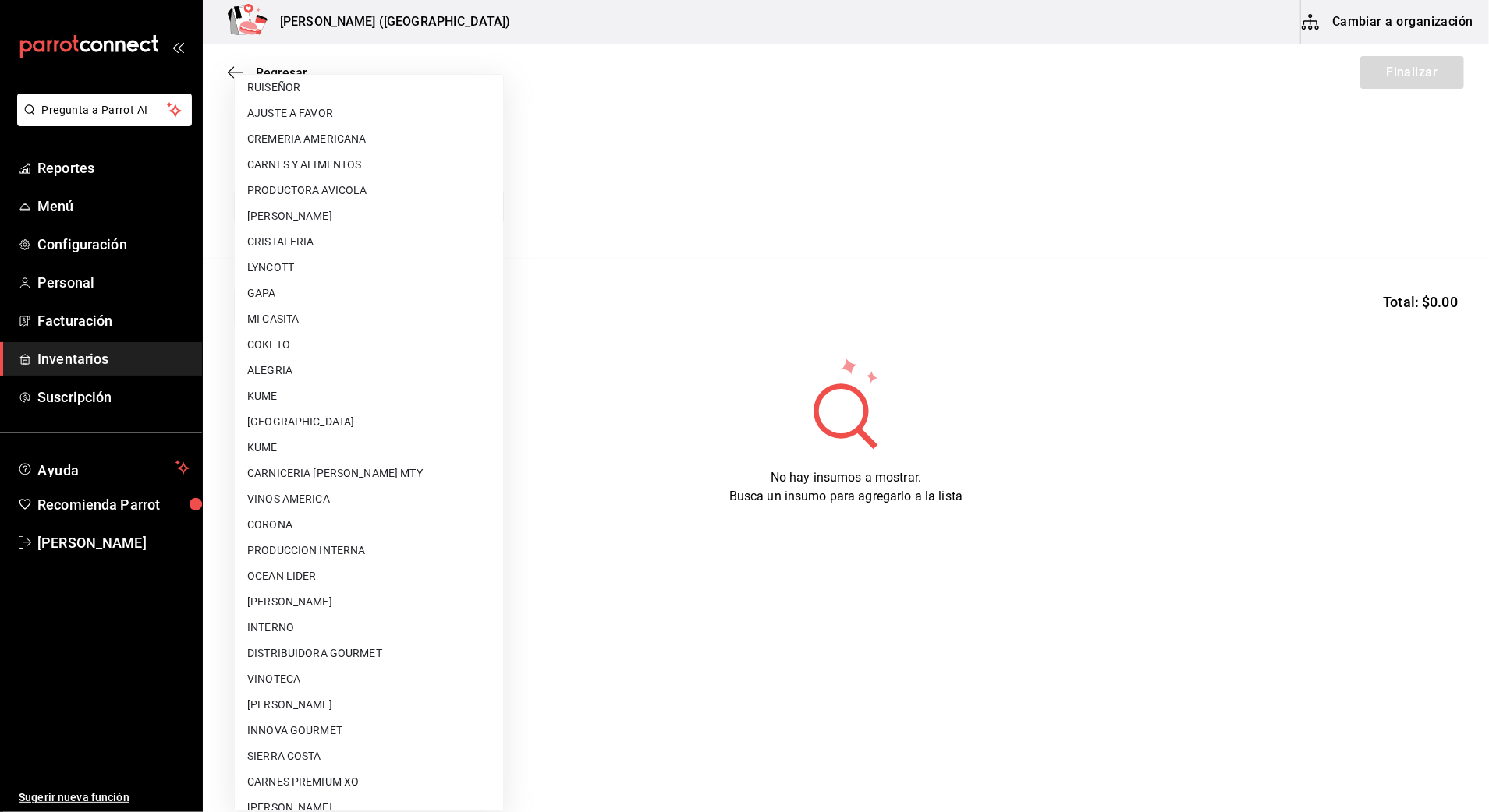
click at [403, 699] on li "[PERSON_NAME] [PERSON_NAME]" at bounding box center [368, 705] width 268 height 26
type input "a65ec234-4b48-46db-bf2d-9f7bf0302d91"
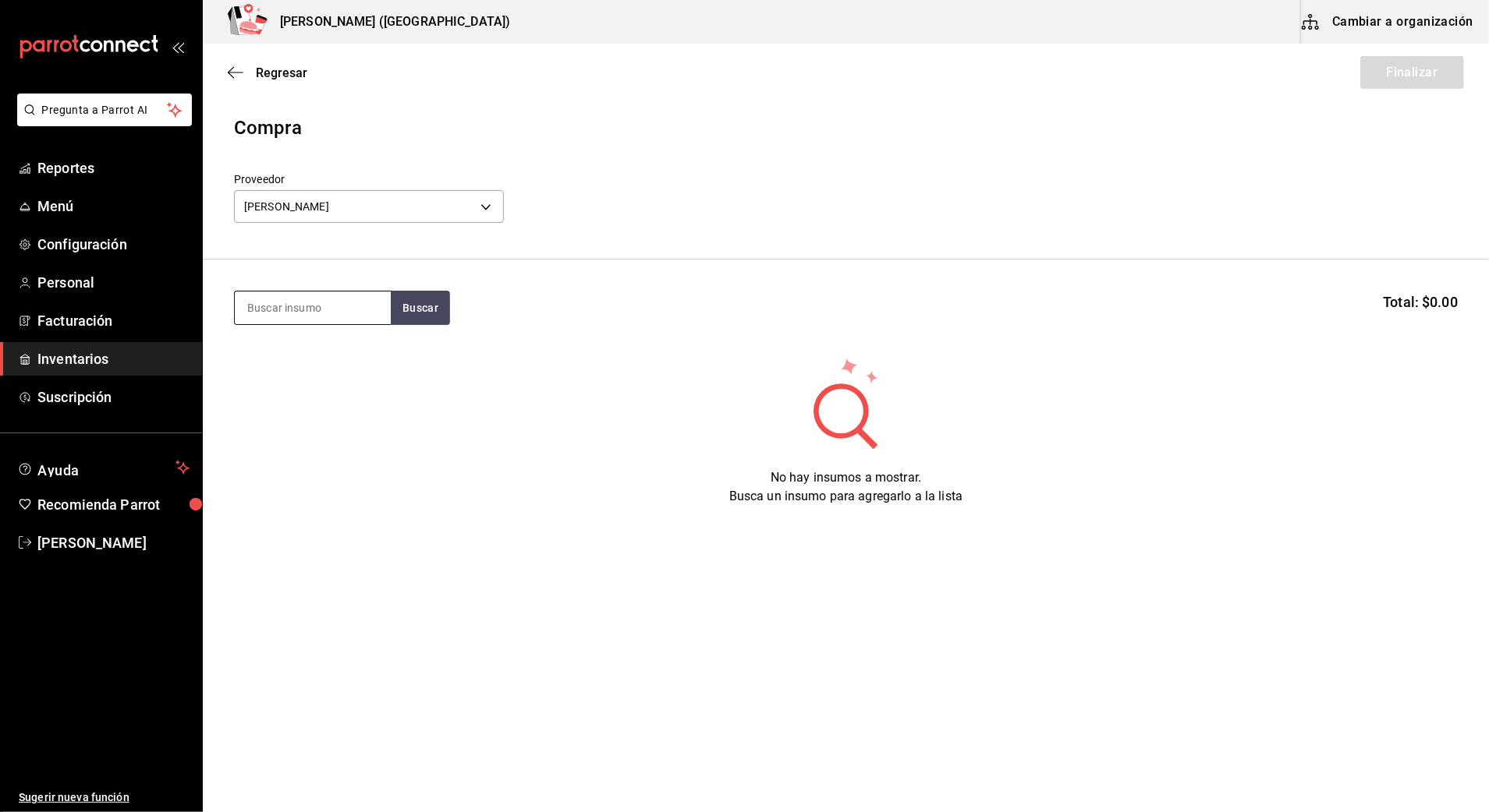
click at [322, 312] on input at bounding box center [312, 308] width 156 height 33
type input "TOTOA"
click at [422, 297] on button "Buscar" at bounding box center [420, 308] width 59 height 35
click at [341, 375] on div "M. FILETE DE TOTOABA 220 GR" at bounding box center [312, 362] width 131 height 37
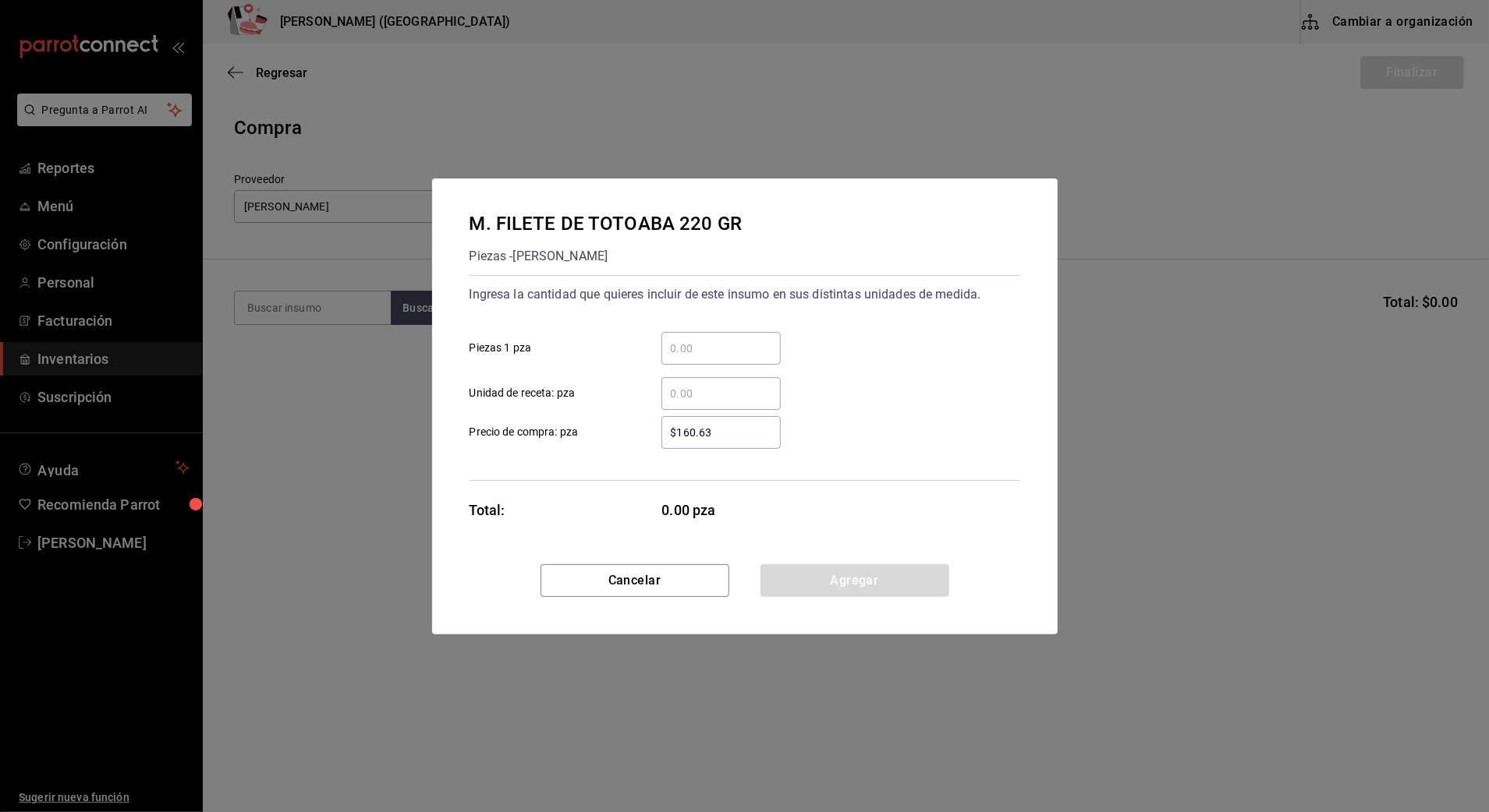
click at [740, 353] on input "​ Piezas 1 pza" at bounding box center [721, 348] width 120 height 19
type input "51"
drag, startPoint x: 746, startPoint y: 434, endPoint x: 654, endPoint y: 444, distance: 92.5
click at [663, 450] on div "Ingresa la cantidad que quieres incluir de este insumo en sus distintas unidade…" at bounding box center [744, 378] width 551 height 205
type input "$164.57"
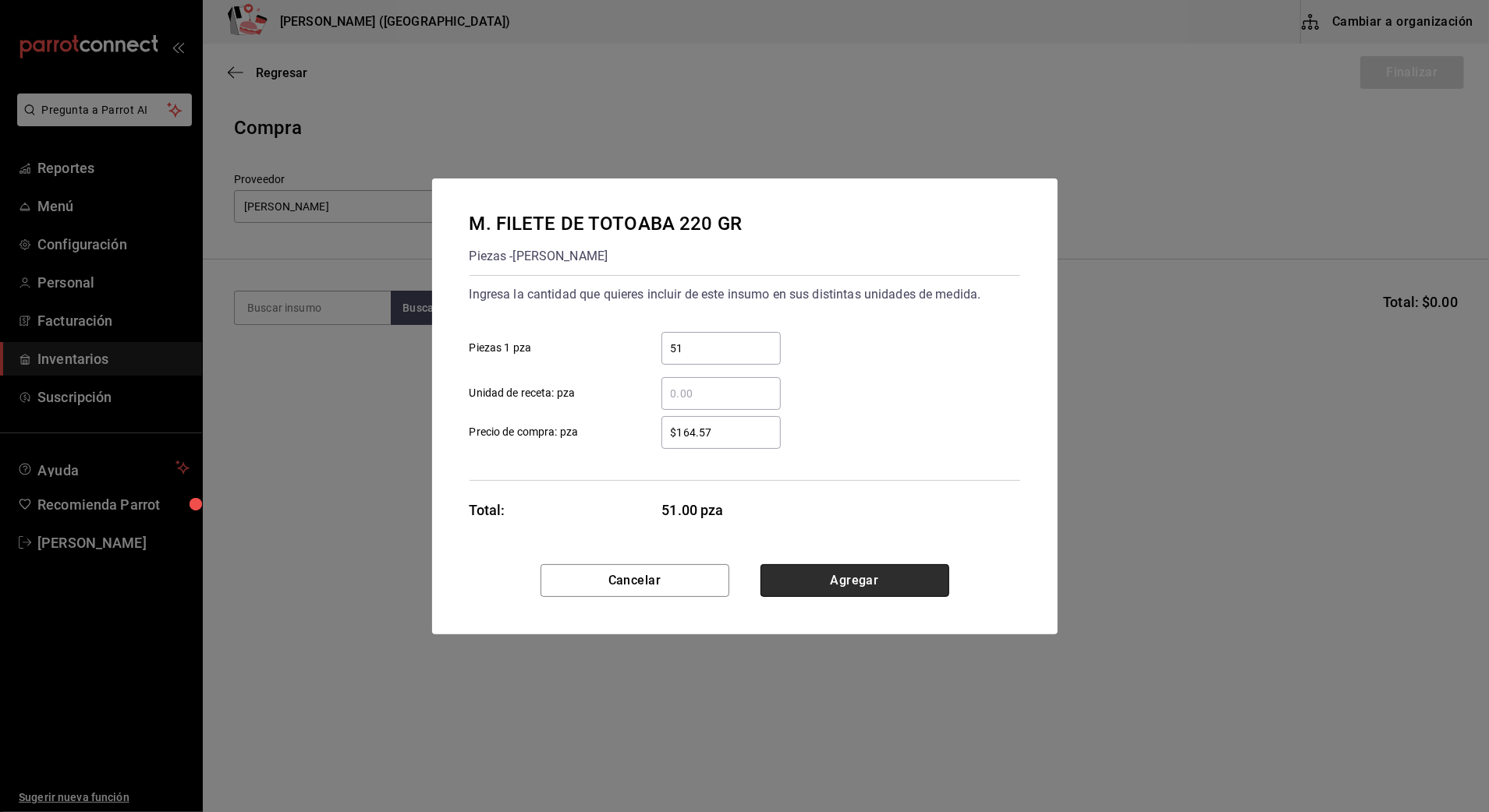
click at [865, 590] on button "Agregar" at bounding box center [854, 581] width 189 height 33
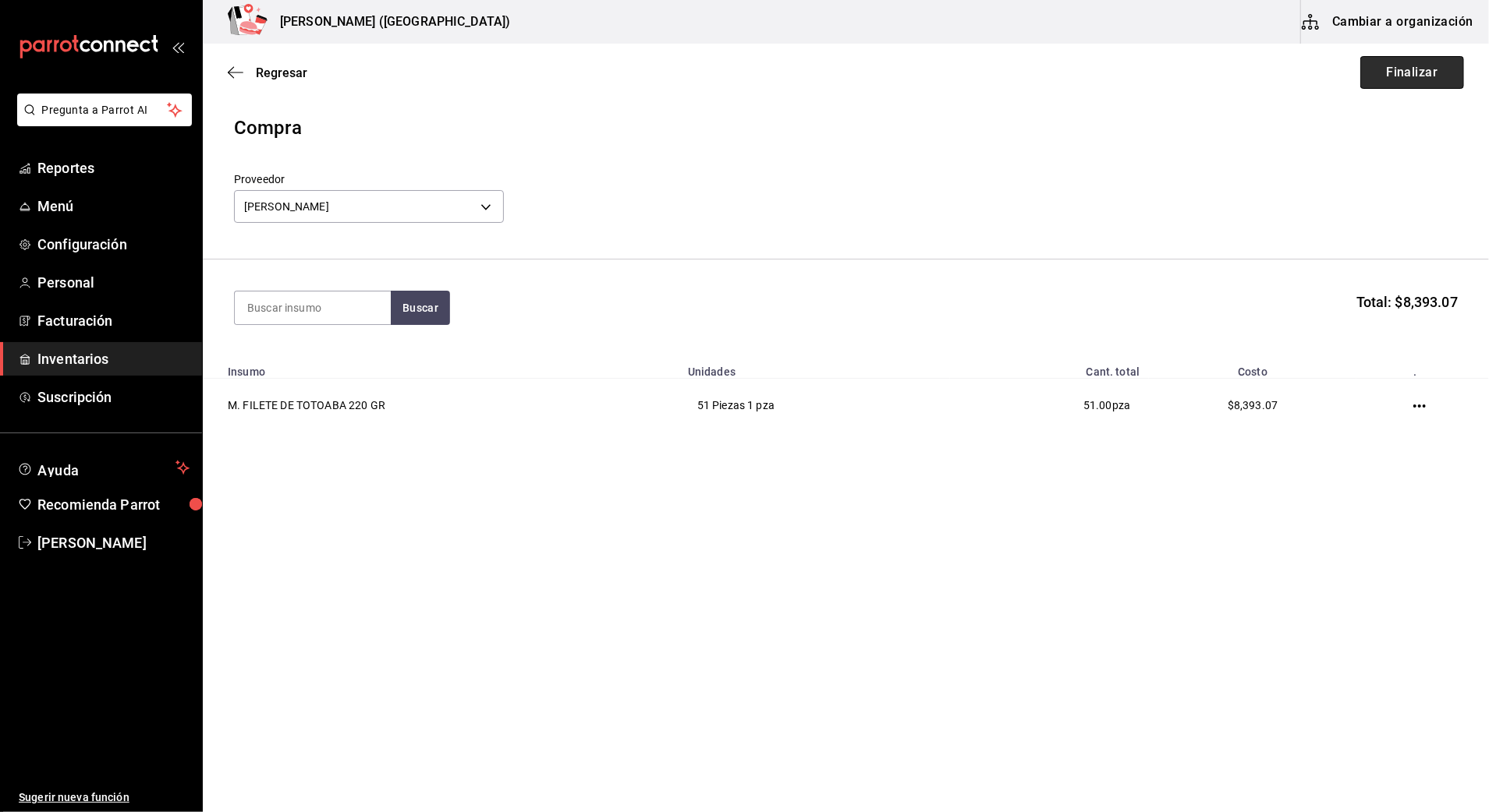
click at [1392, 82] on button "Finalizar" at bounding box center [1412, 73] width 104 height 33
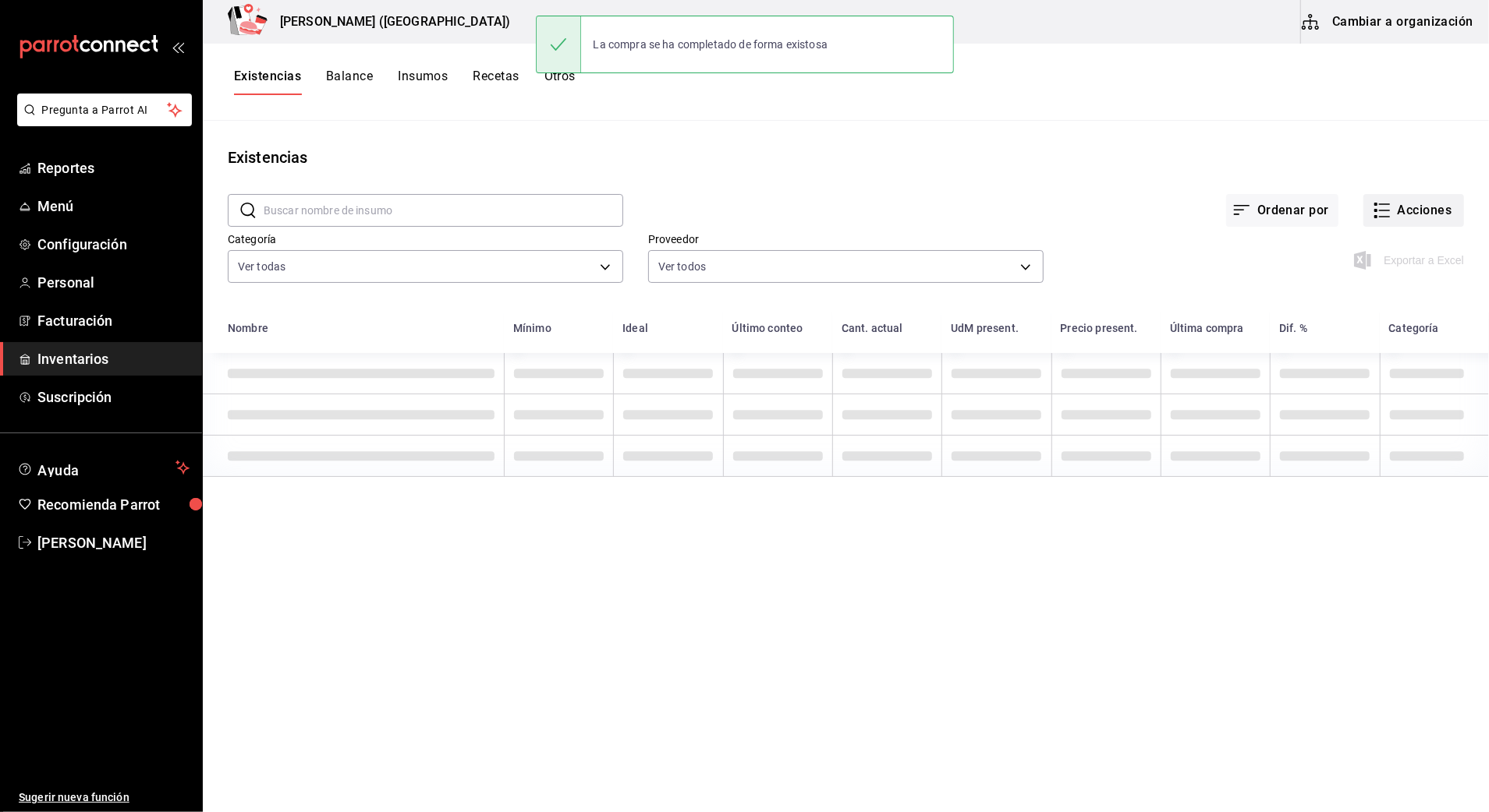
click at [1418, 201] on button "Acciones" at bounding box center [1413, 210] width 101 height 33
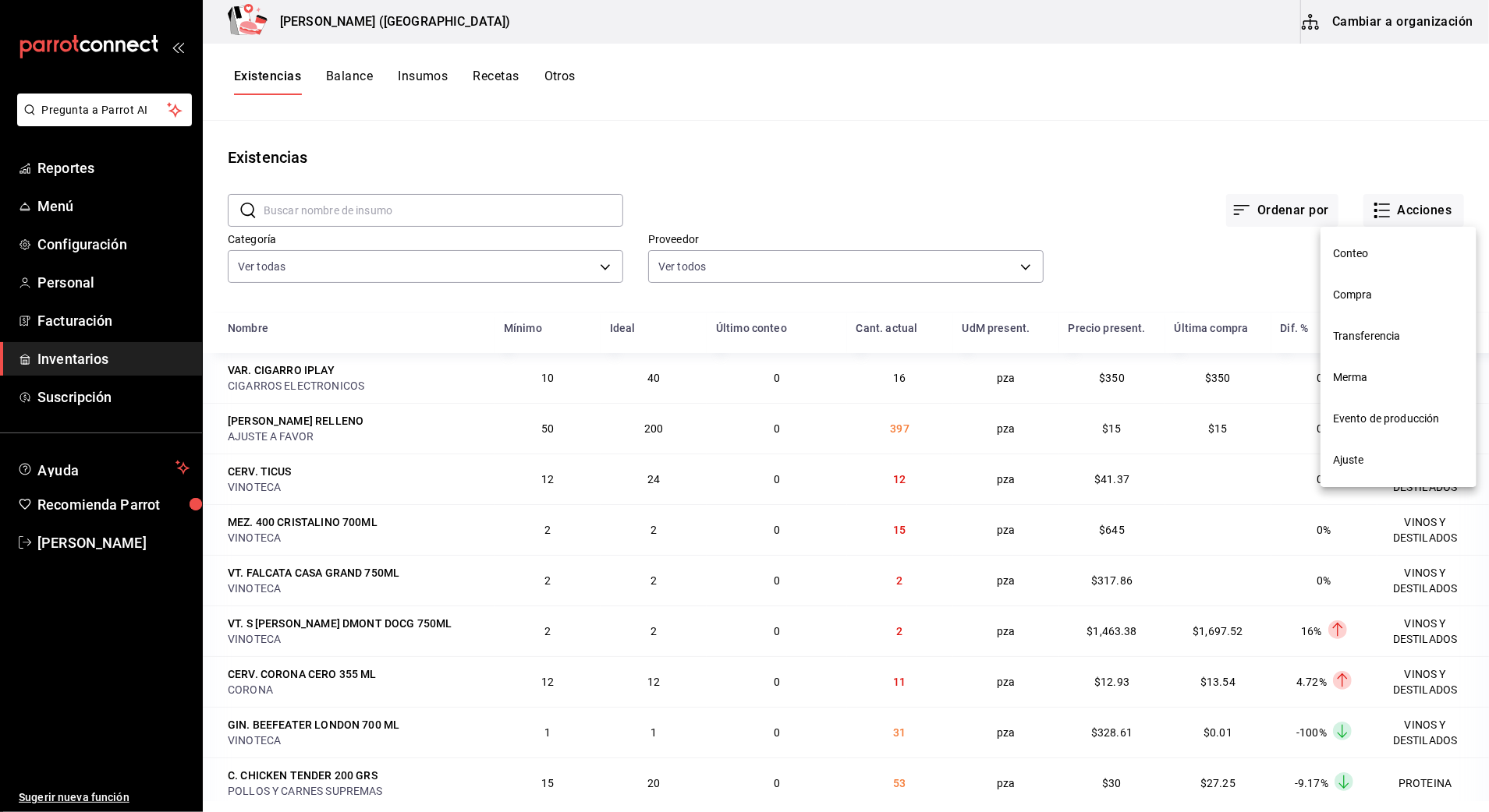
click at [1369, 289] on span "Compra" at bounding box center [1398, 295] width 131 height 17
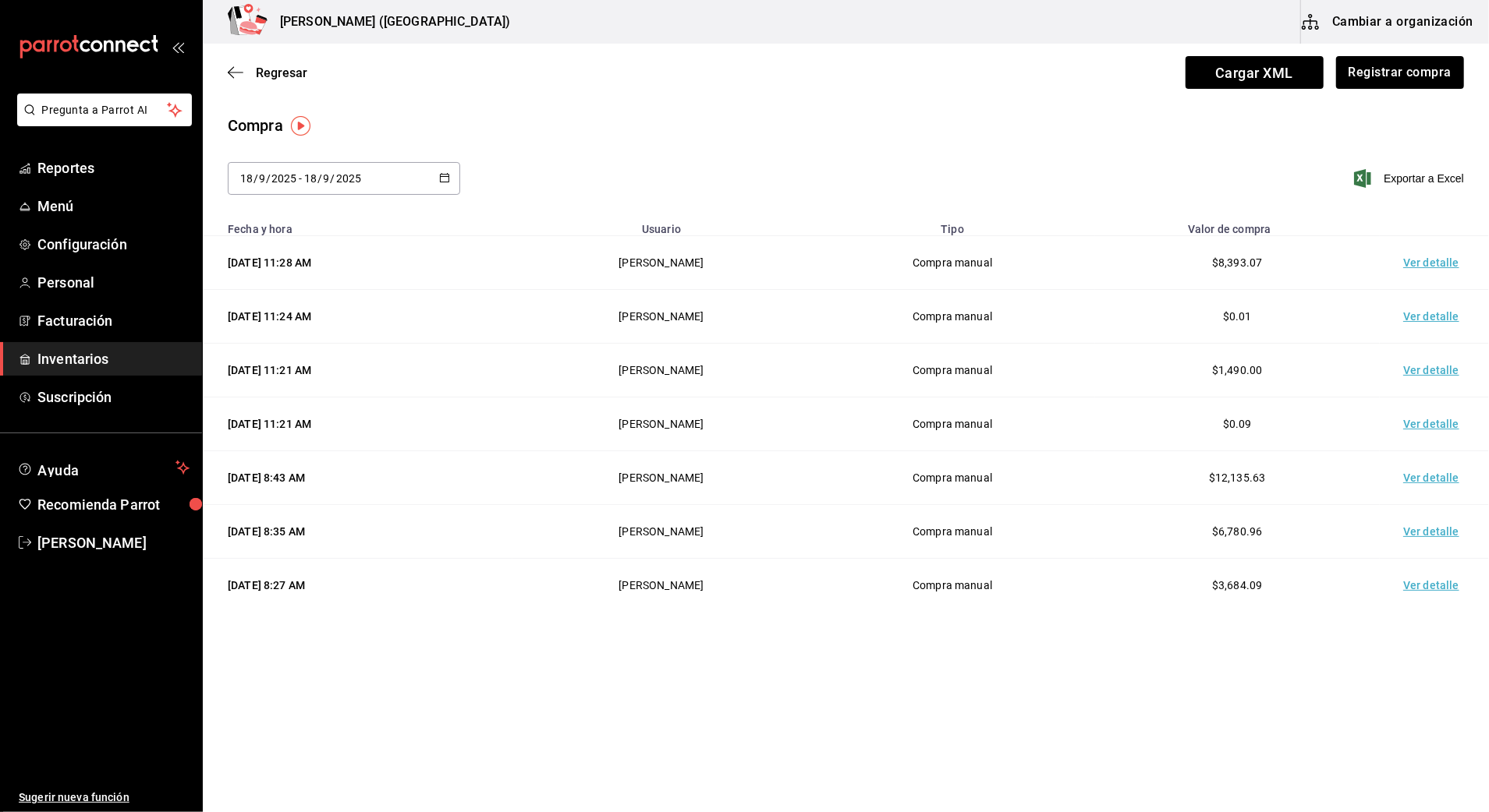
click at [1418, 267] on td "Ver detalle" at bounding box center [1434, 262] width 109 height 54
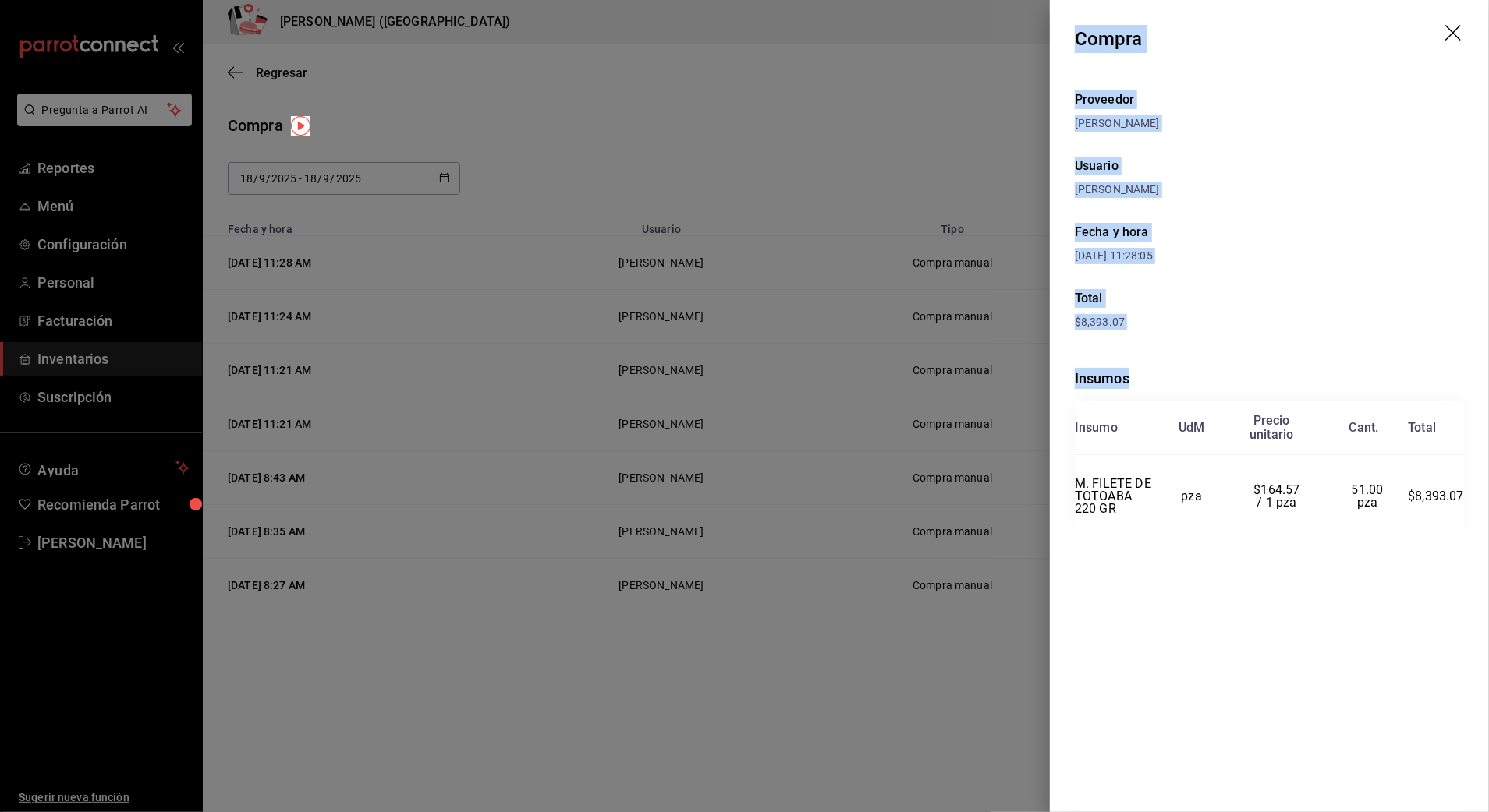
drag, startPoint x: 1078, startPoint y: 101, endPoint x: 1466, endPoint y: 487, distance: 547.3
click at [1466, 487] on div "Compra Proveedor CARLOS ALFONSO TAPIA VARGAS Usuario Adriana Madalena Fecha y h…" at bounding box center [1269, 406] width 439 height 812
click at [1449, 39] on icon "drag" at bounding box center [1454, 34] width 19 height 19
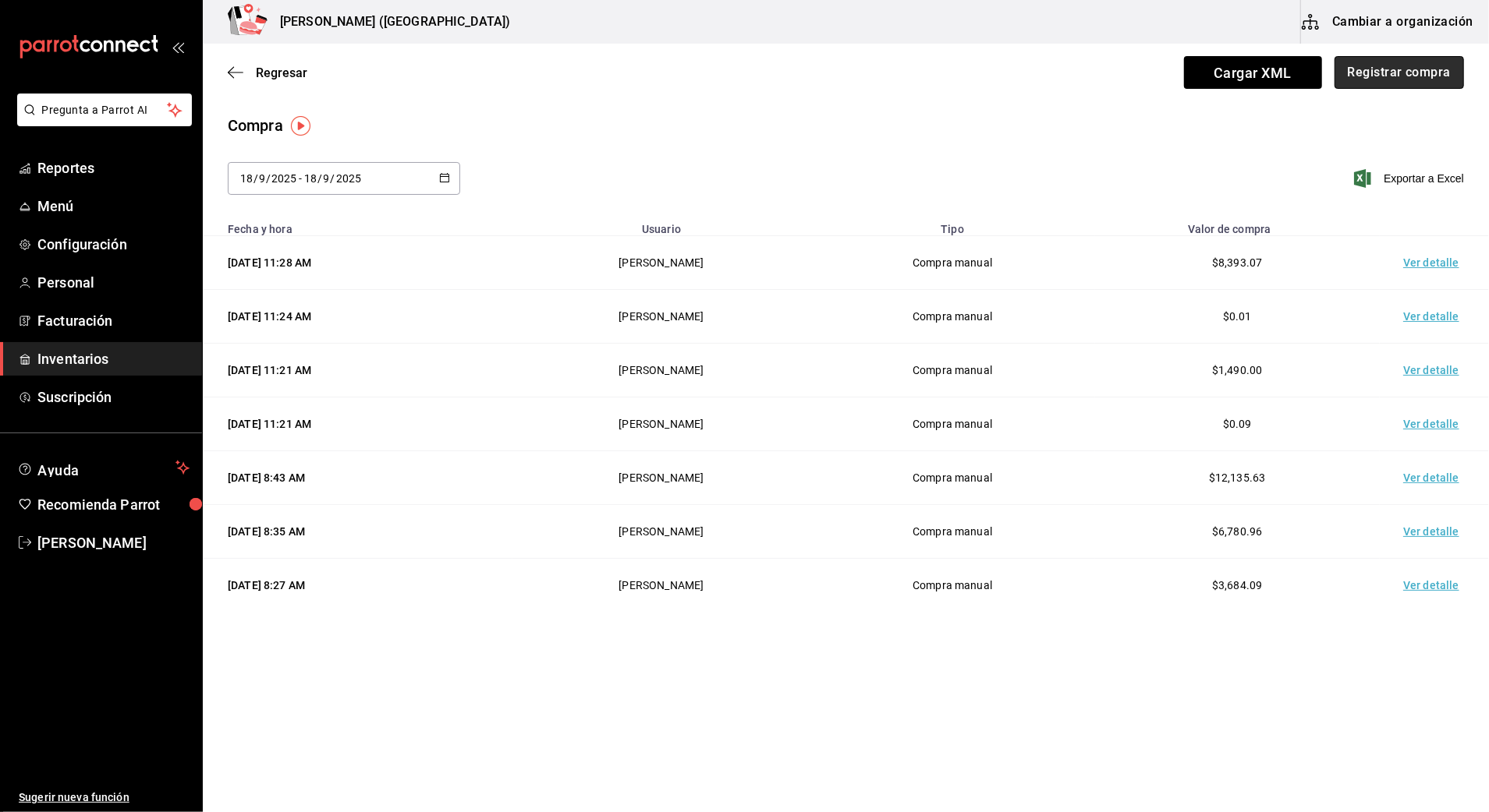
click at [1434, 86] on button "Registrar compra" at bounding box center [1399, 73] width 130 height 33
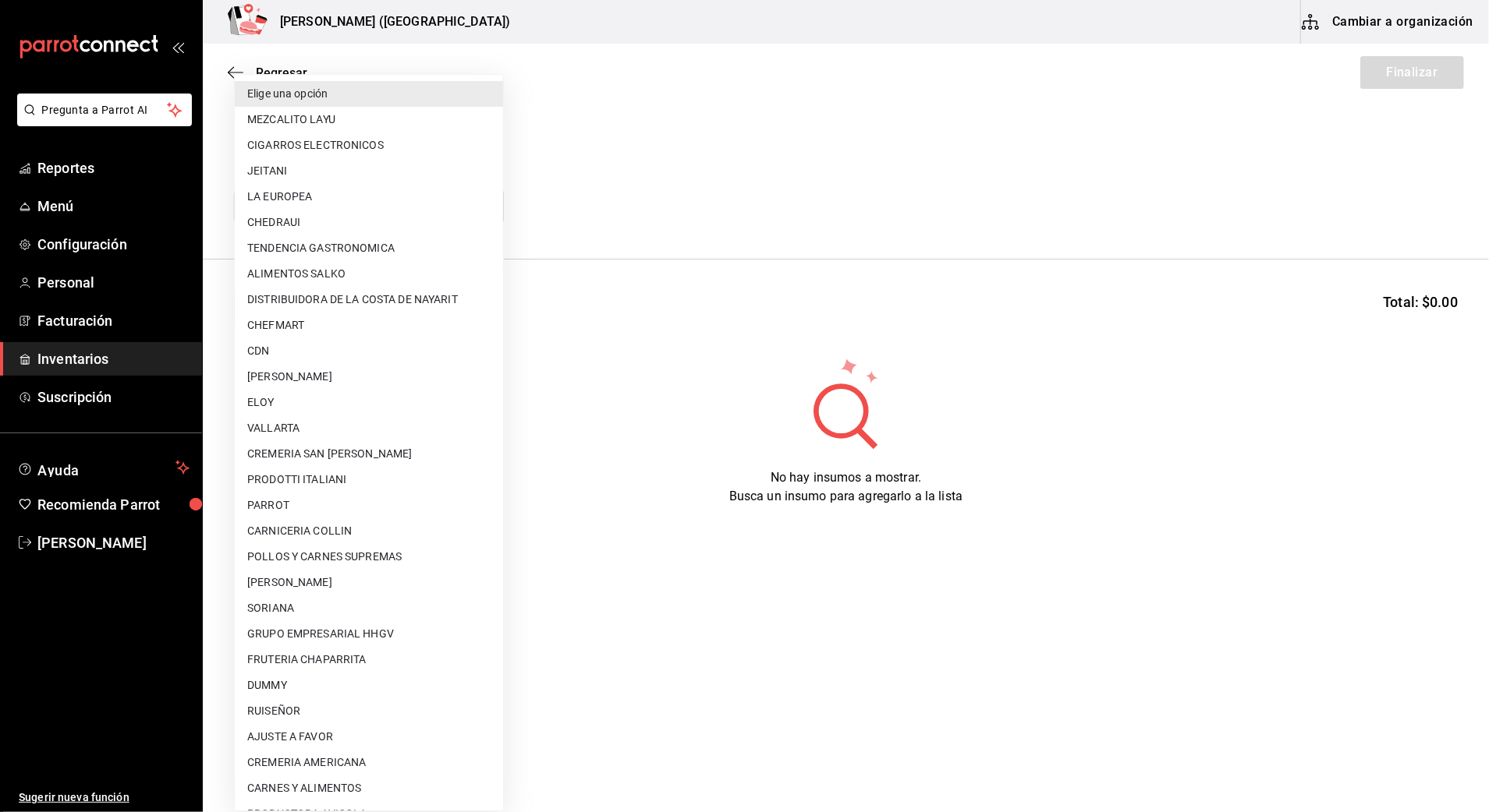
click at [494, 203] on body "Pregunta a Parrot AI Reportes Menú Configuración Personal Facturación Inventari…" at bounding box center [744, 362] width 1489 height 725
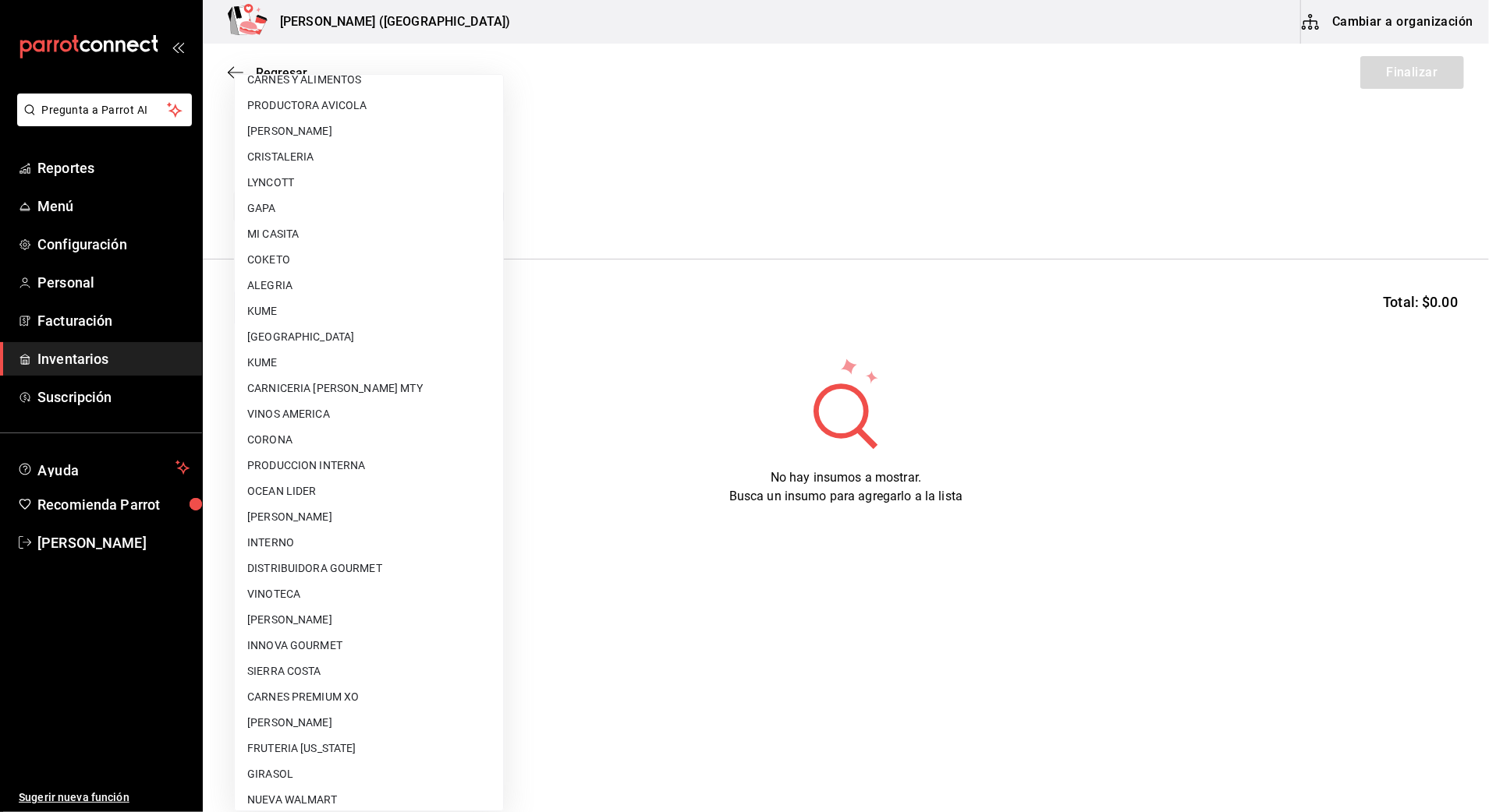
scroll to position [727, 0]
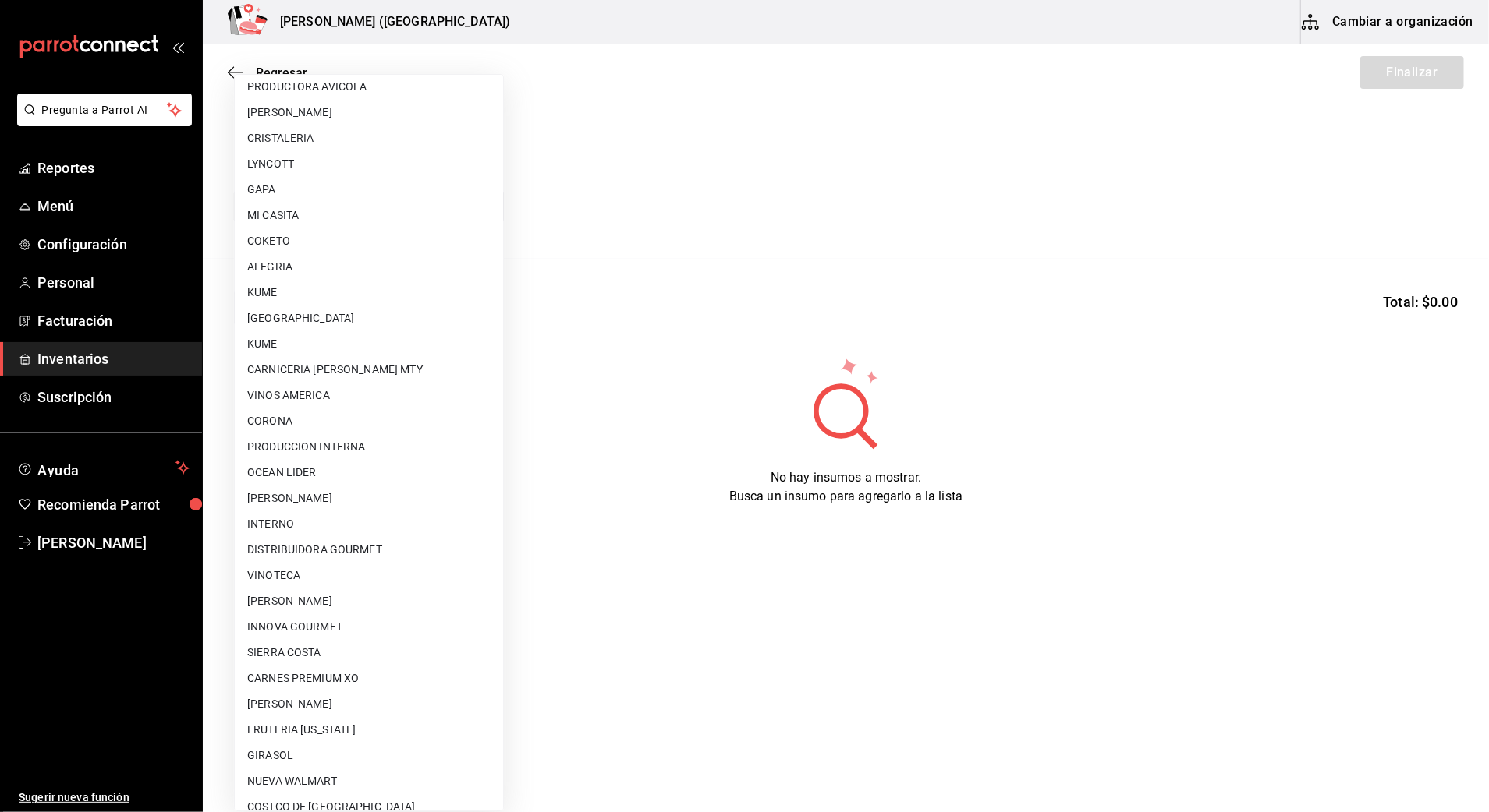
drag, startPoint x: 366, startPoint y: 597, endPoint x: 354, endPoint y: 541, distance: 57.3
click at [362, 589] on li "[PERSON_NAME] [PERSON_NAME]" at bounding box center [368, 601] width 268 height 26
type input "a65ec234-4b48-46db-bf2d-9f7bf0302d91"
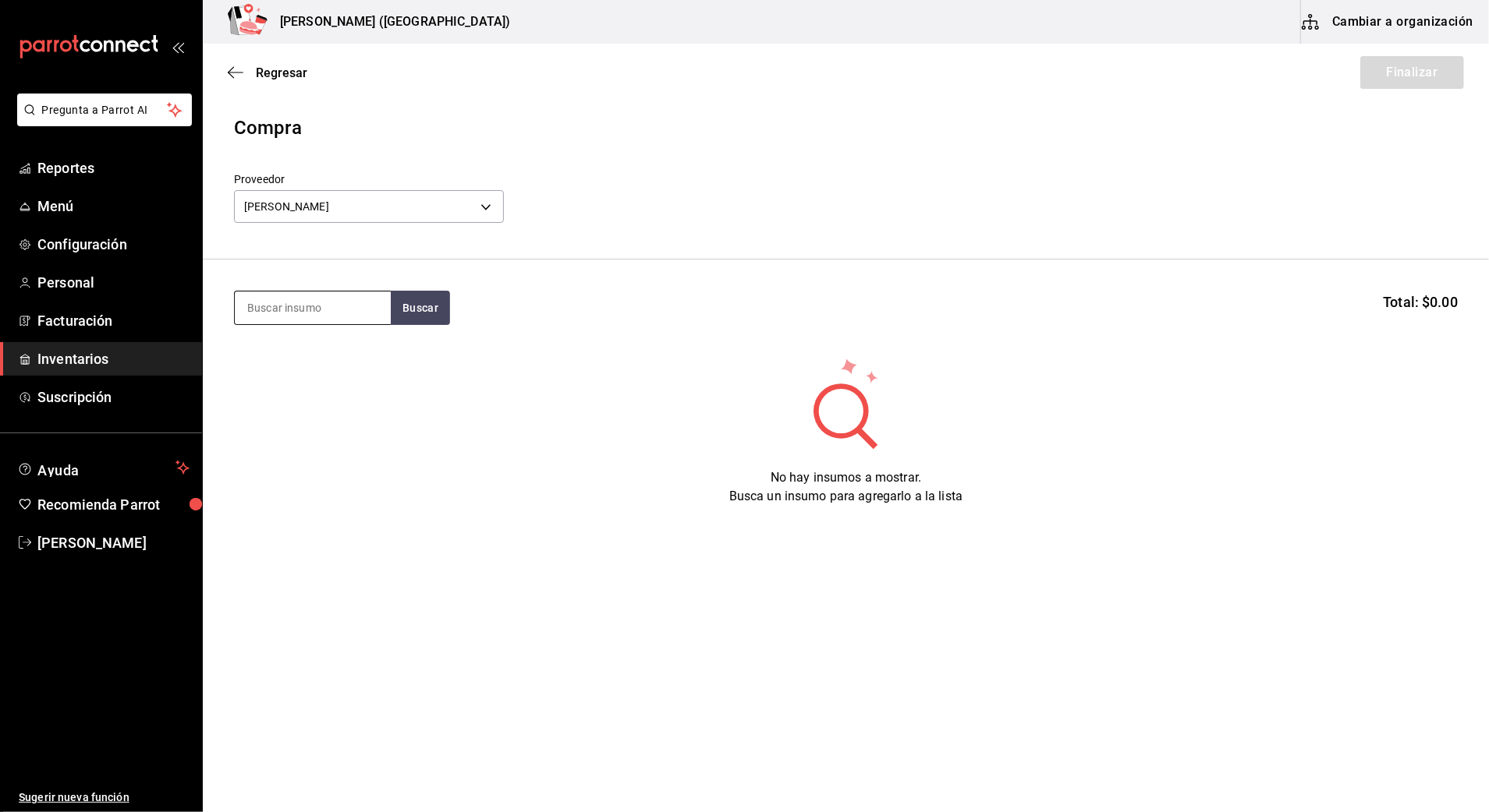
click at [317, 304] on input at bounding box center [312, 308] width 156 height 33
type input "SALMON"
click at [426, 305] on button "Buscar" at bounding box center [420, 308] width 59 height 35
click at [322, 362] on div "Piezas - CARLOS ALFONSO TAPIA VARGAS" at bounding box center [310, 371] width 125 height 17
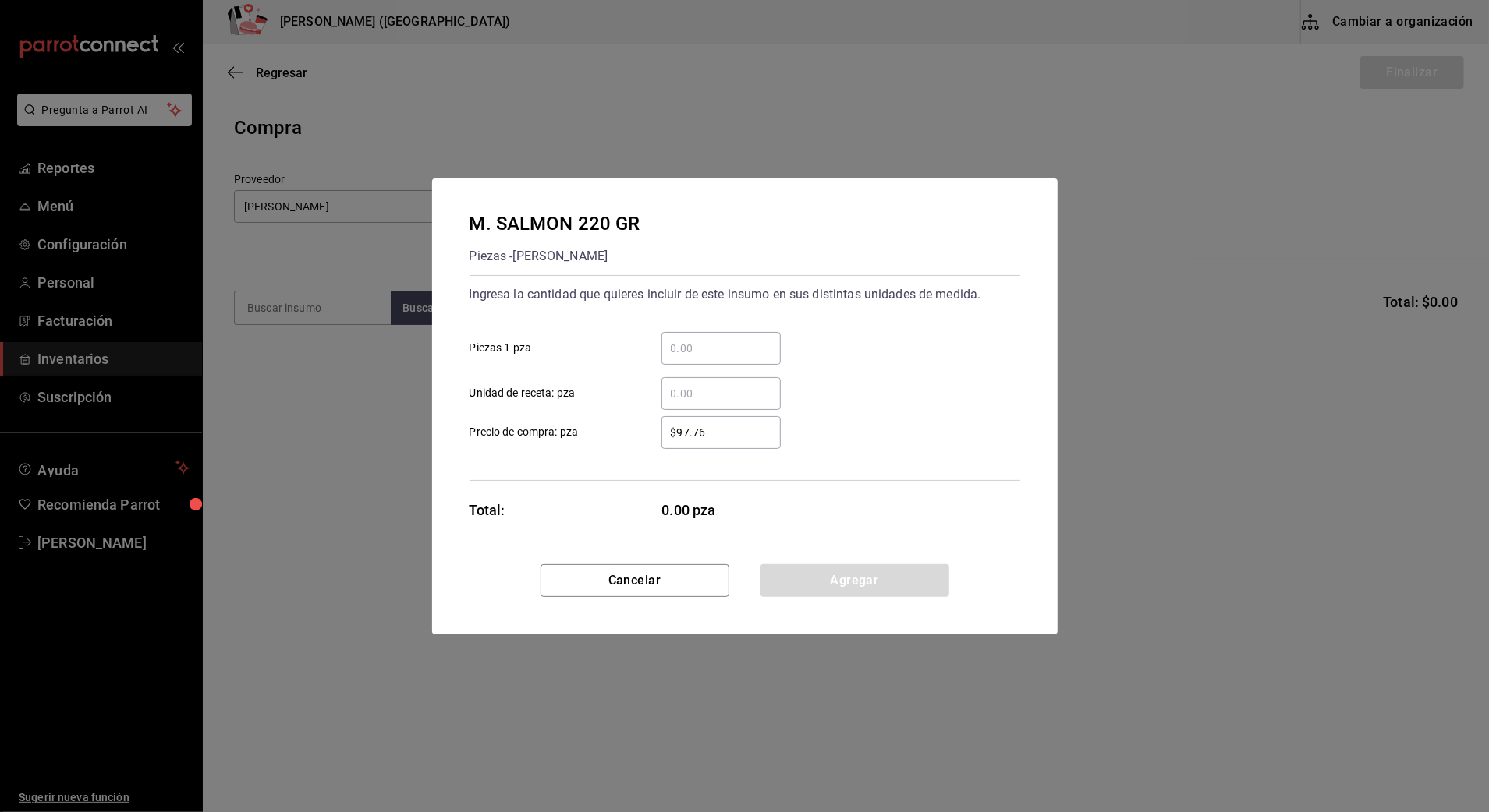
click at [764, 349] on input "​ Piezas 1 pza" at bounding box center [721, 348] width 120 height 19
type input "88"
drag, startPoint x: 749, startPoint y: 437, endPoint x: 713, endPoint y: 451, distance: 38.6
click at [638, 443] on div "$97.76 ​" at bounding box center [708, 433] width 144 height 33
type input "$70.25"
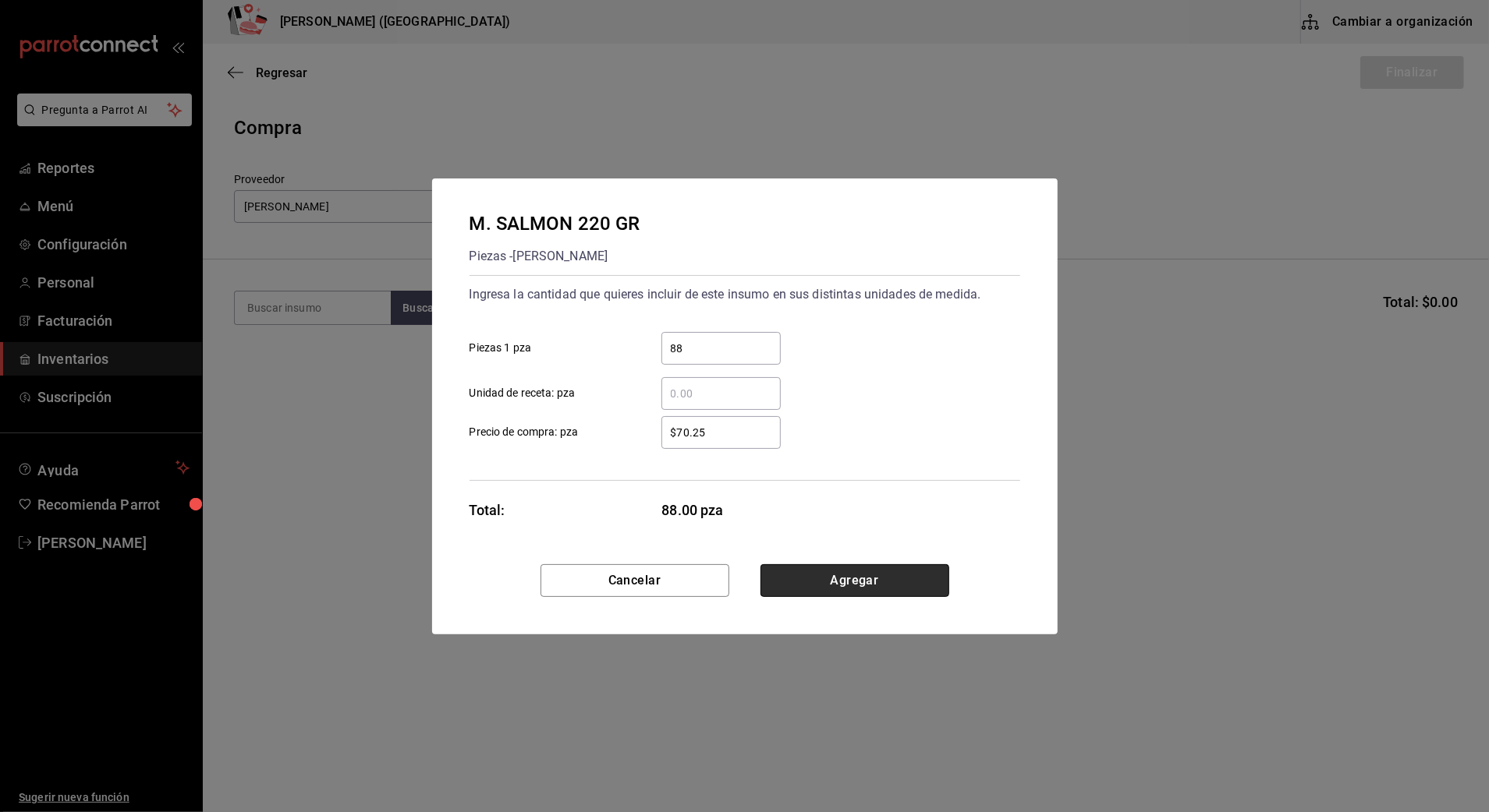
click at [887, 591] on button "Agregar" at bounding box center [854, 581] width 189 height 33
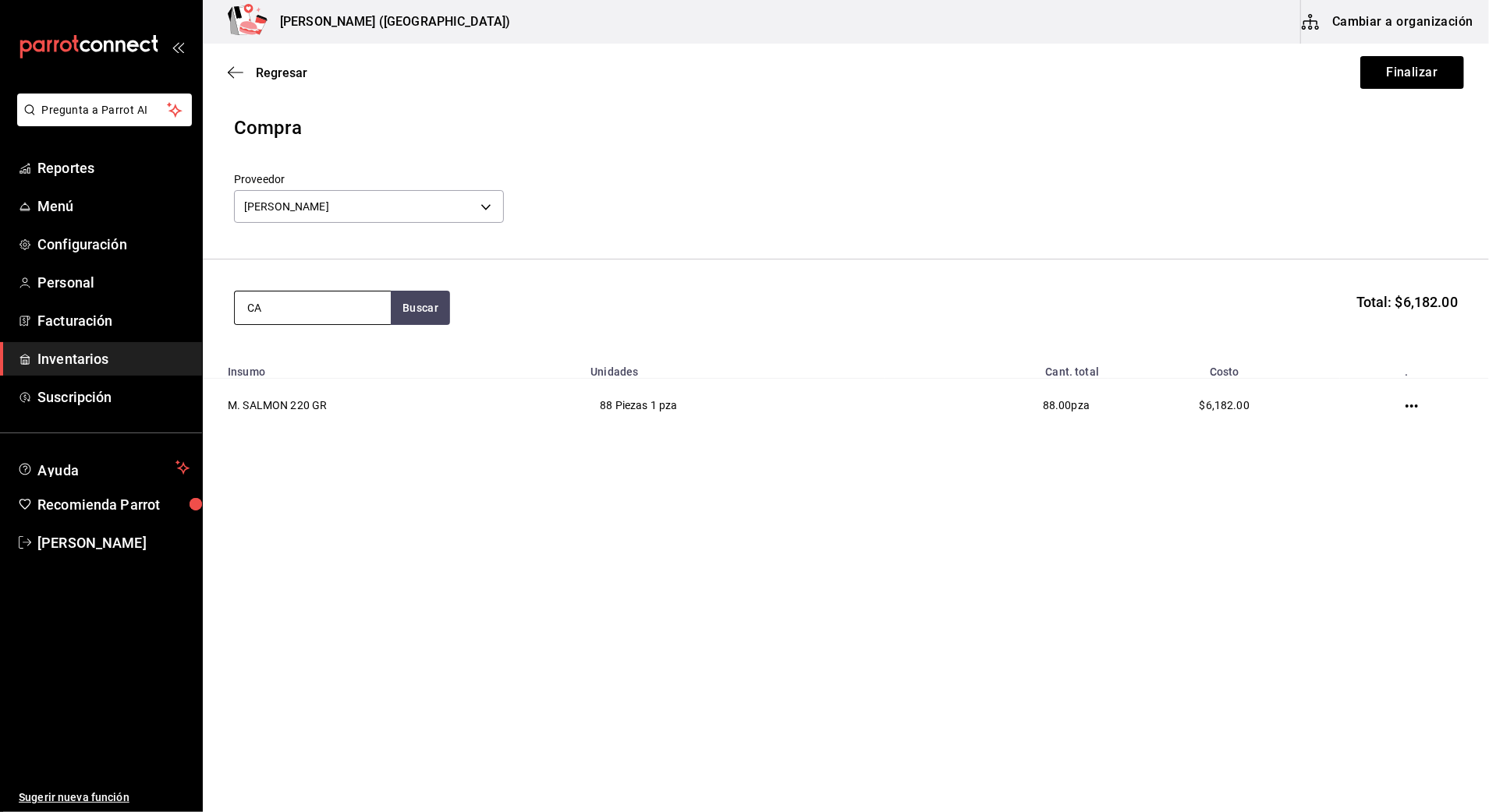
type input "C"
type input "ESFER"
click at [424, 319] on button "Buscar" at bounding box center [420, 308] width 59 height 35
click at [314, 379] on div "Piezas - CARLOS ALFONSO TAPIA VARGAS" at bounding box center [310, 371] width 125 height 17
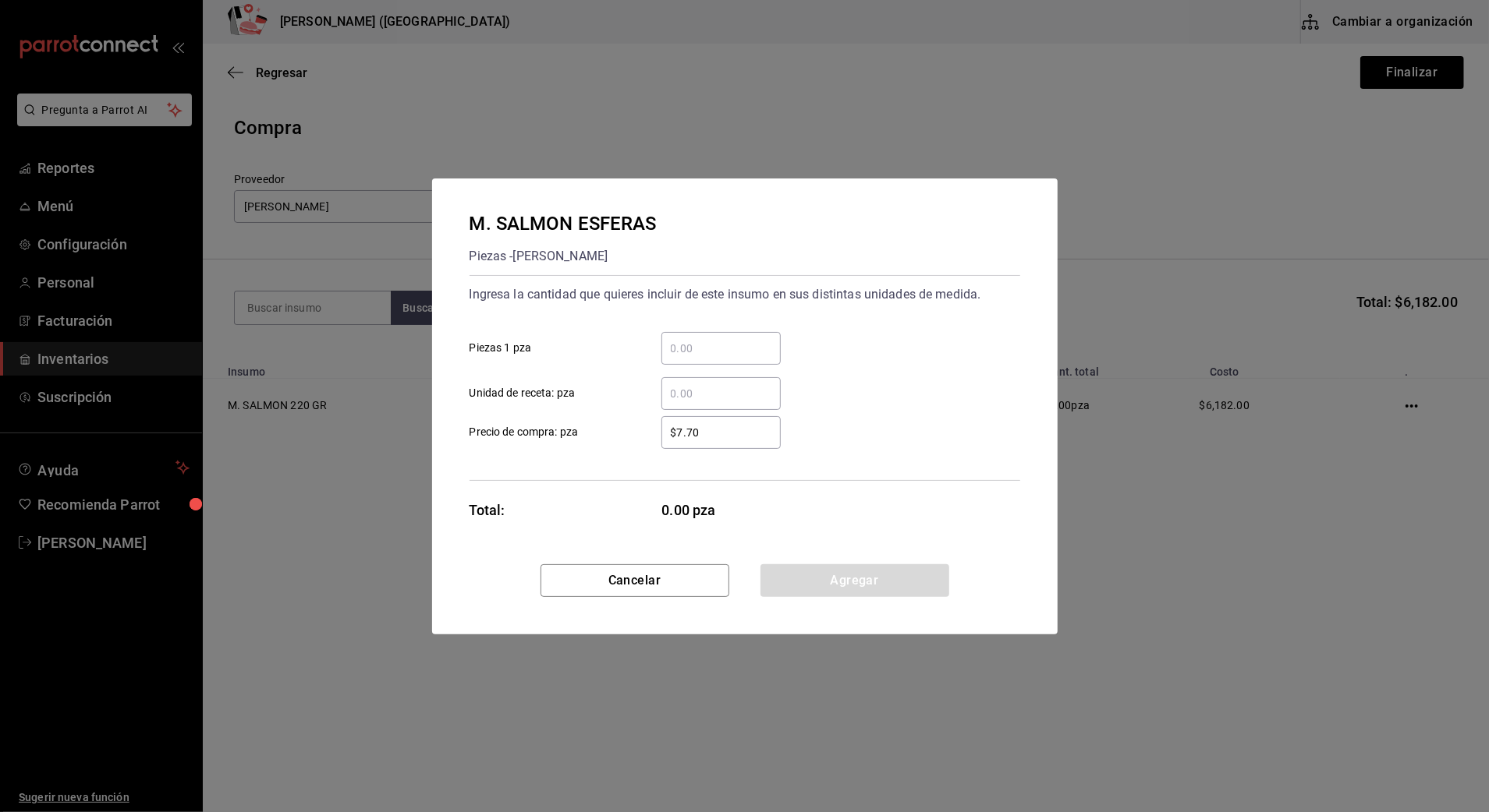
click at [738, 351] on input "​ Piezas 1 pza" at bounding box center [721, 348] width 120 height 19
type input "110"
drag, startPoint x: 721, startPoint y: 437, endPoint x: 502, endPoint y: 435, distance: 219.0
click at [502, 435] on label "$7.70 ​ Precio de compra: pza" at bounding box center [625, 433] width 311 height 33
type input "$4.63"
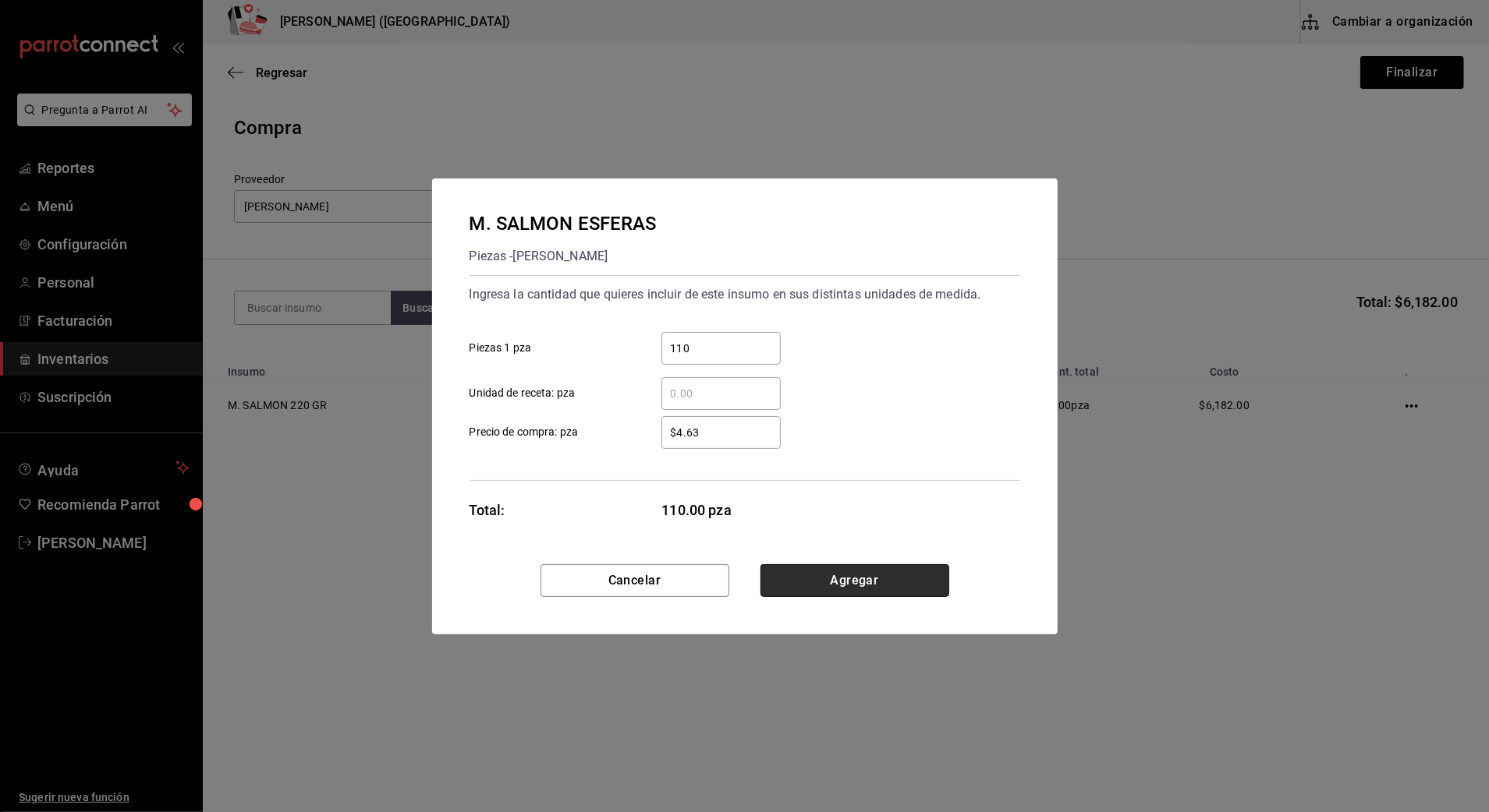
click at [837, 588] on button "Agregar" at bounding box center [854, 581] width 189 height 33
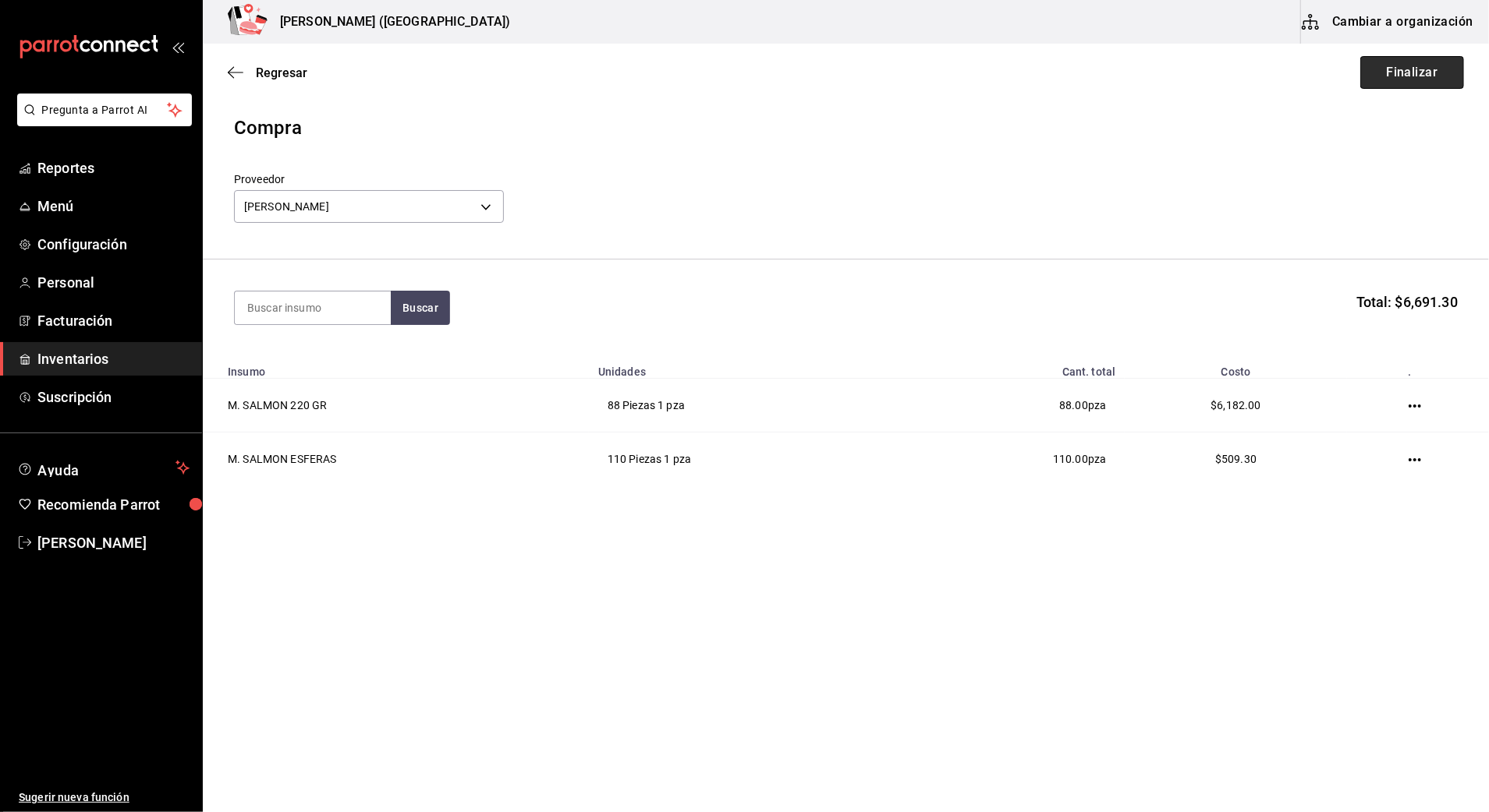
click at [1398, 65] on button "Finalizar" at bounding box center [1412, 73] width 104 height 33
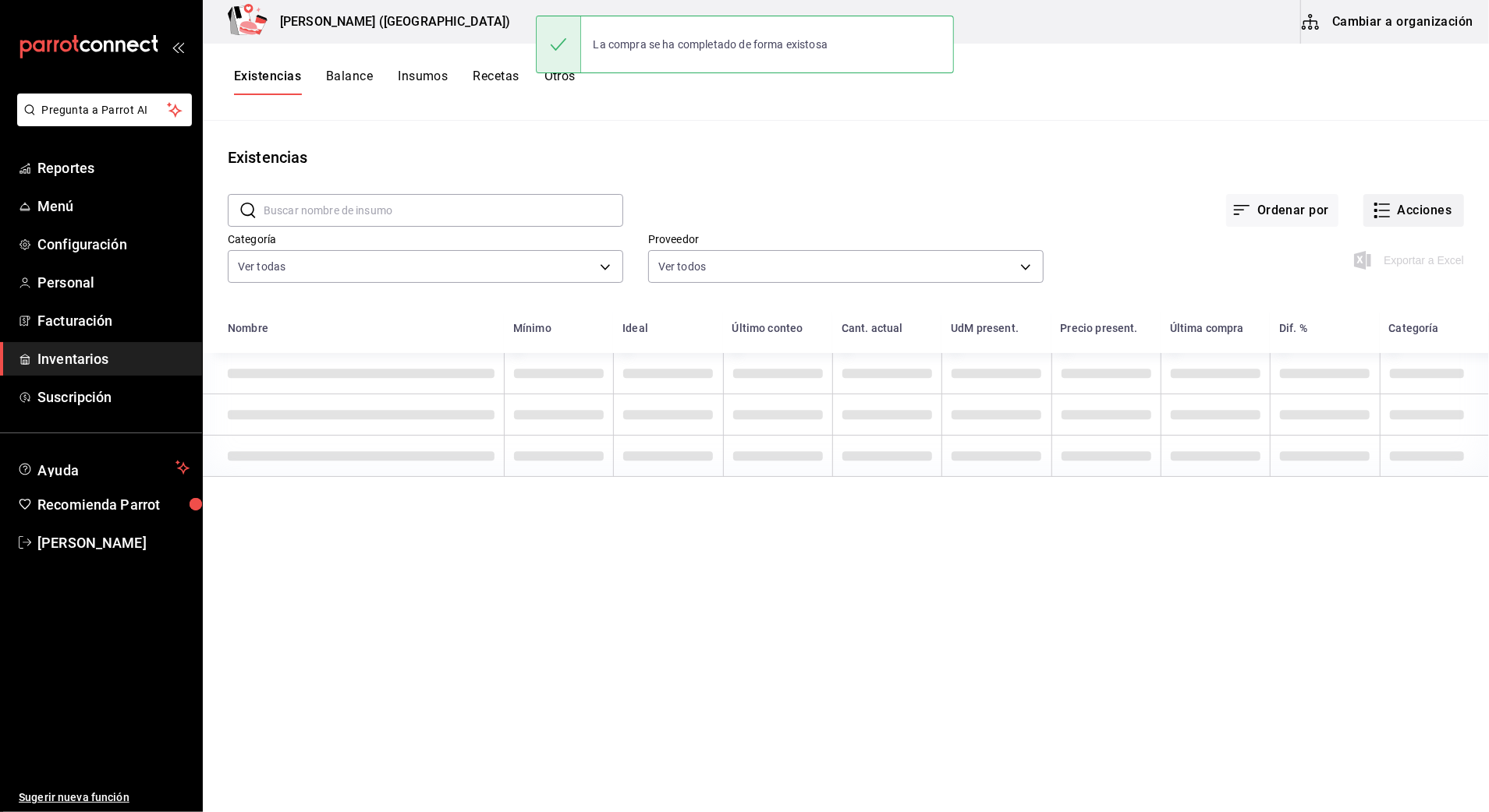
click at [1417, 212] on button "Acciones" at bounding box center [1413, 210] width 101 height 33
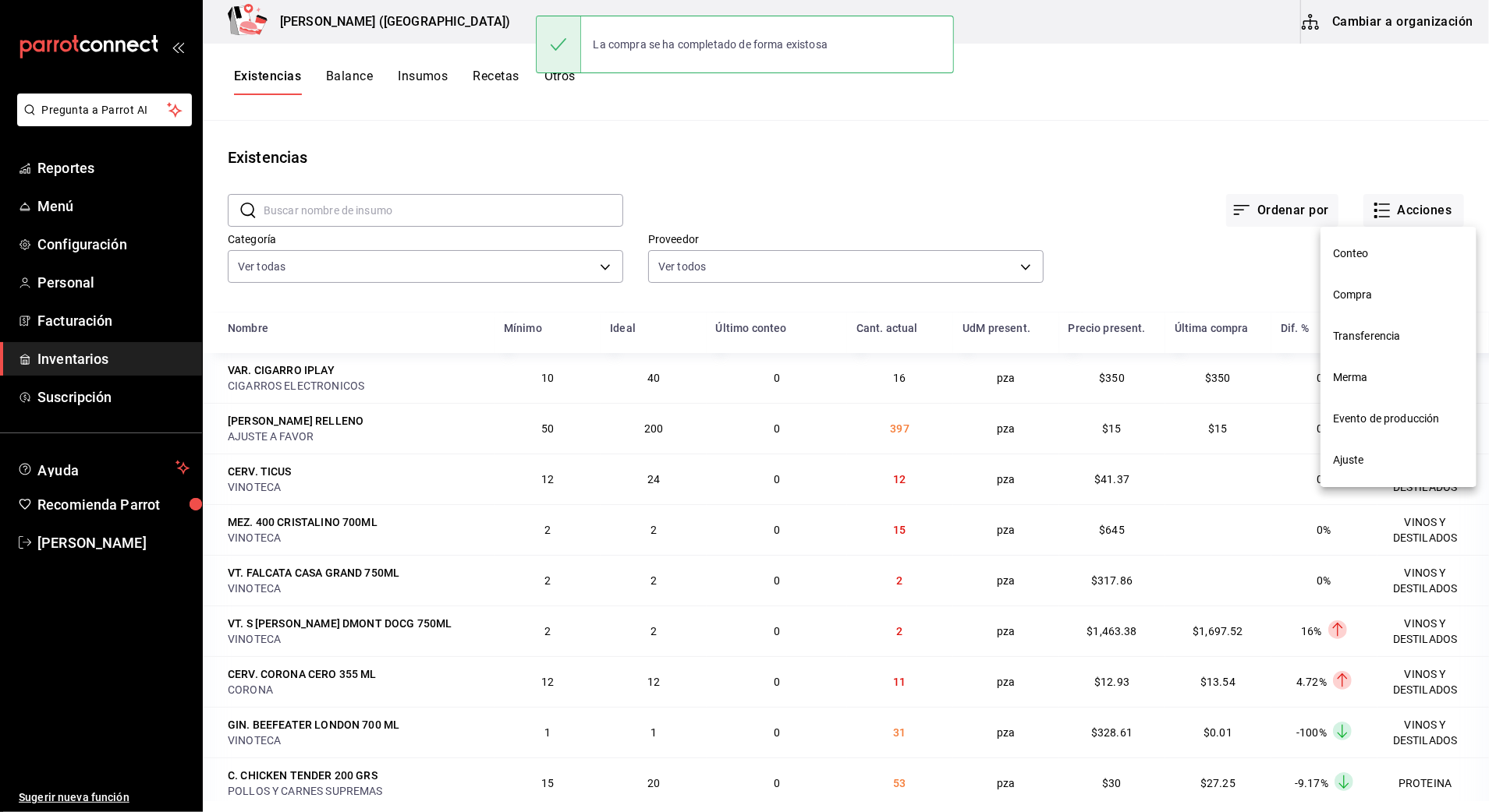
click at [1377, 297] on span "Compra" at bounding box center [1398, 295] width 131 height 17
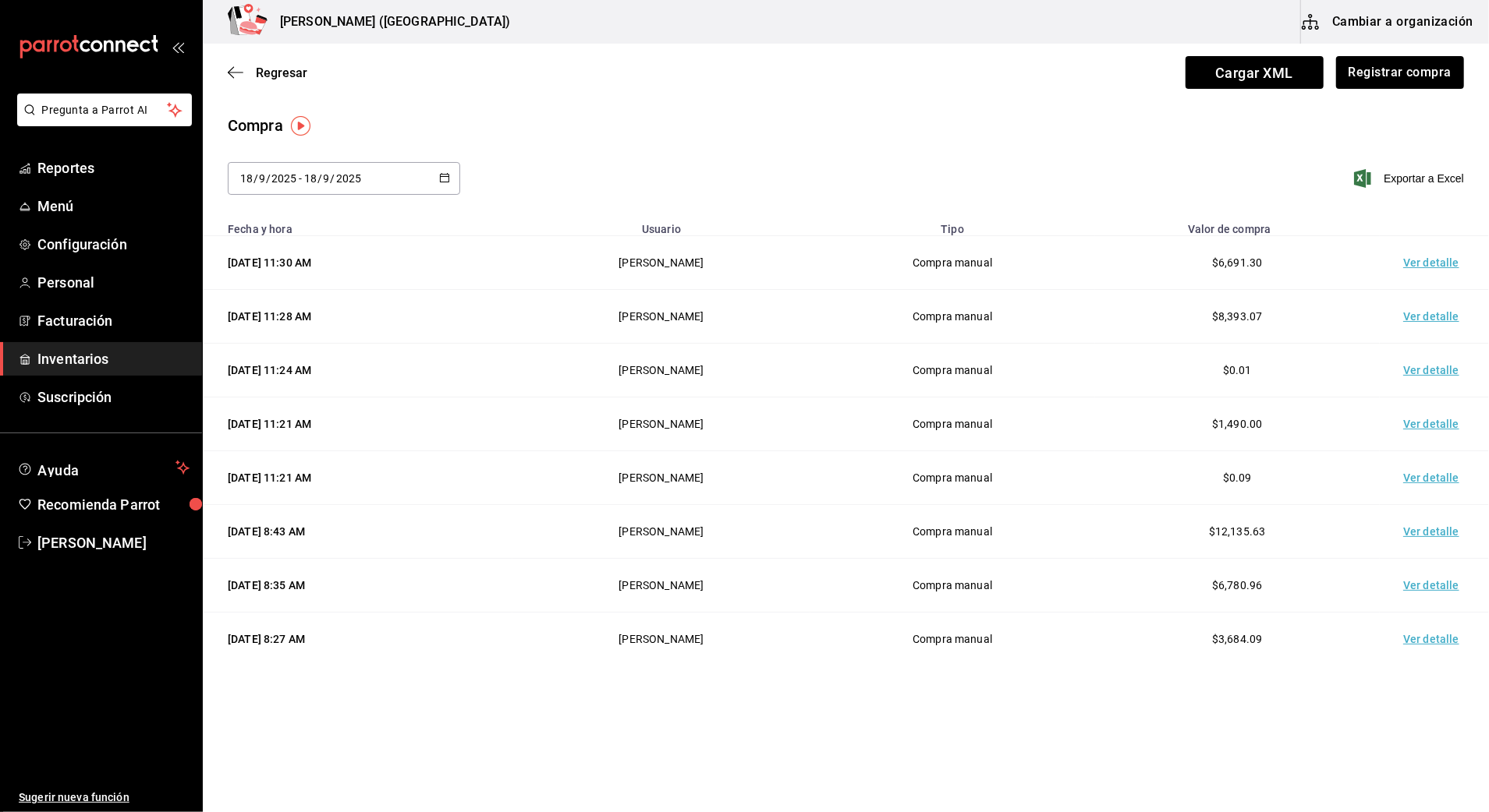
click at [1426, 262] on td "Ver detalle" at bounding box center [1434, 262] width 109 height 54
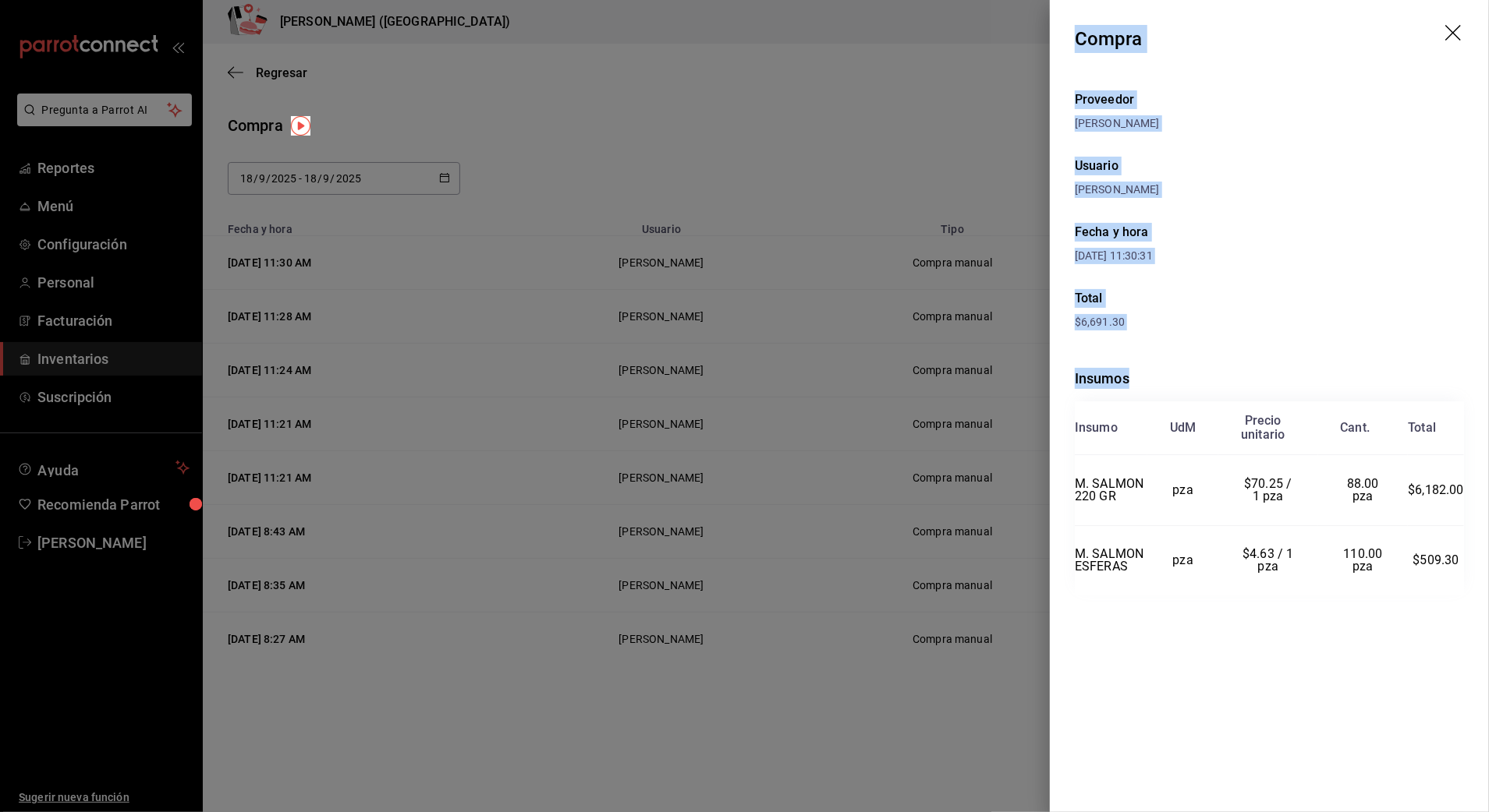
drag, startPoint x: 1076, startPoint y: 37, endPoint x: 1472, endPoint y: 558, distance: 654.4
click at [1472, 558] on div "Compra Proveedor CARLOS ALFONSO TAPIA VARGAS Usuario Adriana Madalena Fecha y h…" at bounding box center [1269, 406] width 439 height 812
click at [1450, 35] on icon "drag" at bounding box center [1454, 34] width 19 height 19
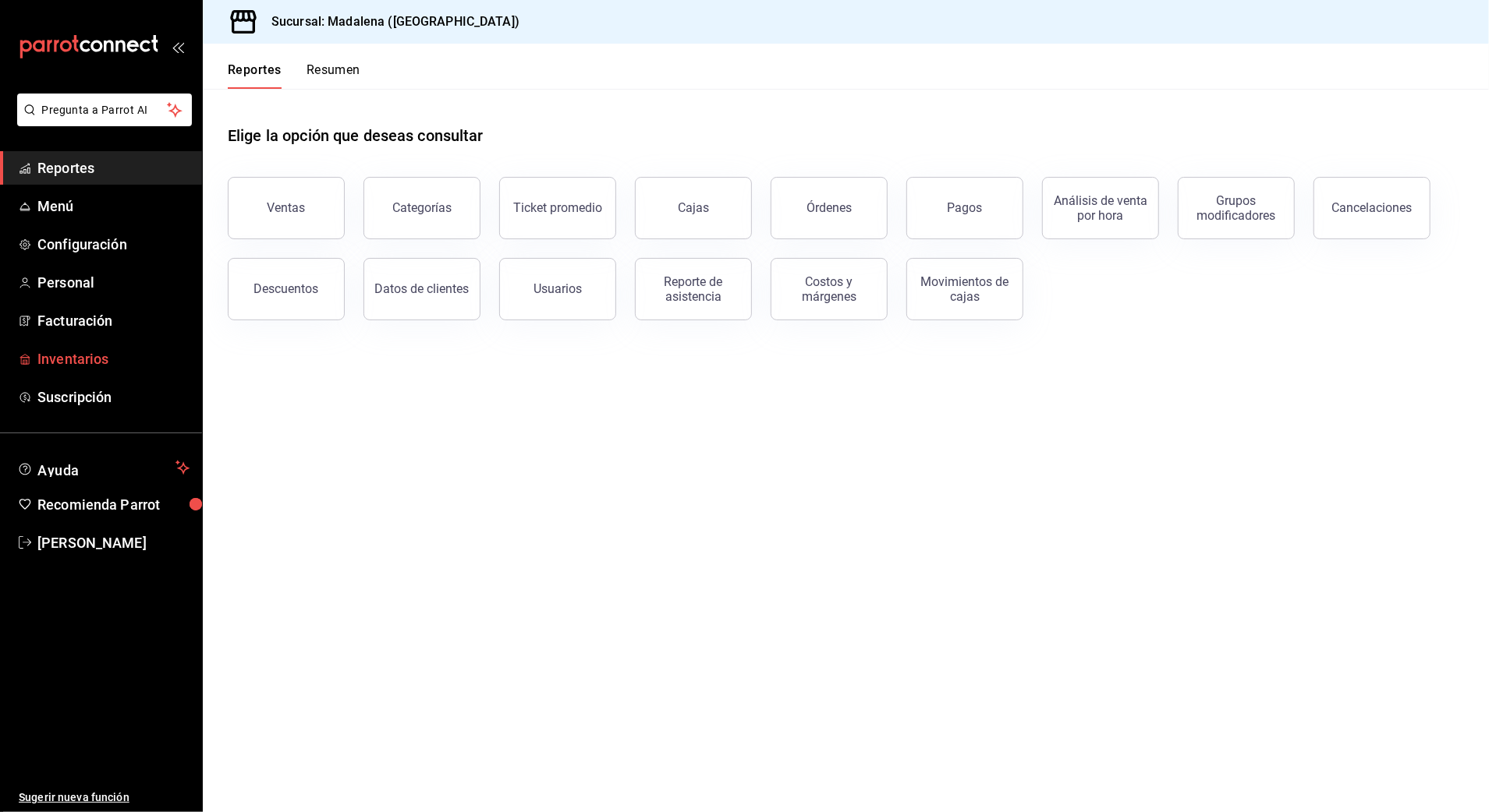
click at [78, 356] on span "Inventarios" at bounding box center [113, 359] width 152 height 21
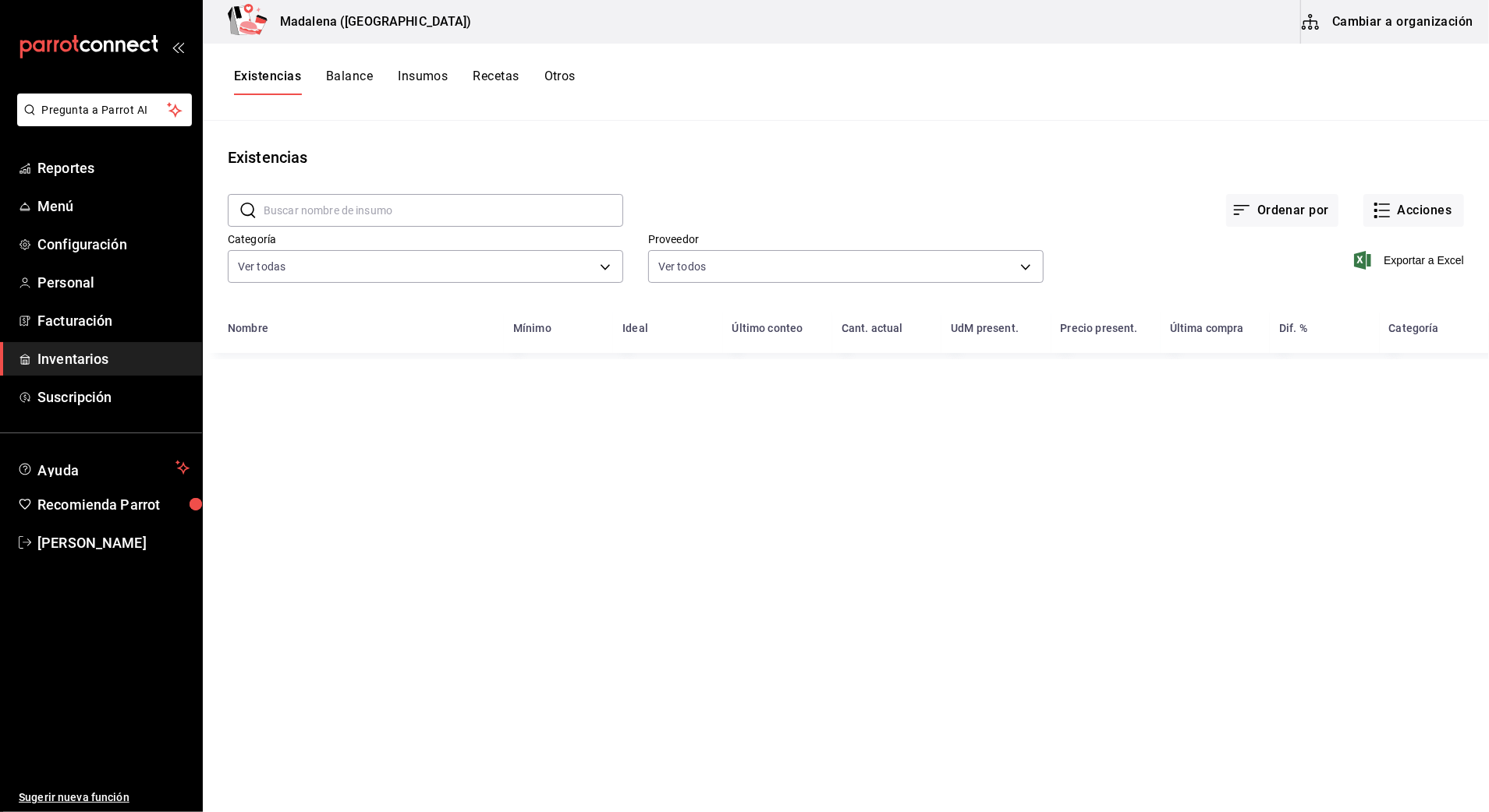
click at [1434, 26] on button "Cambiar a organización" at bounding box center [1388, 21] width 176 height 44
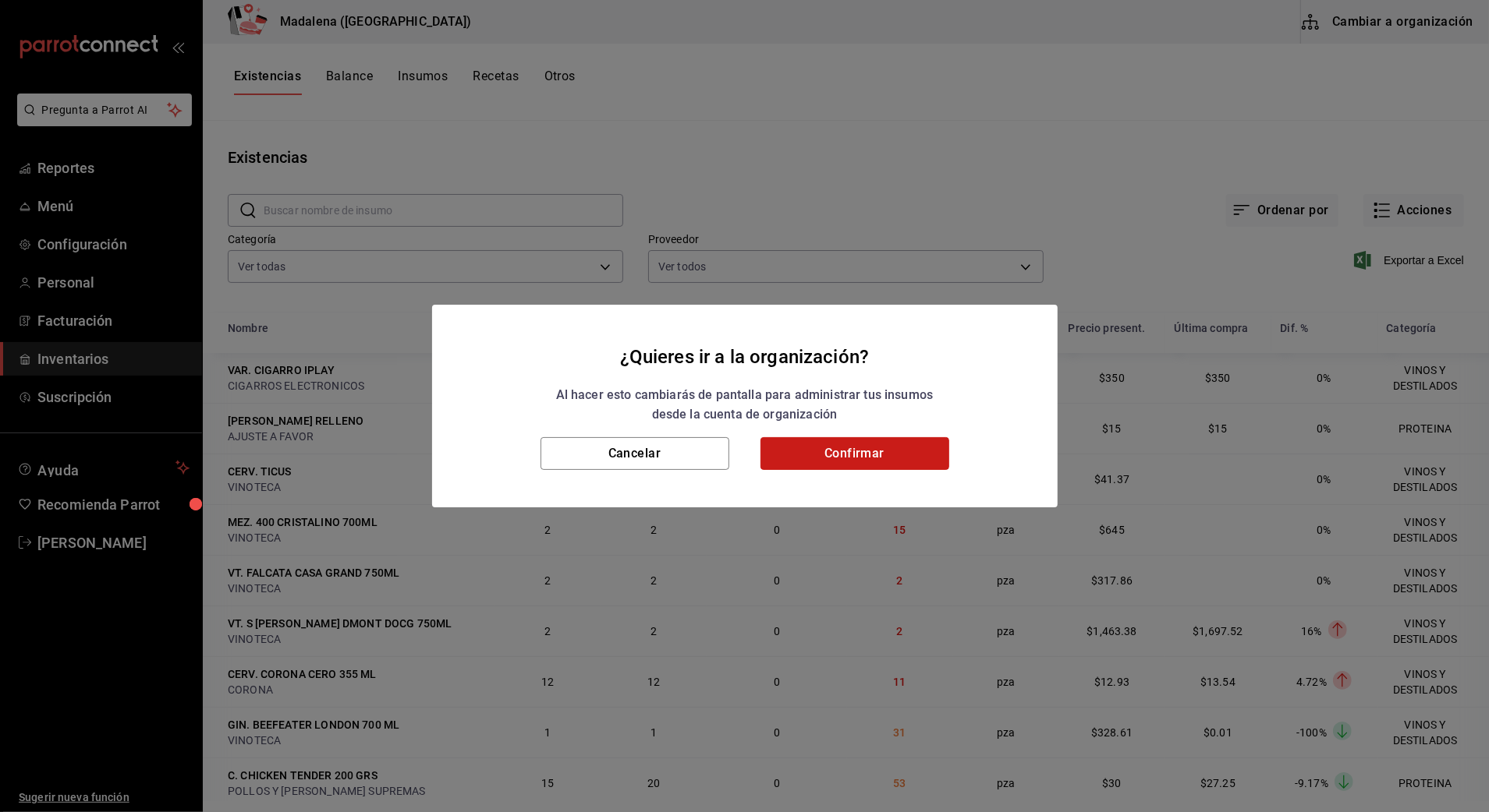
click at [894, 456] on button "Confirmar" at bounding box center [854, 454] width 189 height 33
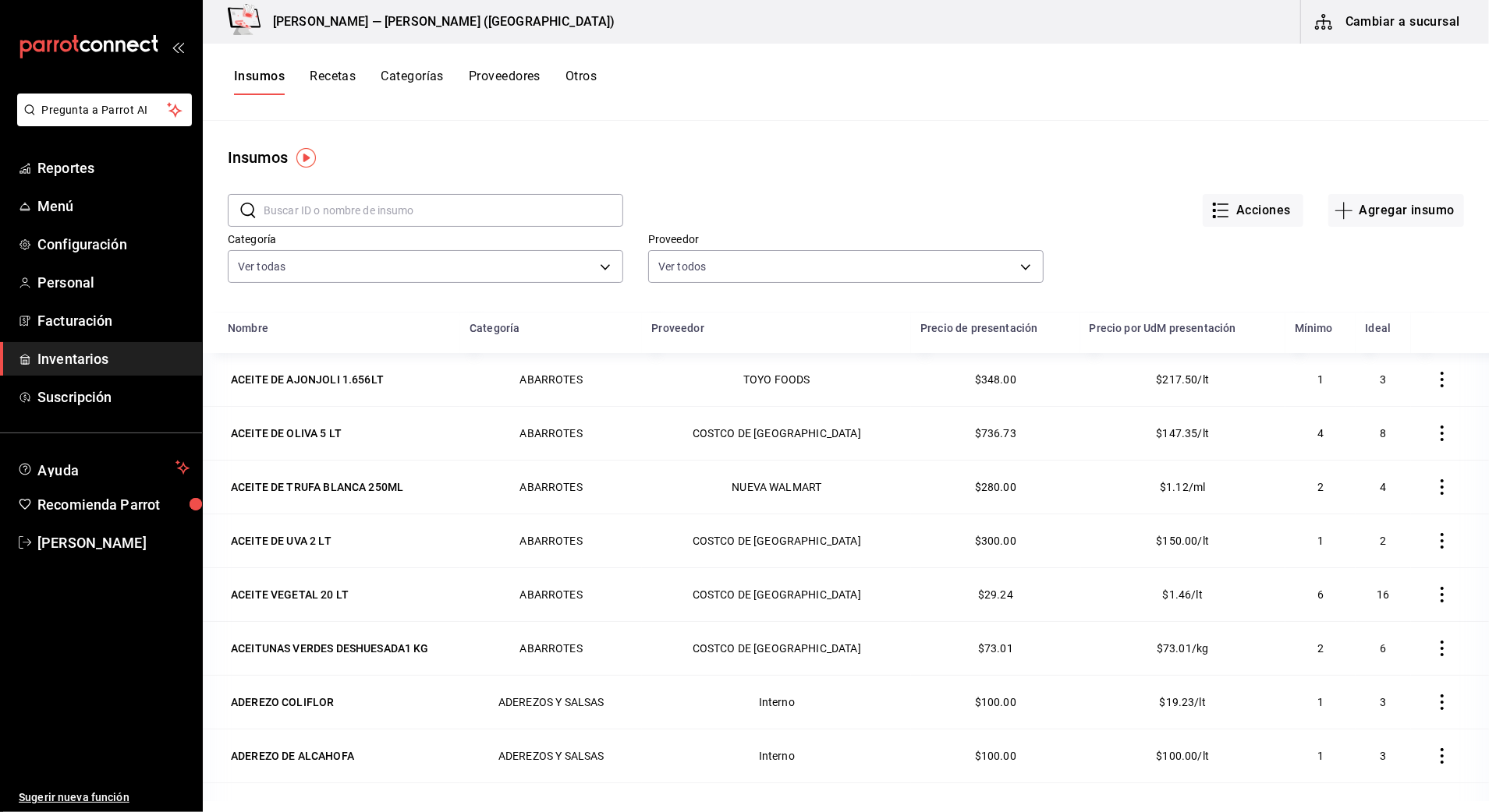
click at [297, 213] on input "text" at bounding box center [443, 210] width 360 height 31
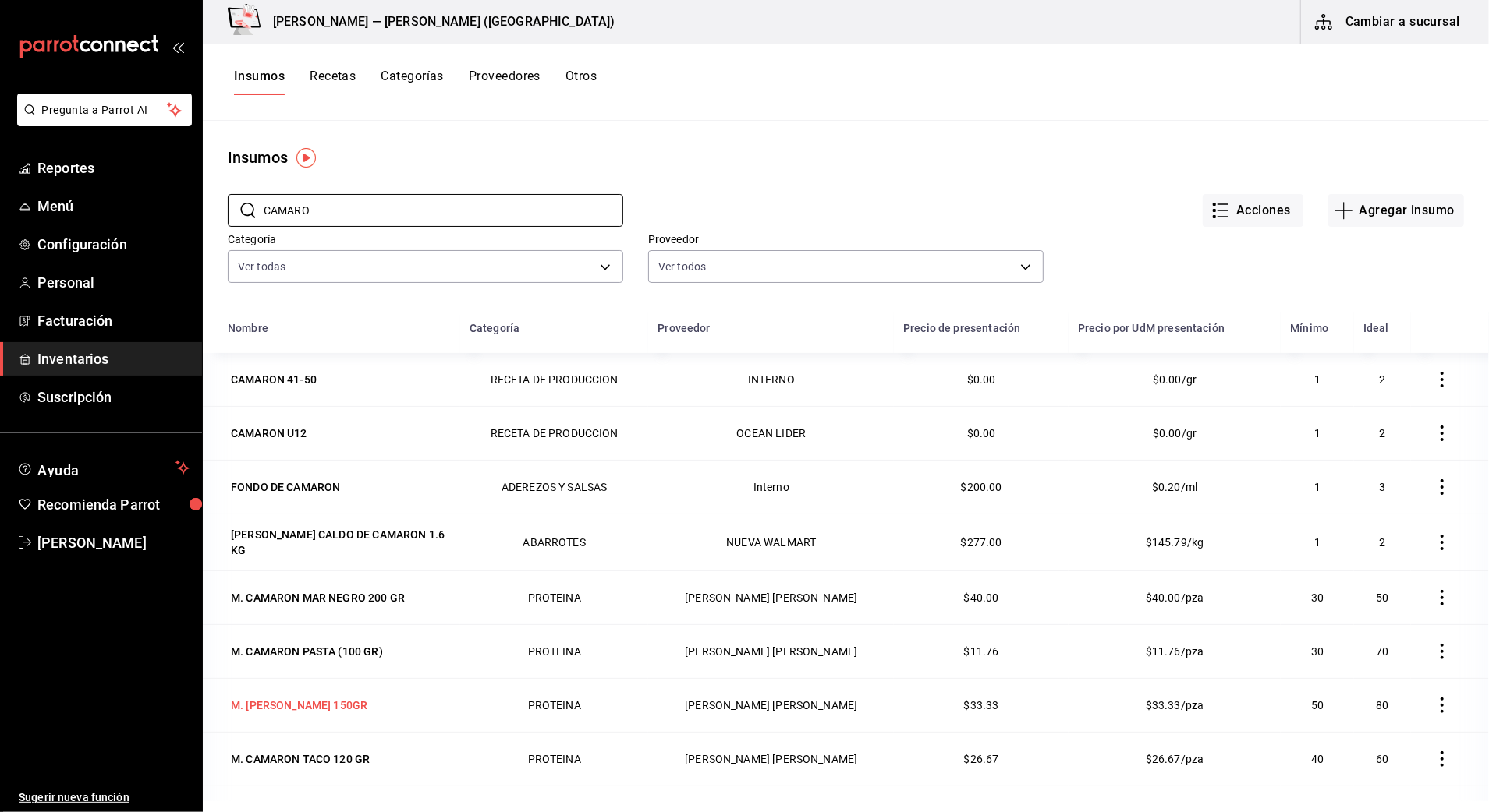
type input "CAMARO"
click at [356, 712] on div "M. [PERSON_NAME] 150GR" at bounding box center [299, 706] width 136 height 16
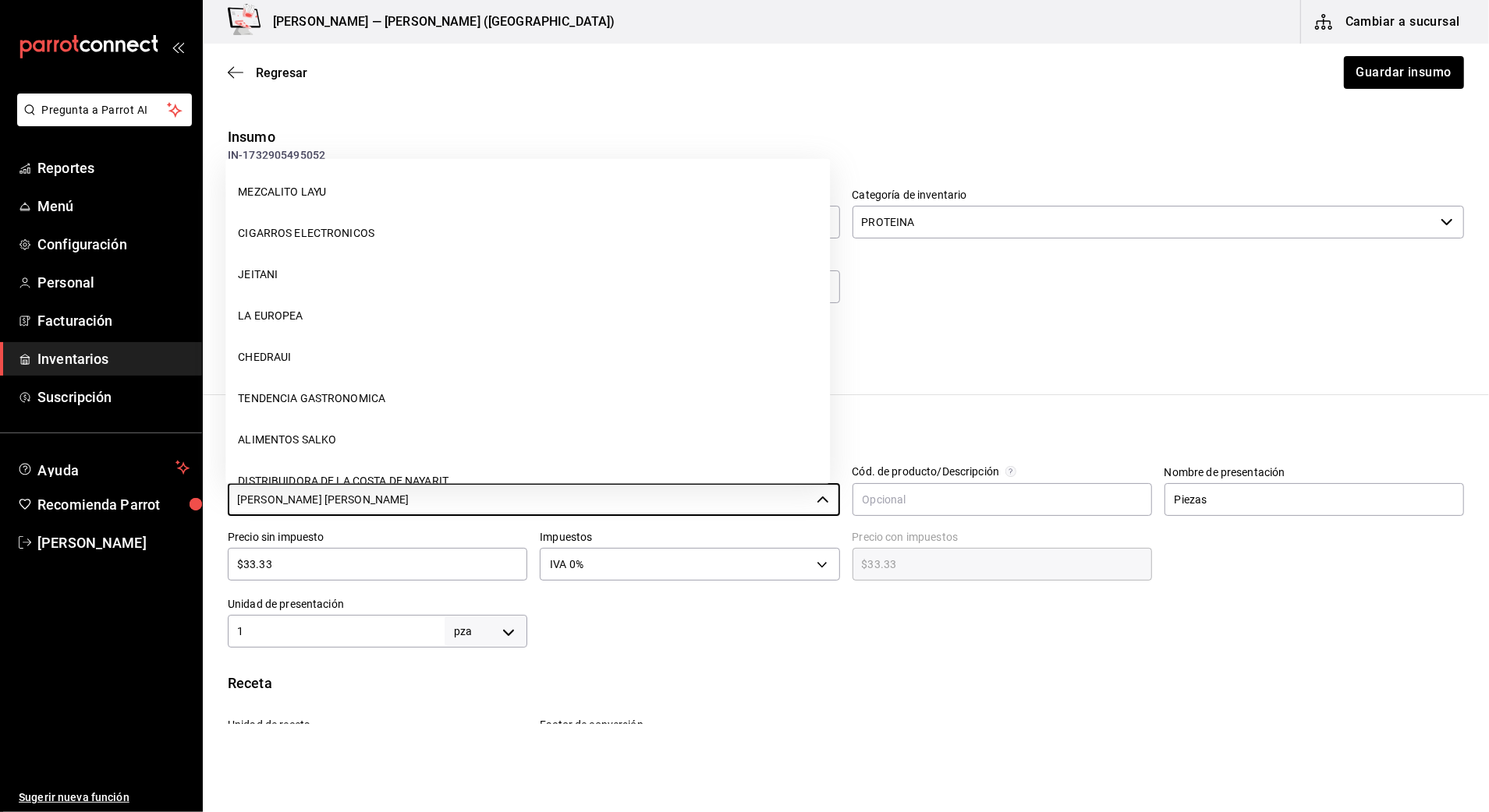
scroll to position [1518, 0]
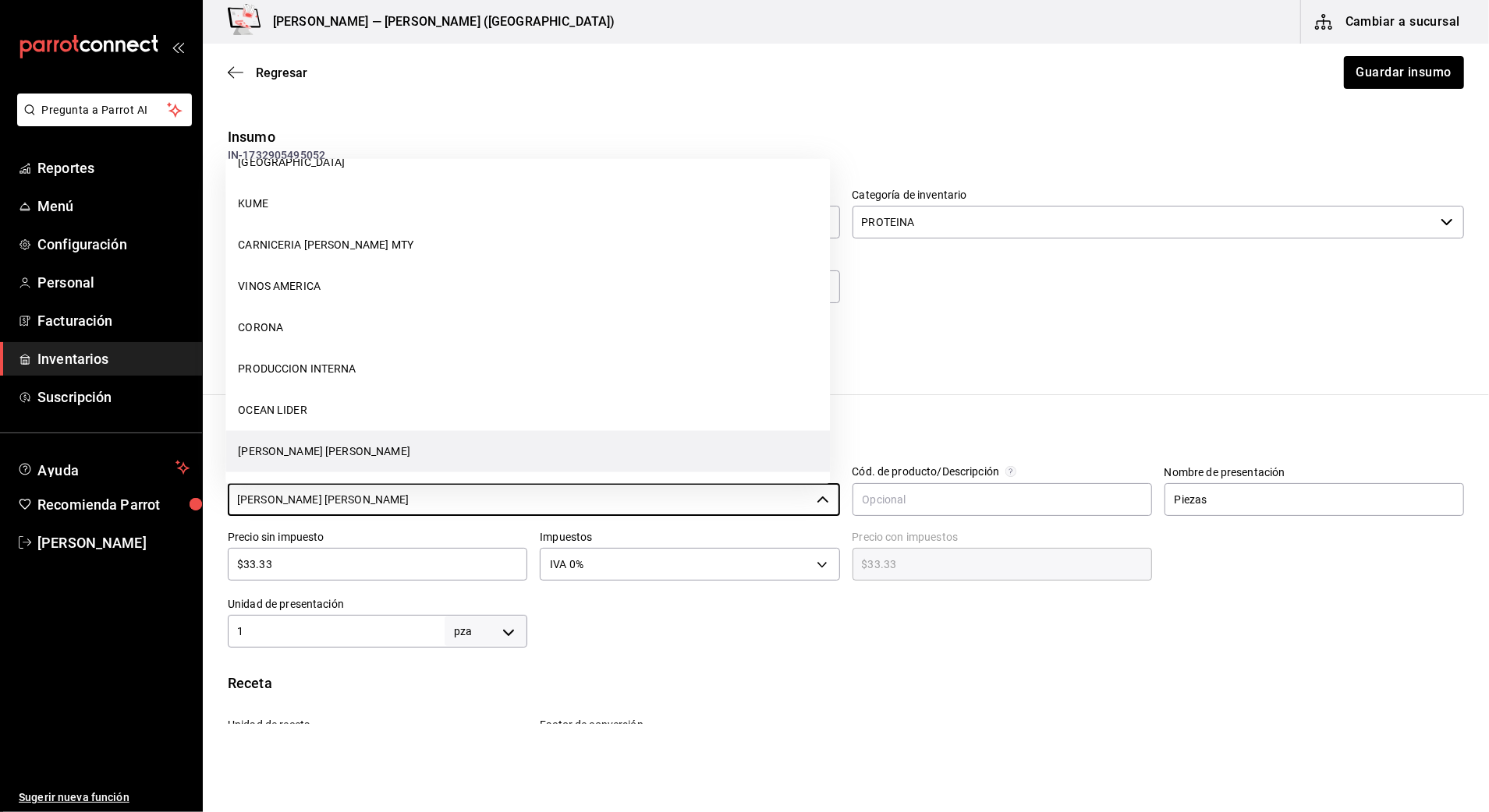
drag, startPoint x: 406, startPoint y: 500, endPoint x: 219, endPoint y: 518, distance: 187.9
click at [219, 518] on div "Proveedor [PERSON_NAME] [PERSON_NAME] ​ Cód. de producto/Descripción Nombre de …" at bounding box center [839, 550] width 1249 height 194
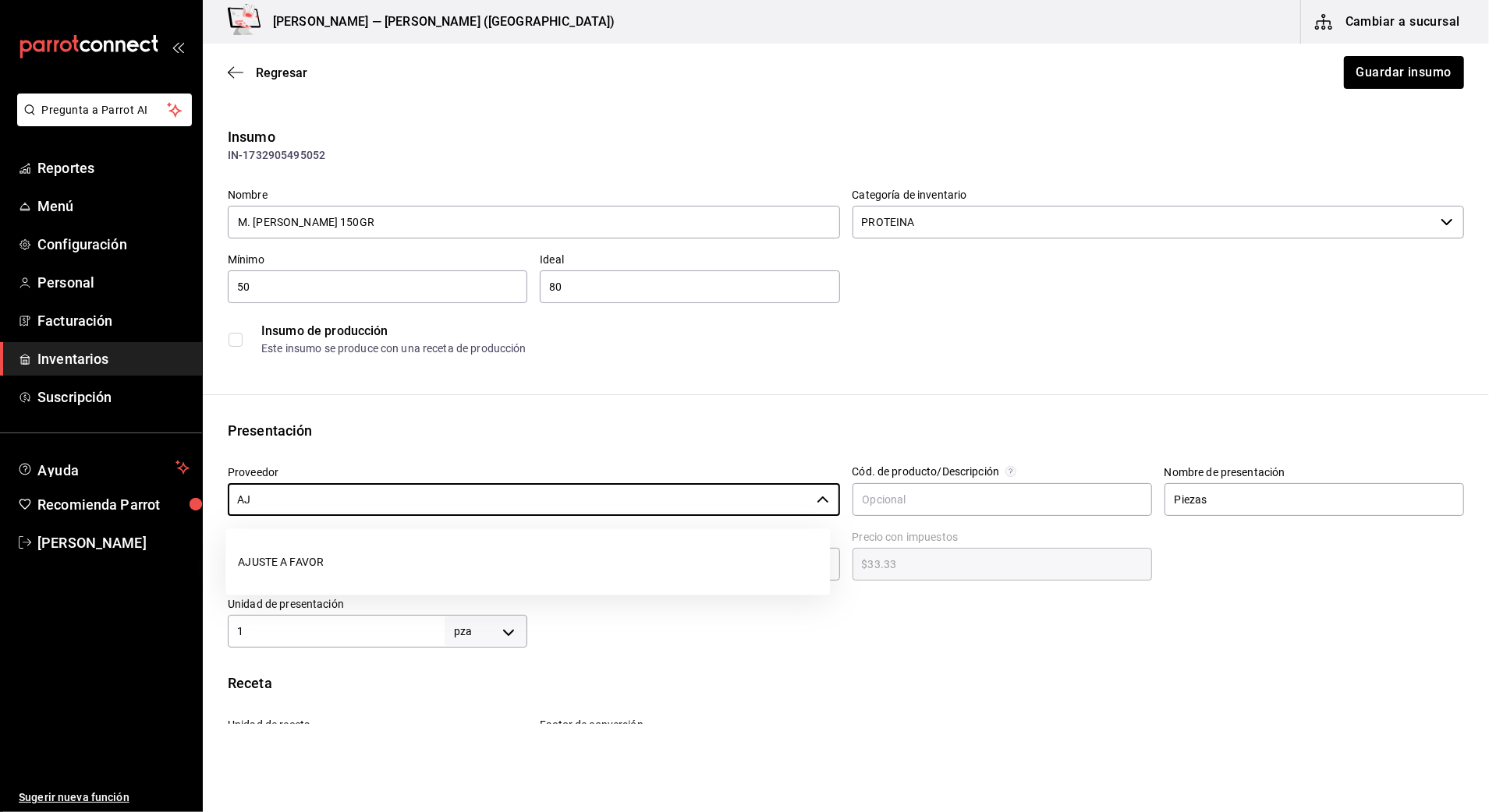
scroll to position [0, 0]
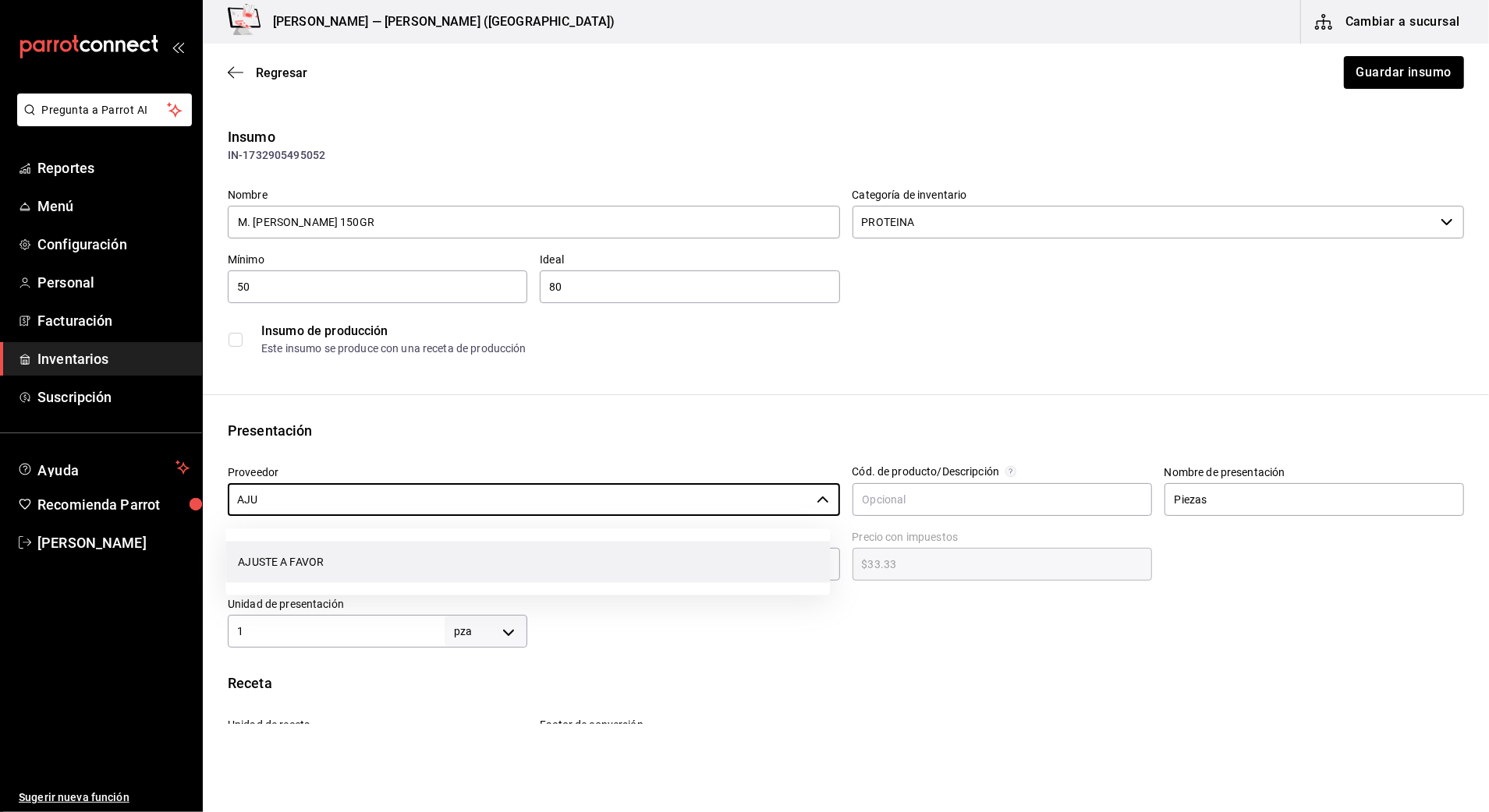
click at [381, 563] on li "AJUSTE A FAVOR" at bounding box center [527, 563] width 604 height 41
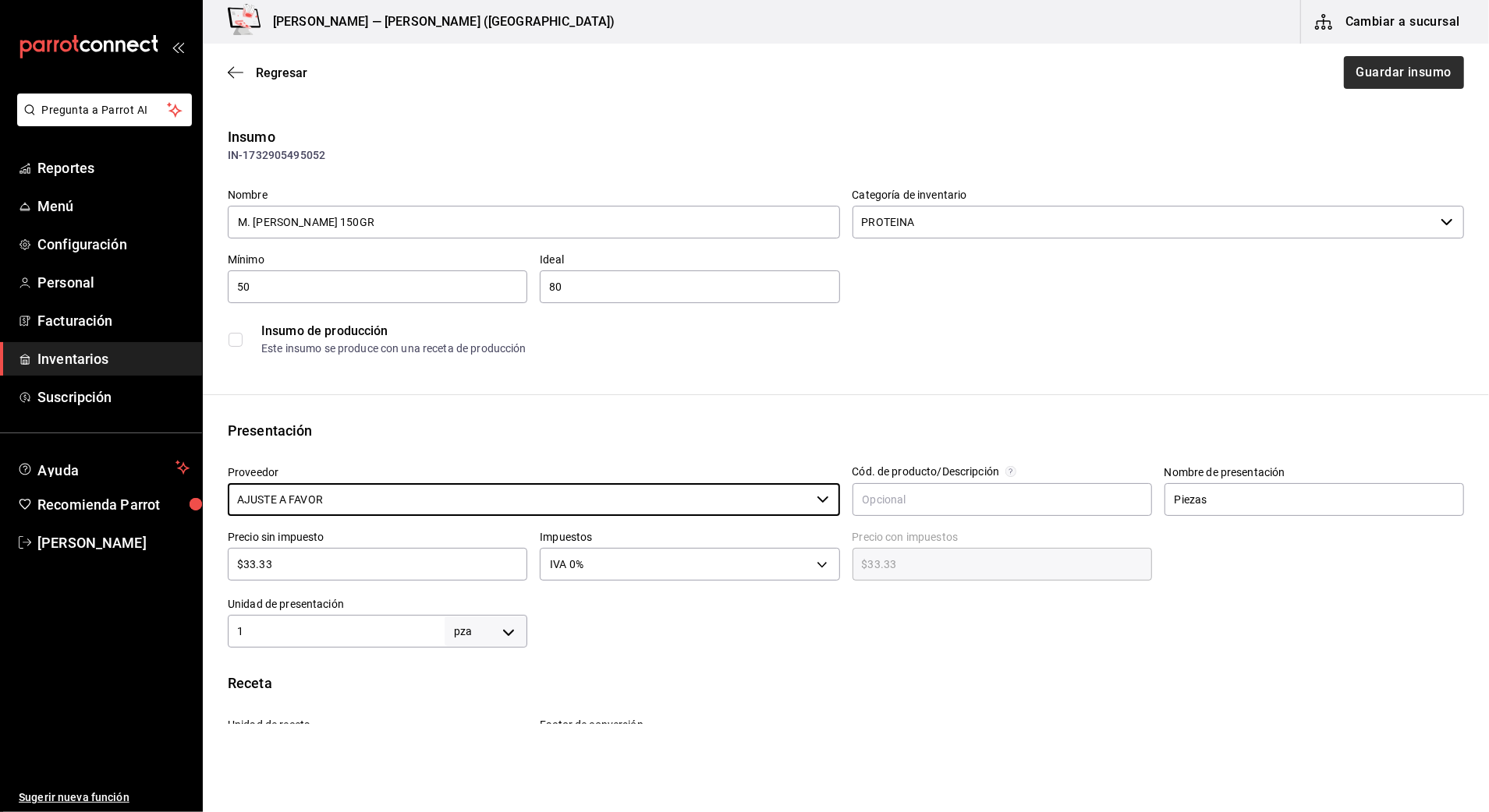
type input "AJUSTE A FAVOR"
click at [1385, 75] on button "Guardar insumo" at bounding box center [1402, 73] width 121 height 33
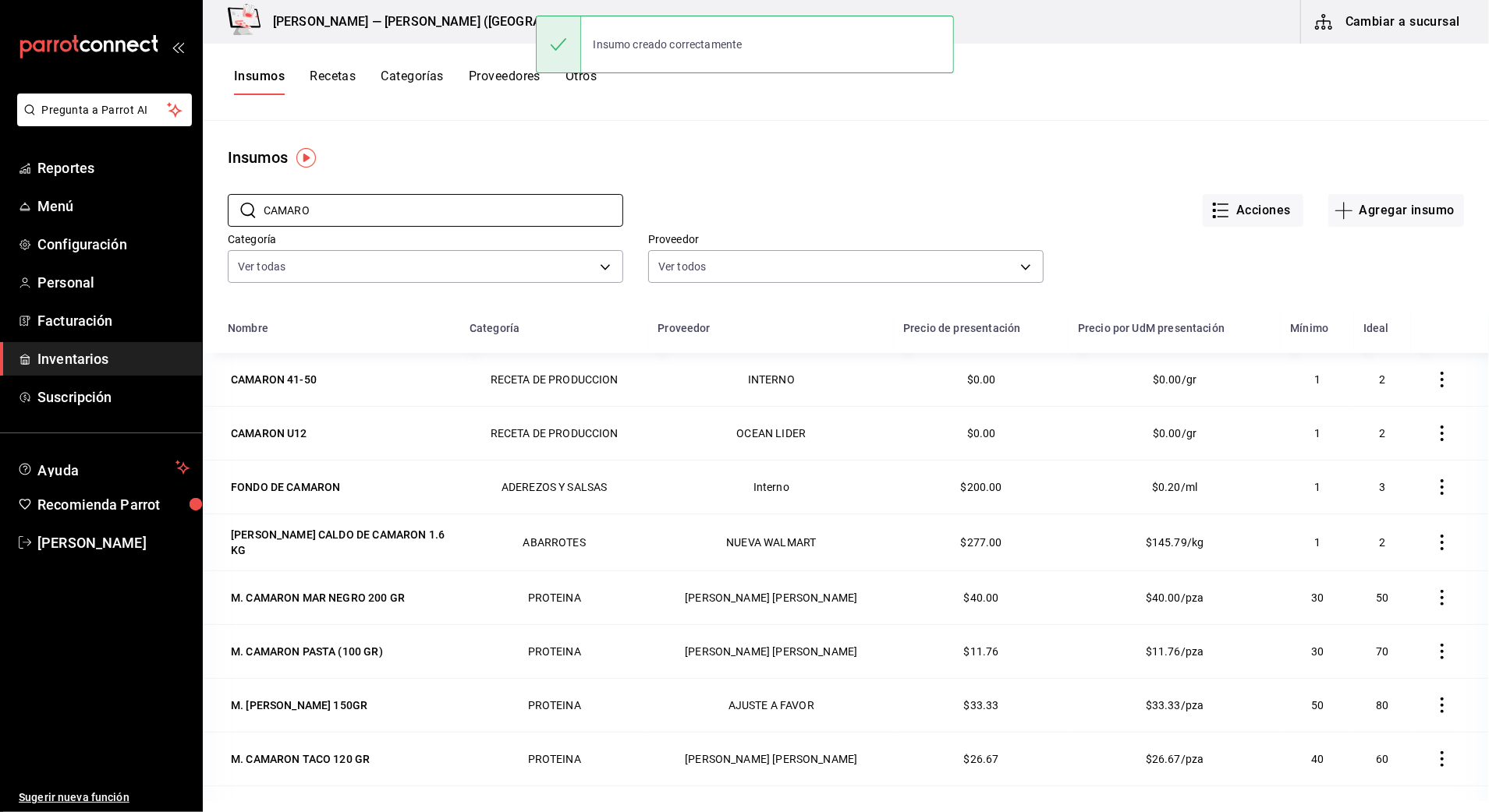
drag, startPoint x: 343, startPoint y: 217, endPoint x: 79, endPoint y: 226, distance: 264.2
click at [79, 226] on div "Pregunta a Parrot AI Reportes Menú Configuración Personal Facturación Inventari…" at bounding box center [744, 400] width 1489 height 801
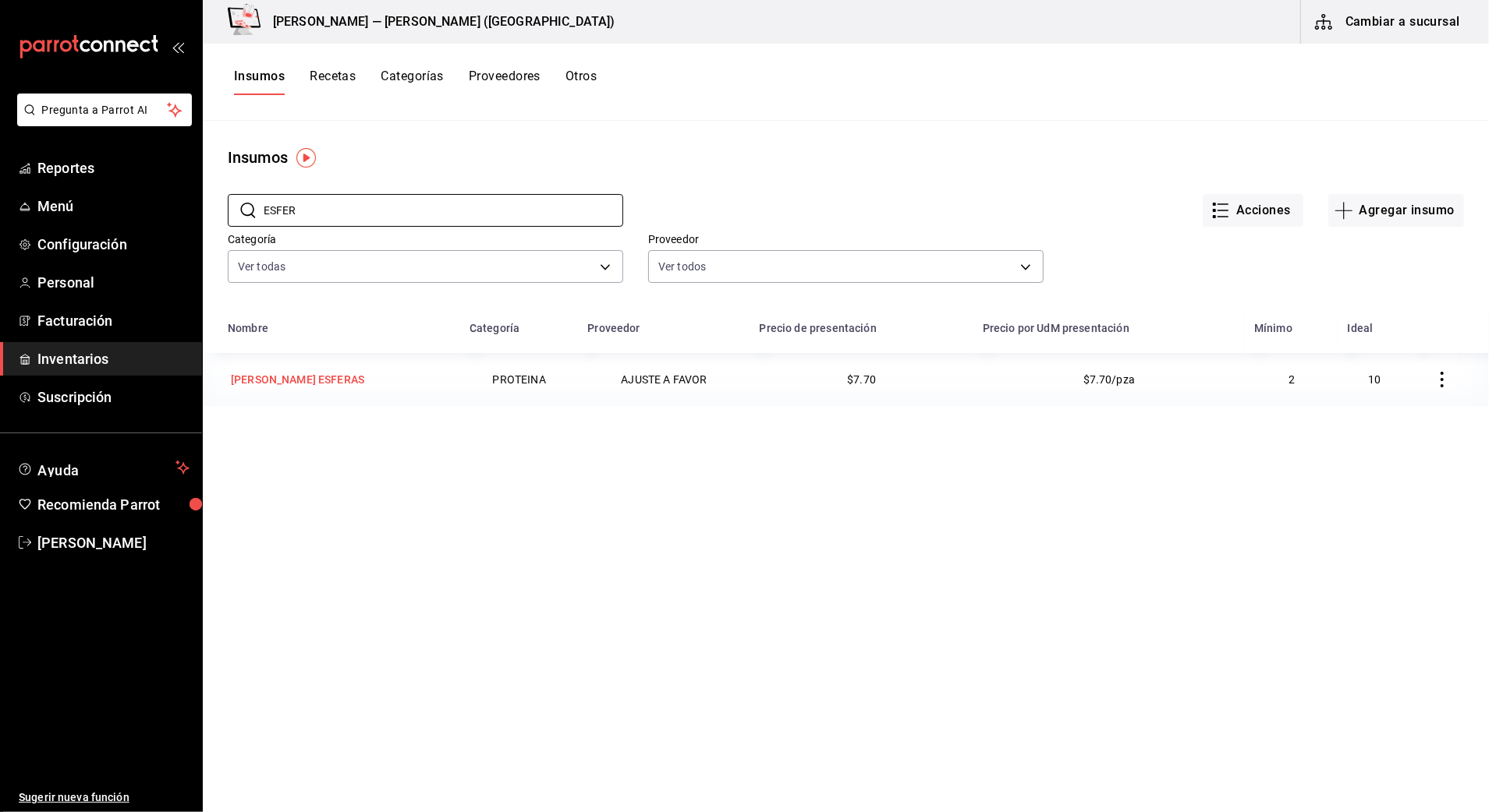
type input "ESFER"
click at [356, 375] on div "[PERSON_NAME] ESFERAS" at bounding box center [339, 380] width 223 height 21
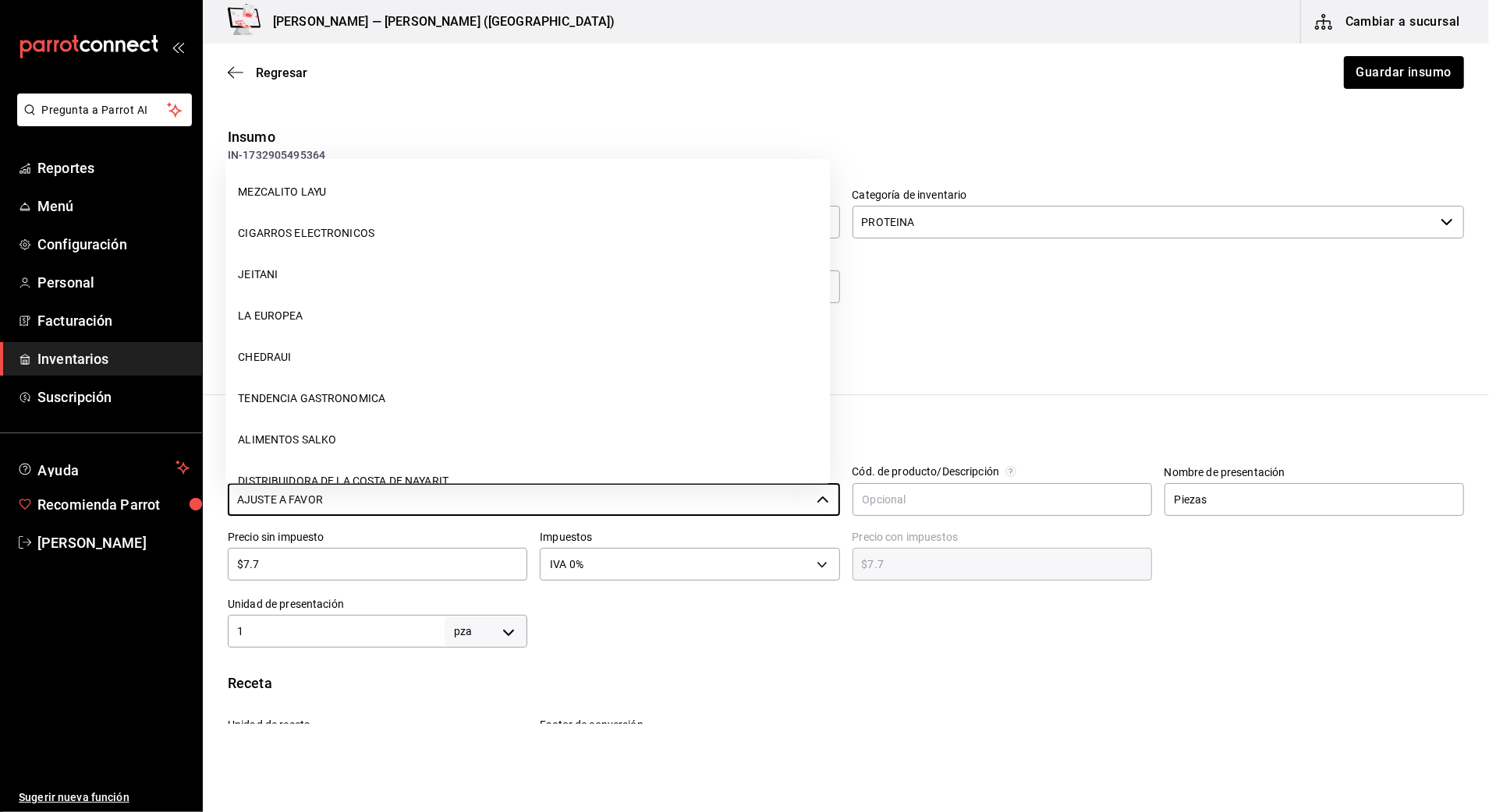
scroll to position [733, 0]
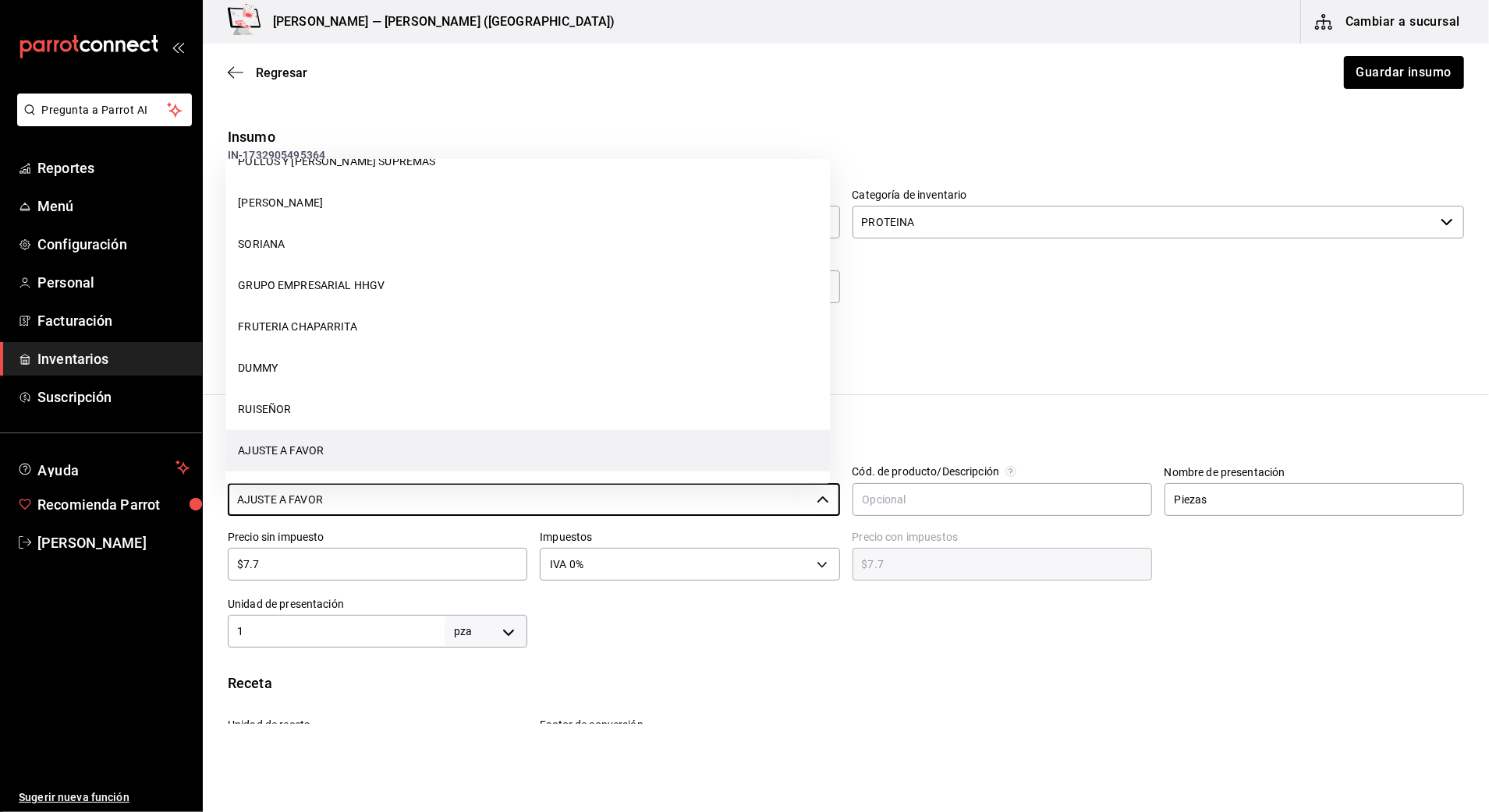
drag, startPoint x: 360, startPoint y: 503, endPoint x: -5, endPoint y: 503, distance: 365.0
click at [0, 503] on html "Pregunta a Parrot AI Reportes Menú Configuración Personal Facturación Inventari…" at bounding box center [744, 362] width 1489 height 725
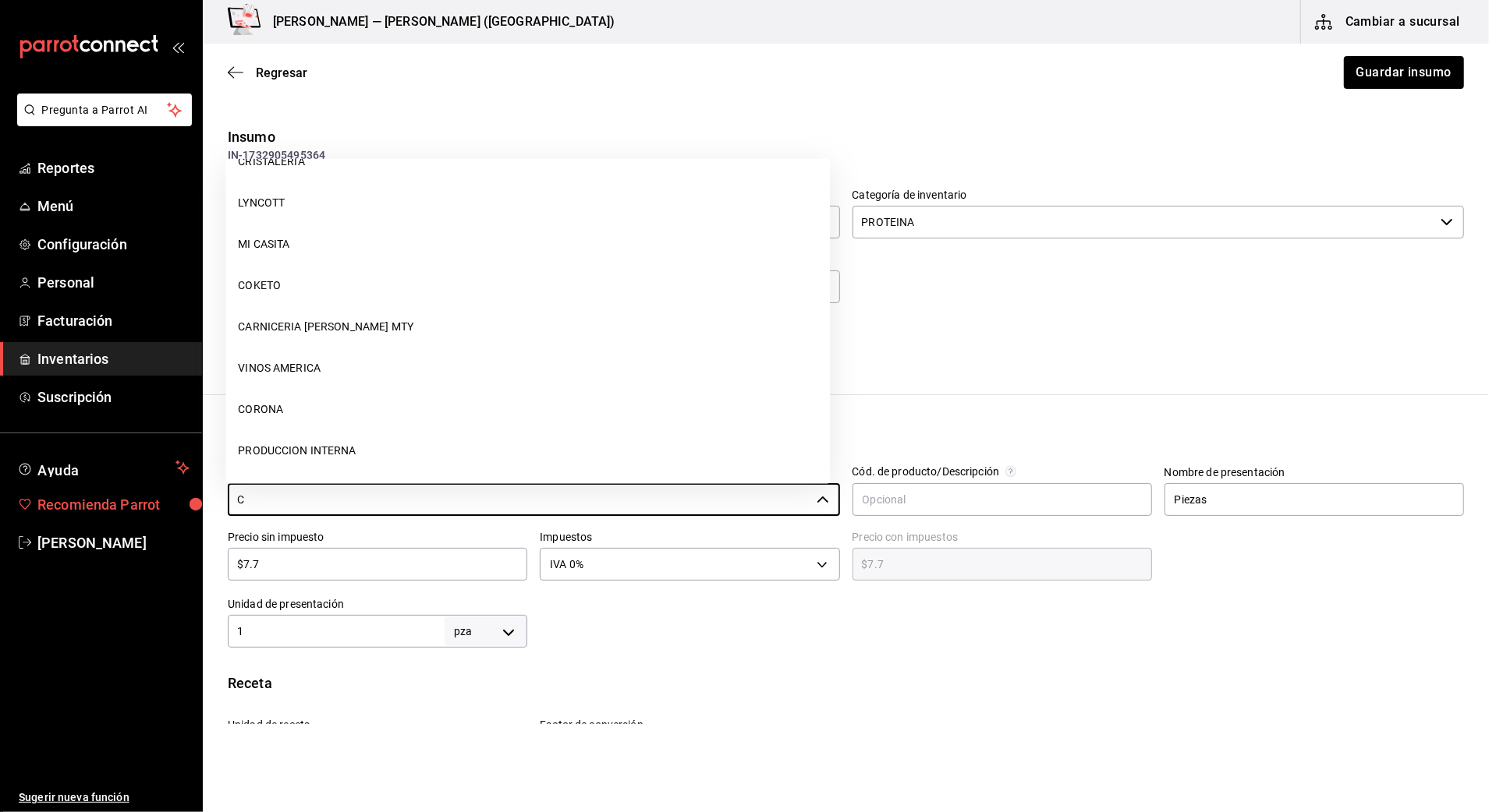
scroll to position [0, 0]
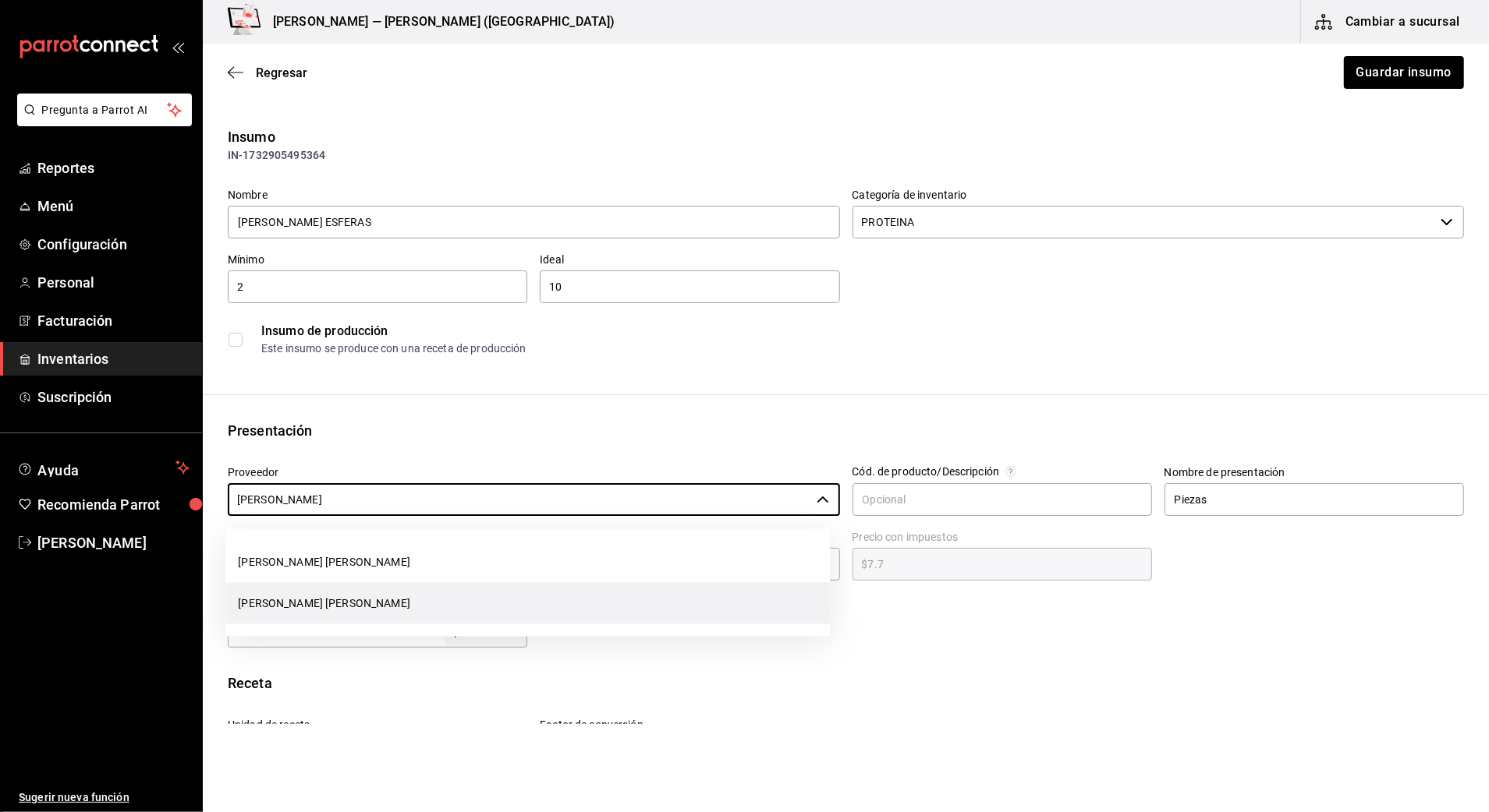
click at [409, 607] on li "[PERSON_NAME] [PERSON_NAME]" at bounding box center [527, 604] width 604 height 41
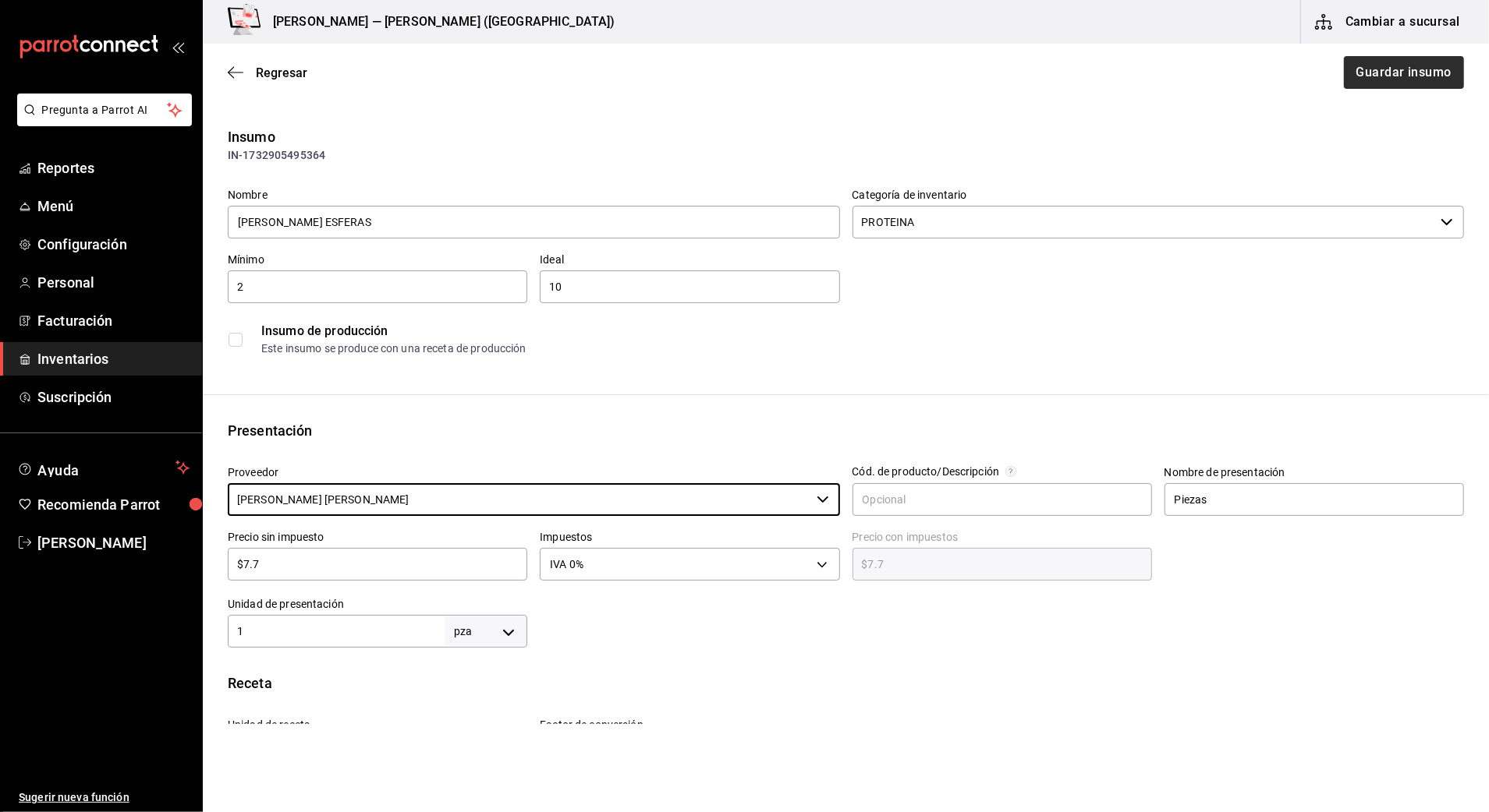
type input "[PERSON_NAME] [PERSON_NAME]"
click at [1411, 78] on button "Guardar insumo" at bounding box center [1402, 73] width 121 height 33
